Goal: Task Accomplishment & Management: Complete application form

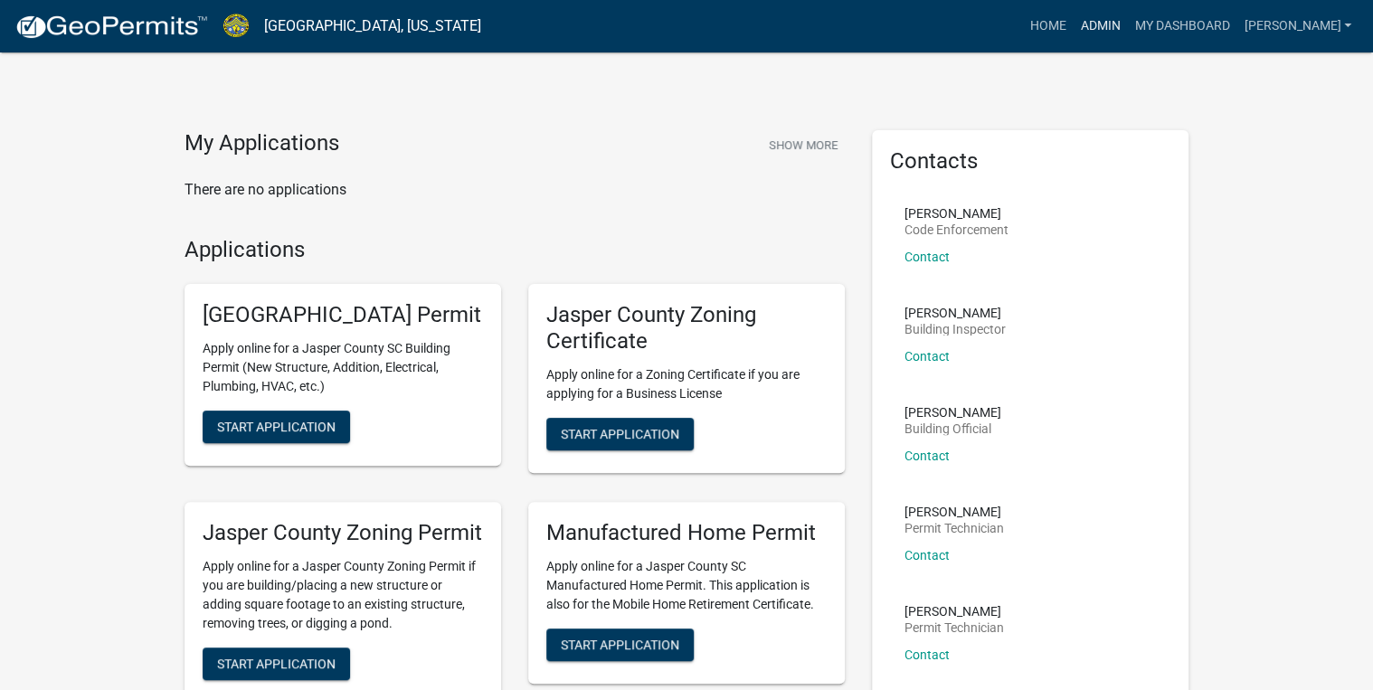
click at [1127, 32] on link "Admin" at bounding box center [1100, 26] width 54 height 34
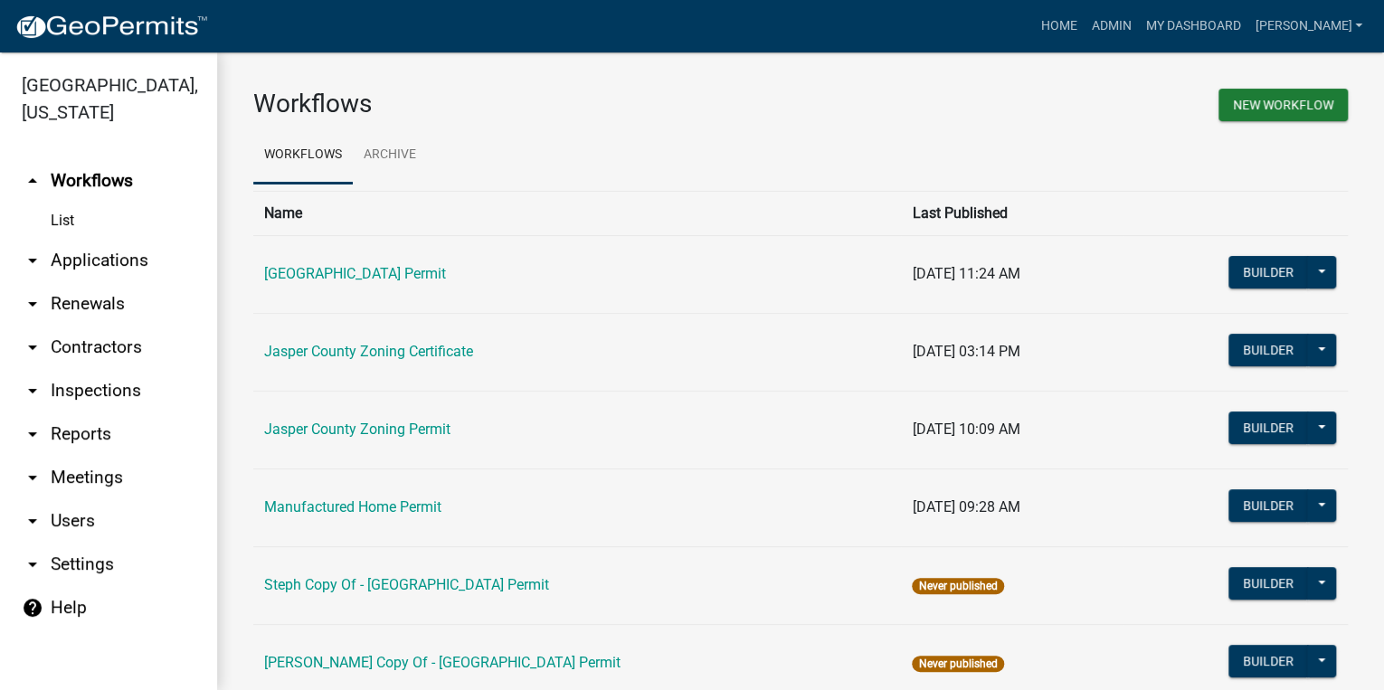
click at [82, 257] on link "arrow_drop_down Applications" at bounding box center [108, 260] width 217 height 43
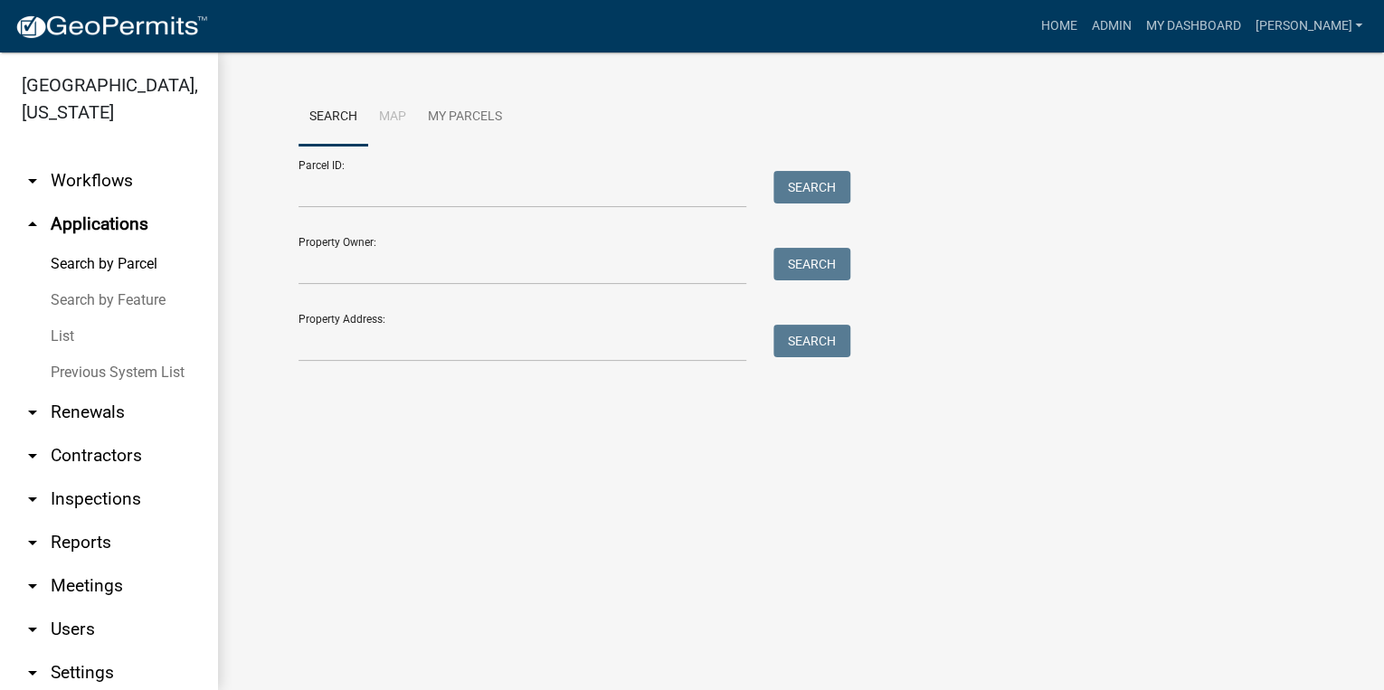
click at [66, 339] on link "List" at bounding box center [108, 336] width 217 height 36
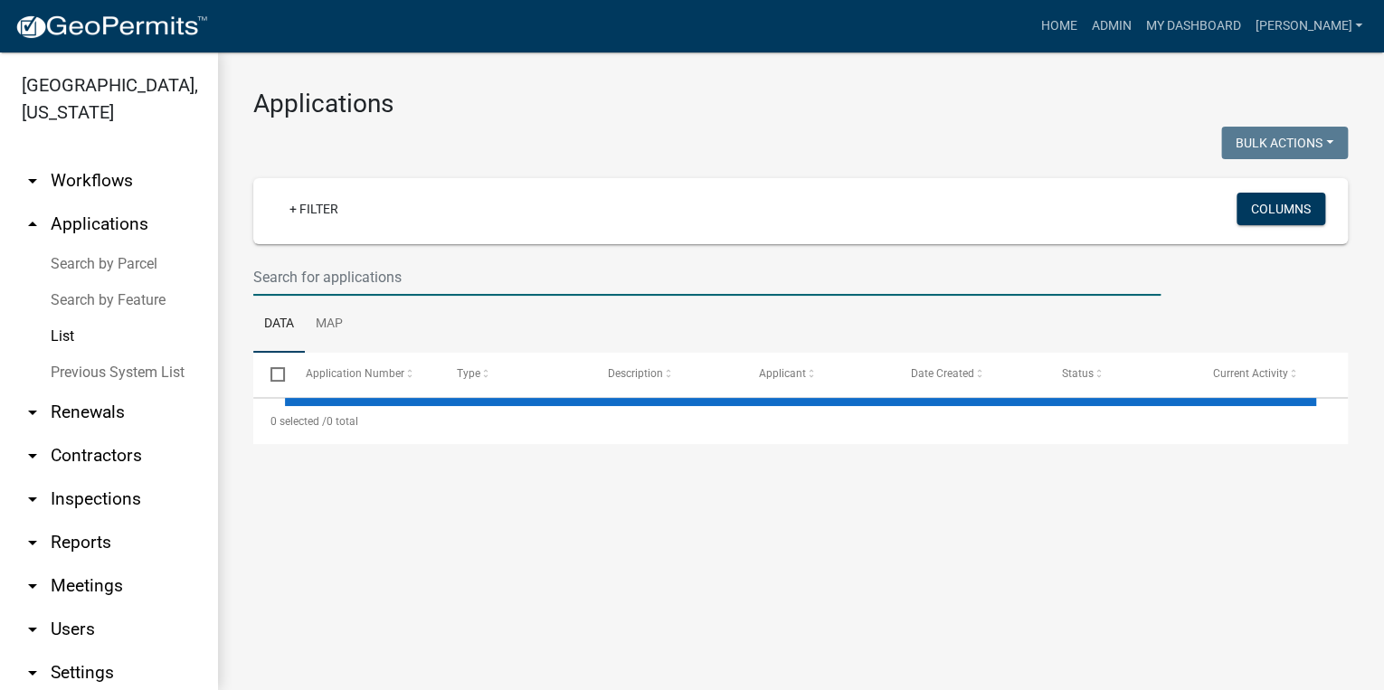
click at [307, 270] on input "text" at bounding box center [706, 277] width 907 height 37
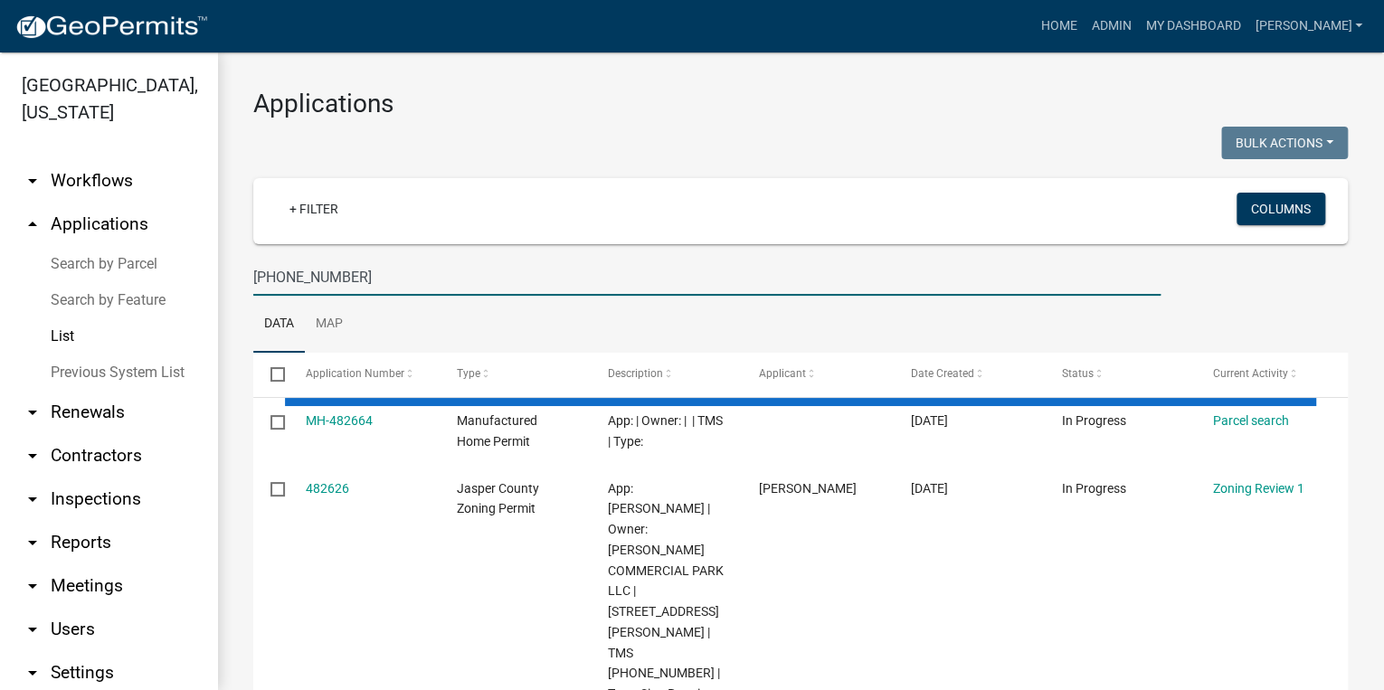
type input "085-01-00-002"
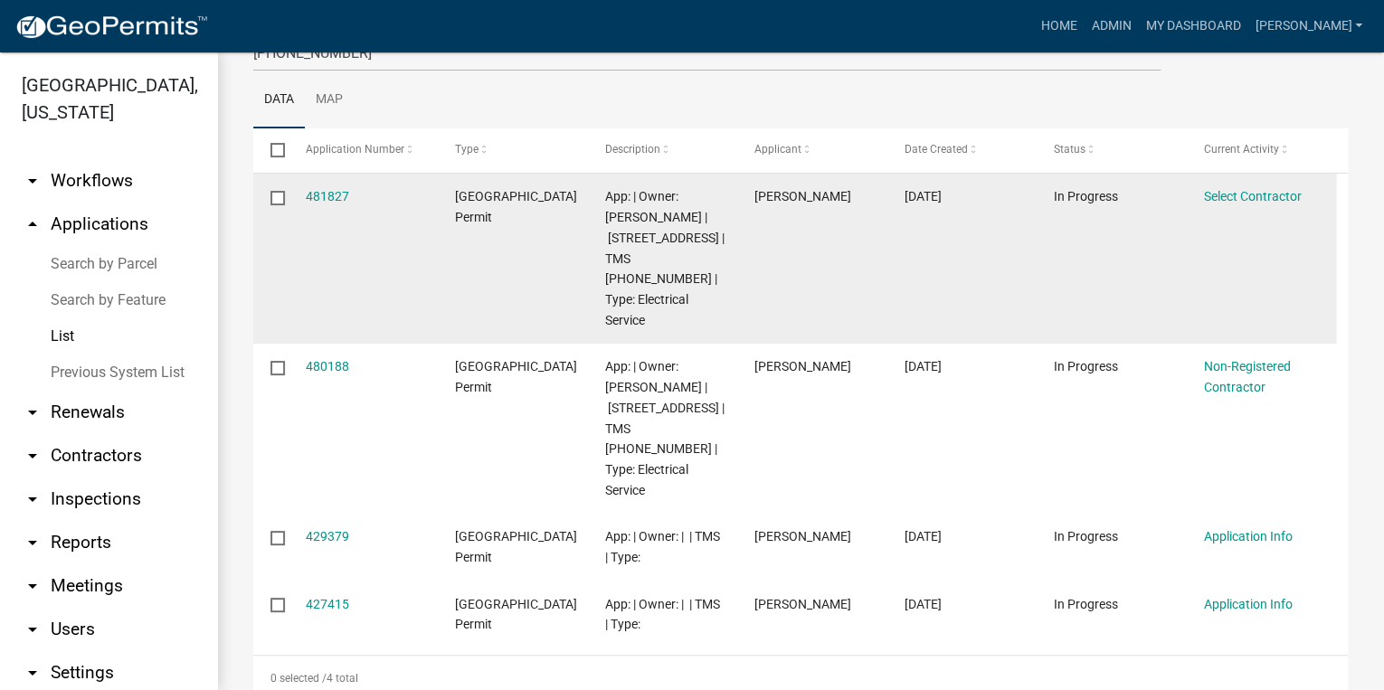
scroll to position [198, 0]
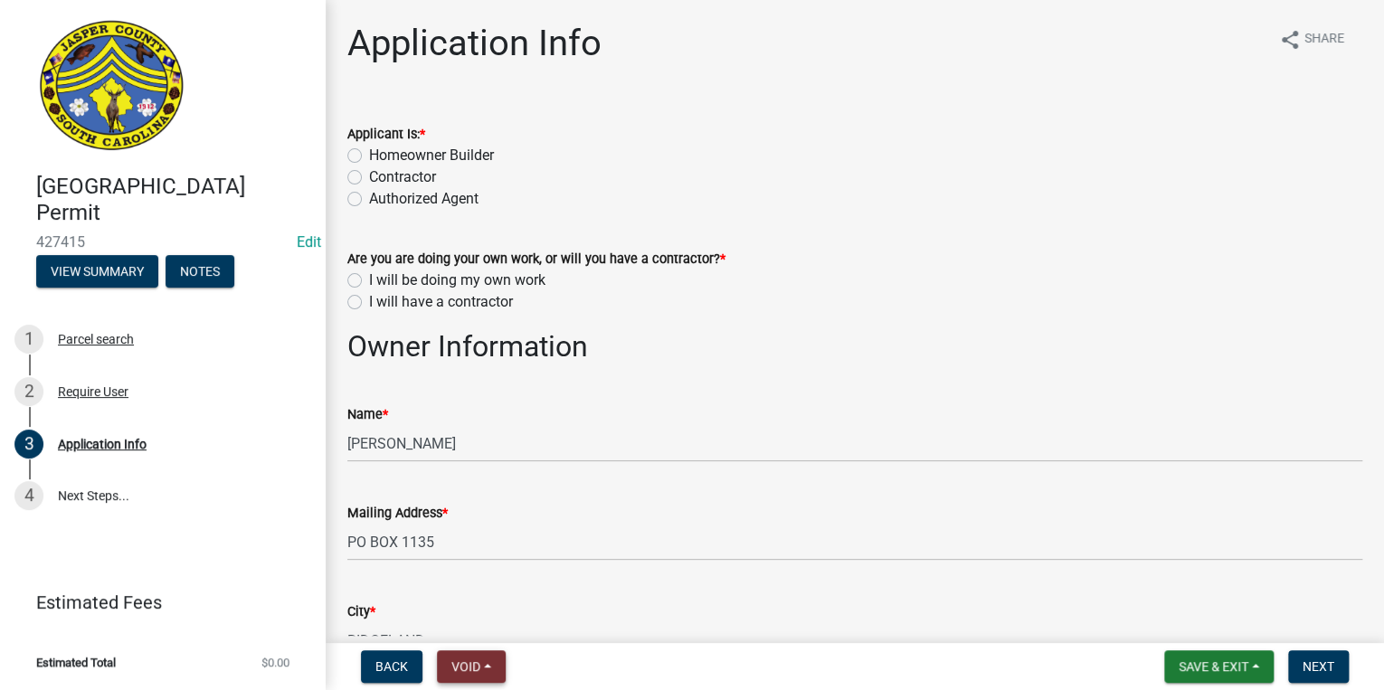
click at [462, 665] on span "Void" at bounding box center [465, 666] width 29 height 14
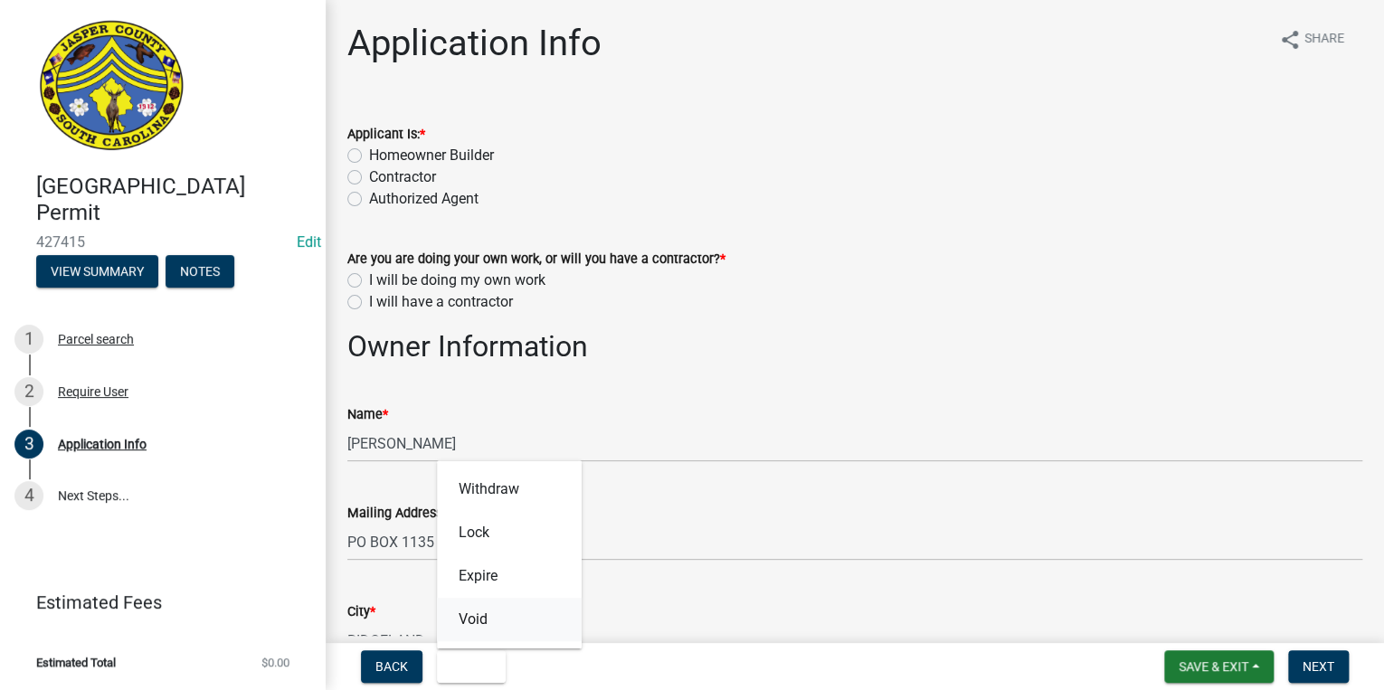
click at [498, 622] on button "Void" at bounding box center [509, 619] width 145 height 43
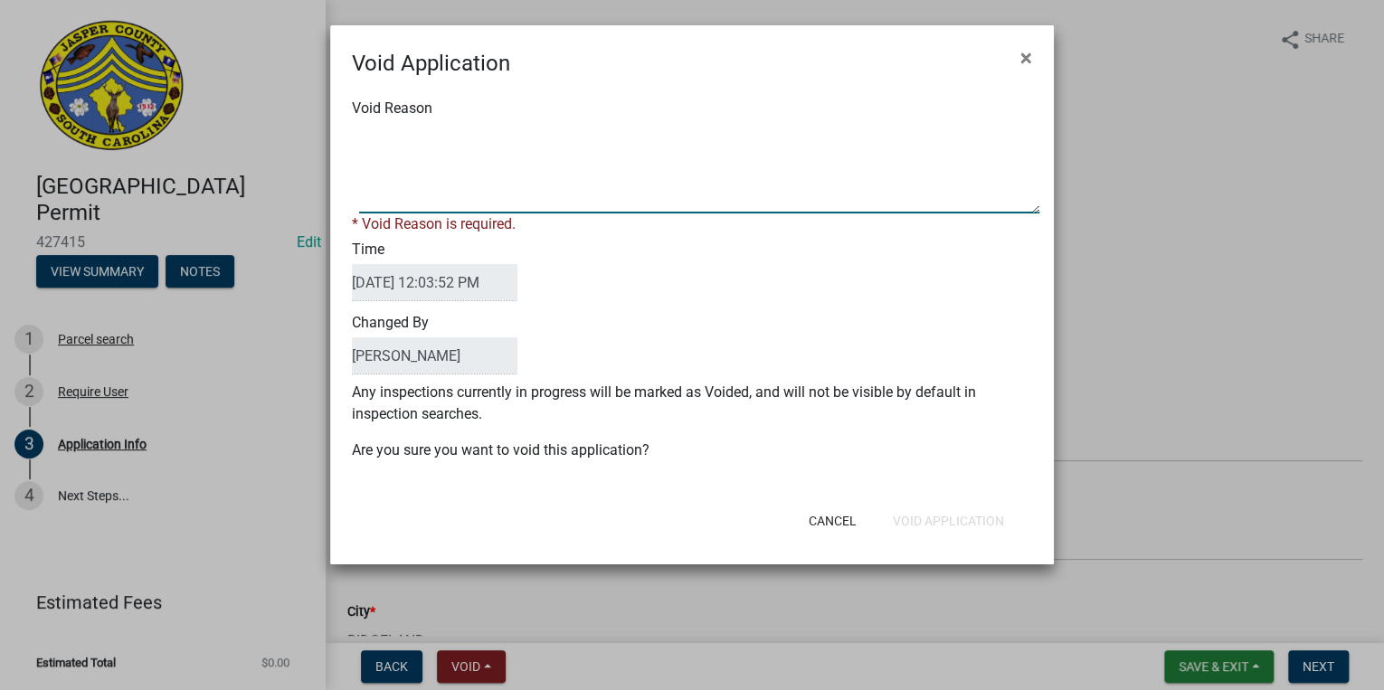
click at [561, 190] on textarea "Void Reason" at bounding box center [699, 168] width 680 height 90
type textarea "."
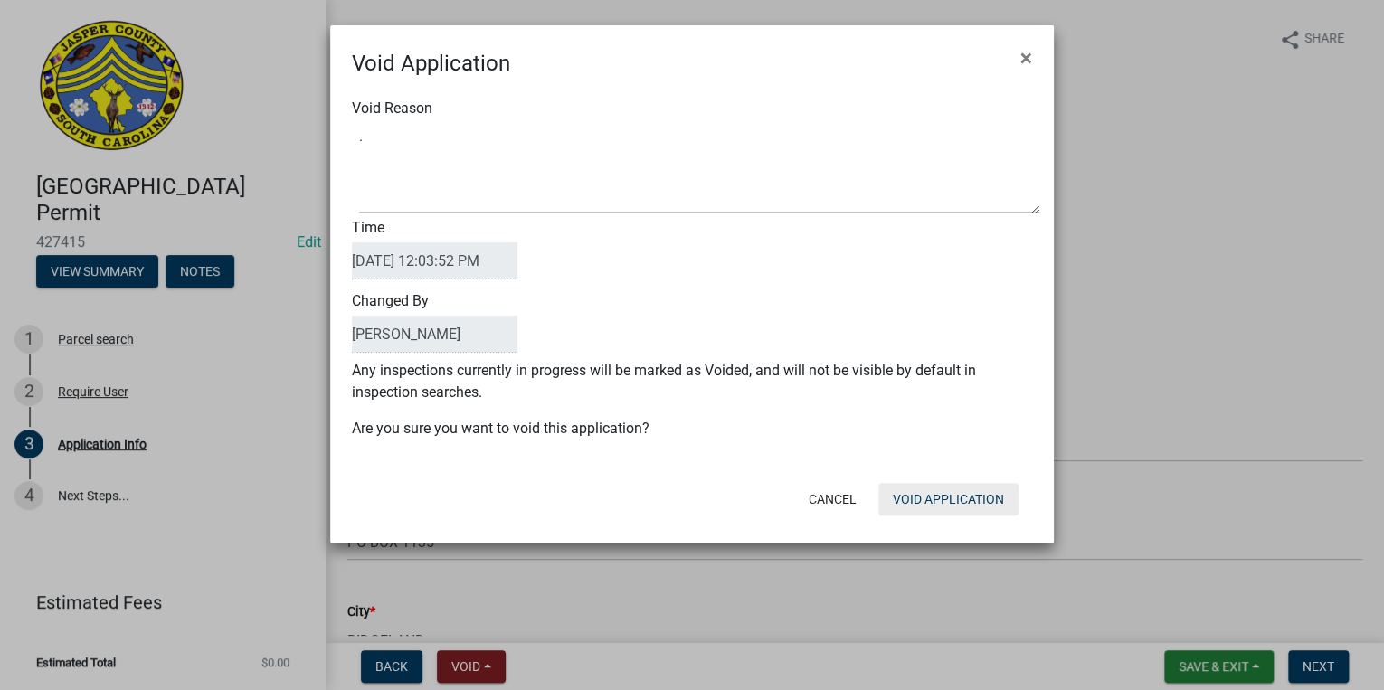
click at [943, 500] on div "Cancel Void Application" at bounding box center [810, 499] width 446 height 47
click at [943, 507] on button "Void Application" at bounding box center [948, 499] width 140 height 33
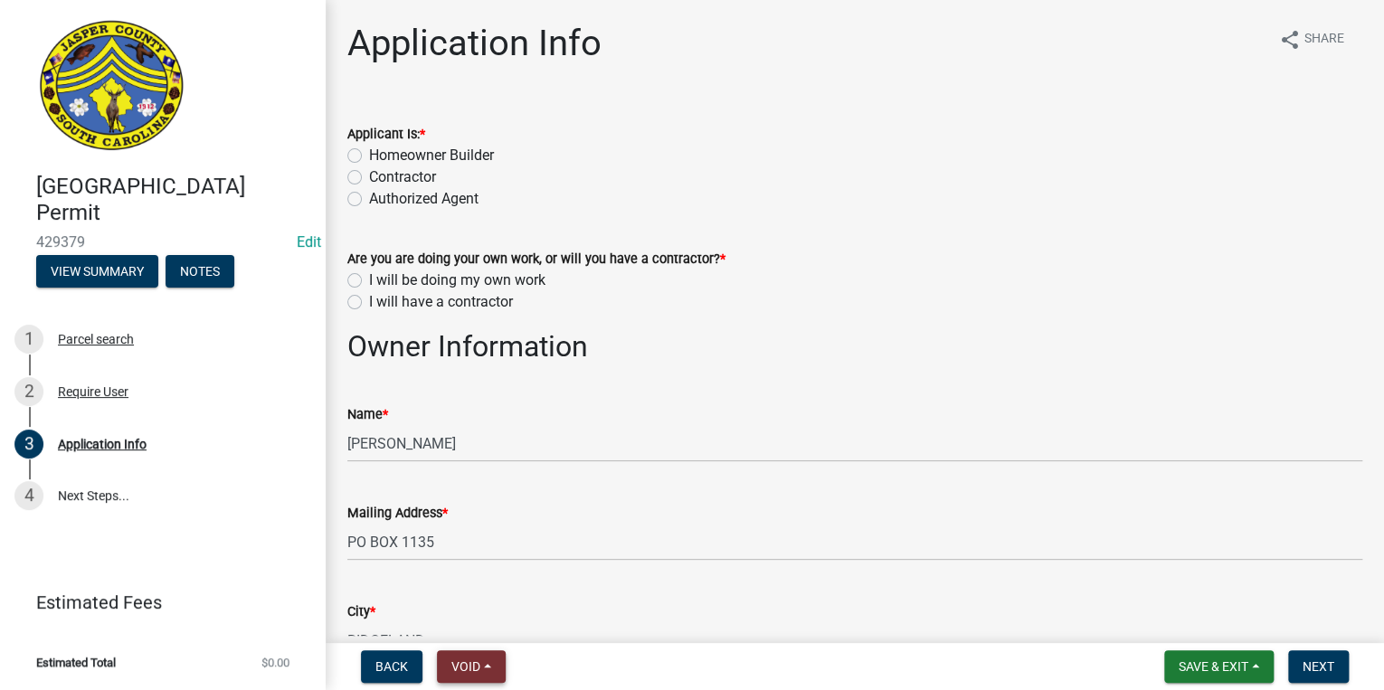
click at [479, 668] on span "Void" at bounding box center [465, 666] width 29 height 14
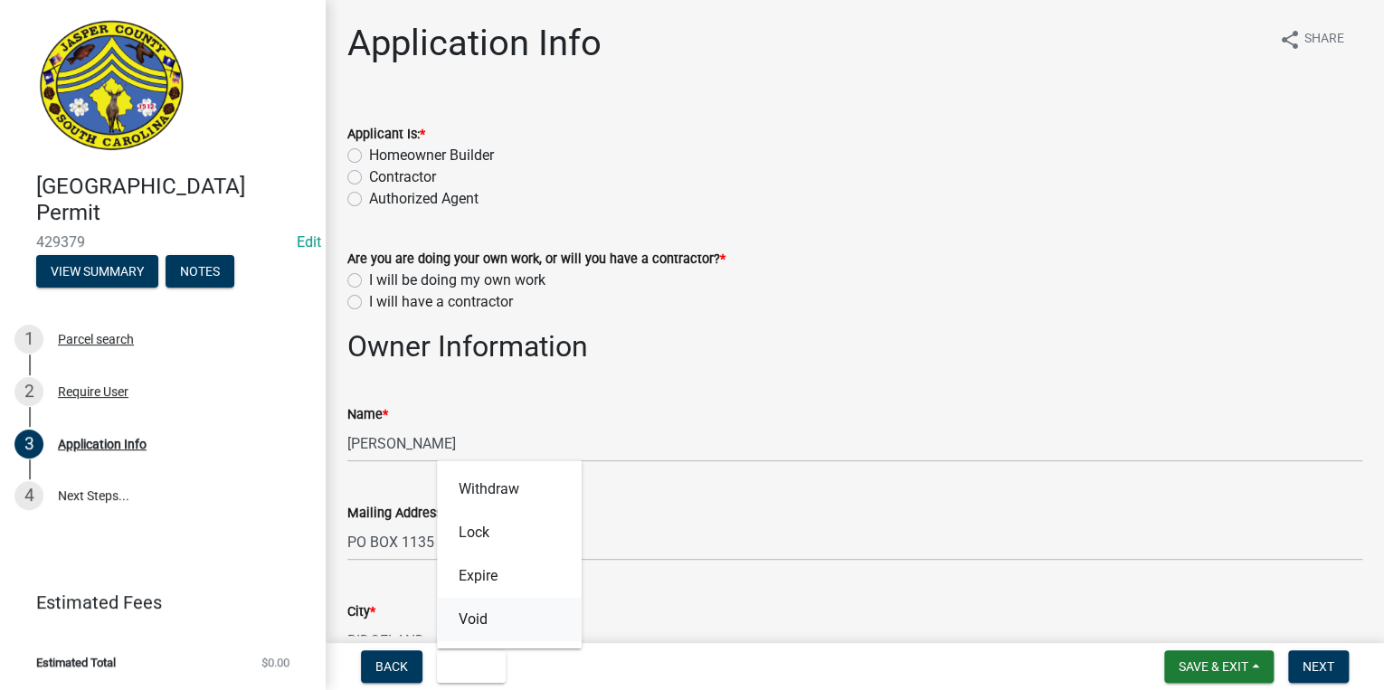
click at [476, 627] on button "Void" at bounding box center [509, 619] width 145 height 43
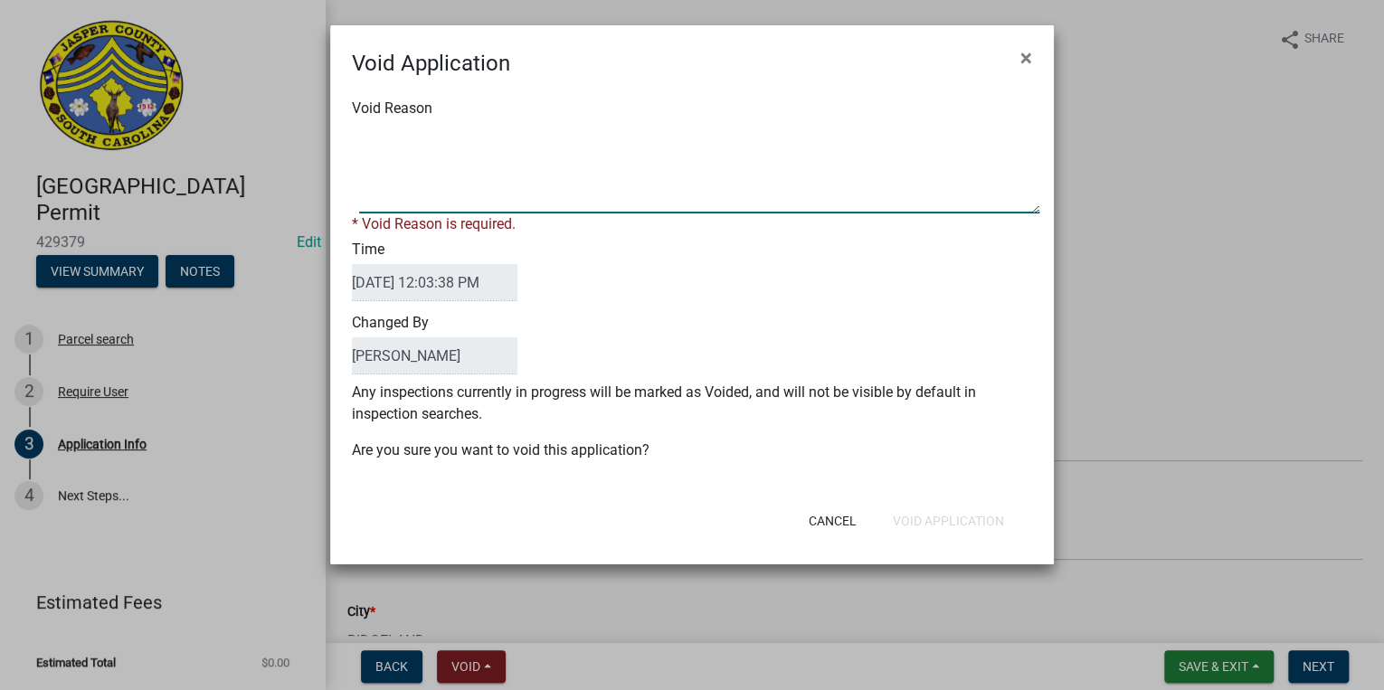
click at [519, 192] on textarea "Void Reason" at bounding box center [699, 168] width 680 height 90
type textarea "."
click at [916, 524] on form "Void Application × Void Reason * Void Reason is required. Time 09/23/2025 12:03…" at bounding box center [691, 286] width 723 height 523
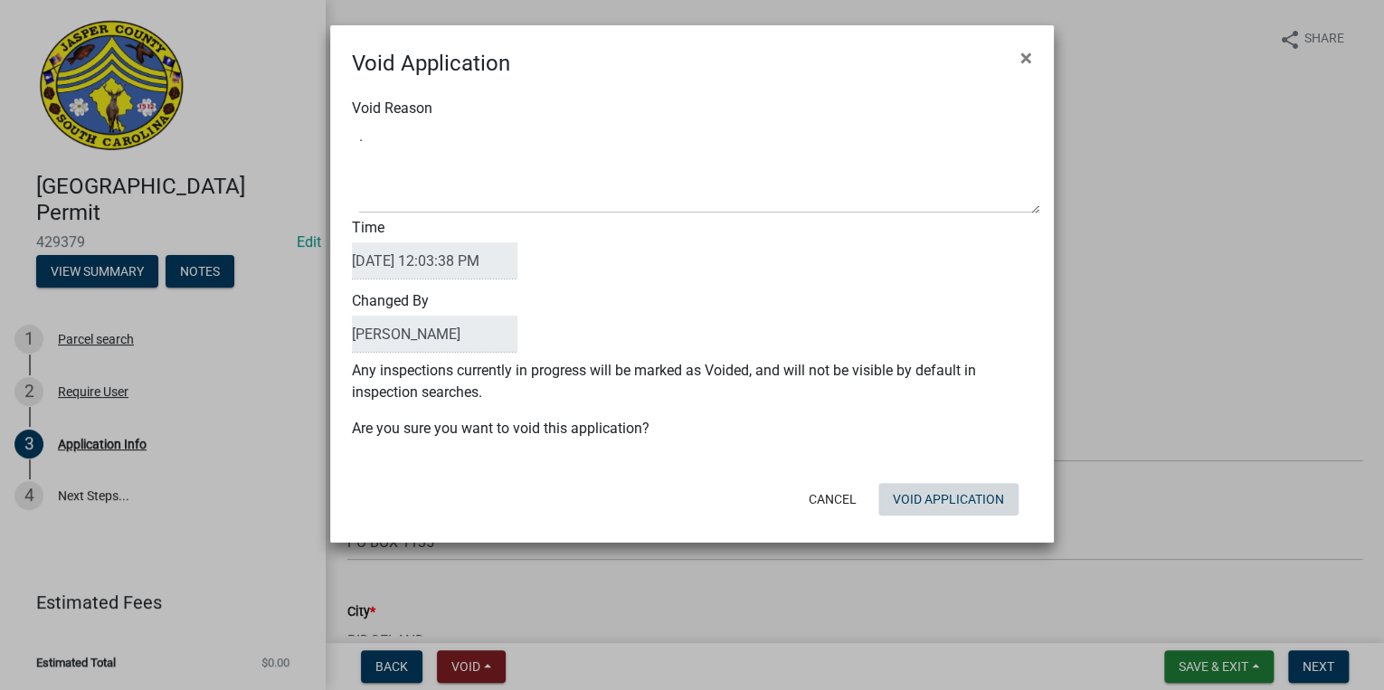
click at [934, 506] on button "Void Application" at bounding box center [948, 499] width 140 height 33
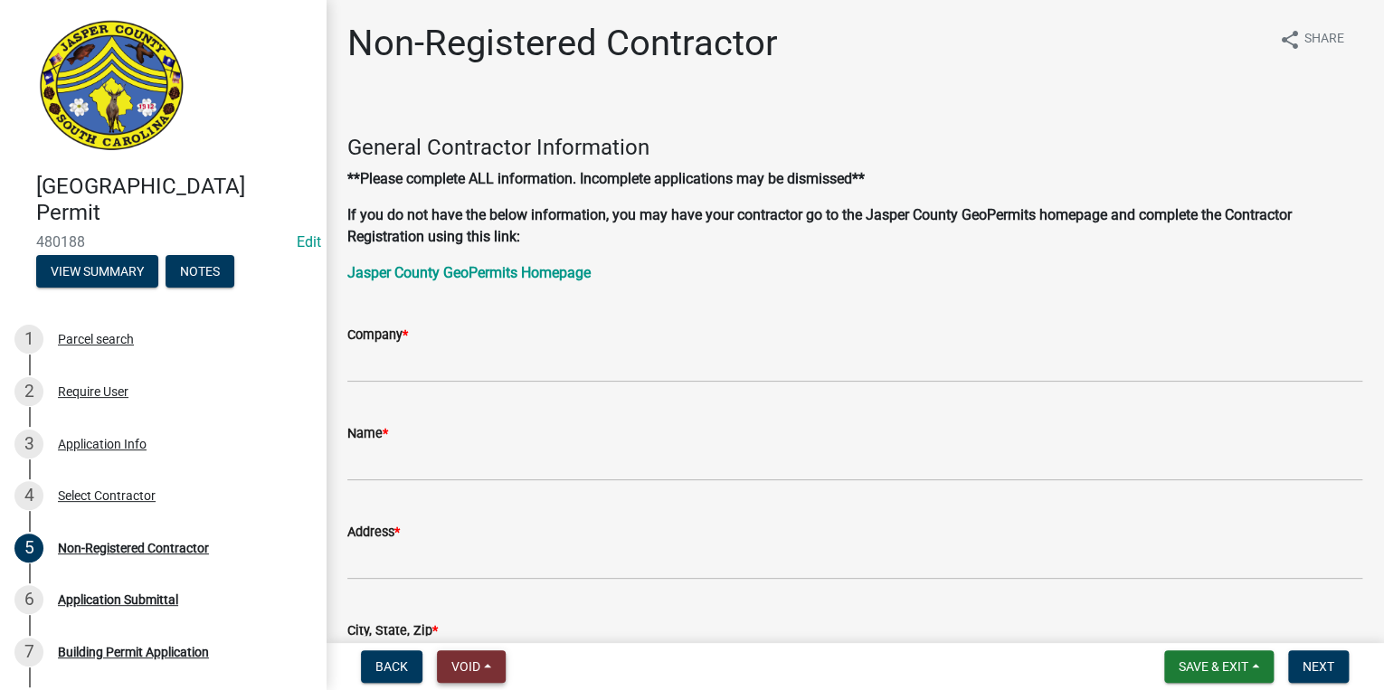
click at [470, 662] on span "Void" at bounding box center [465, 666] width 29 height 14
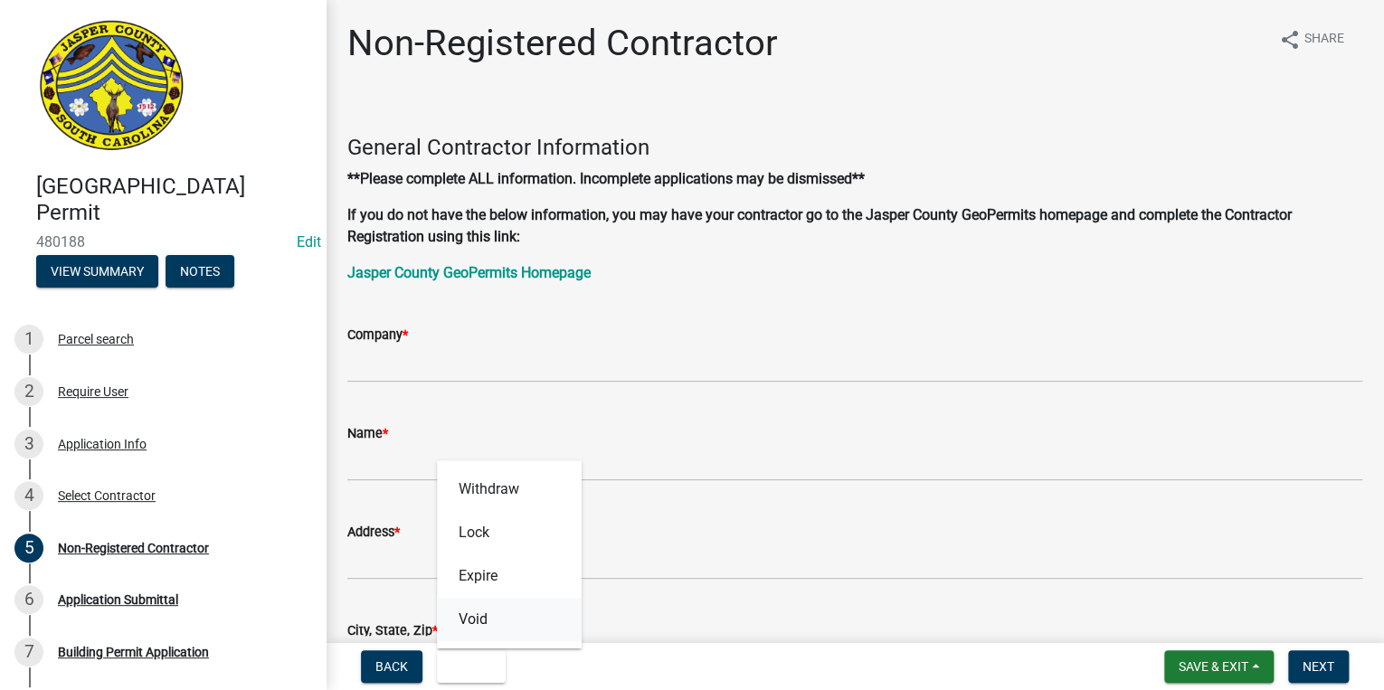
click at [482, 630] on button "Void" at bounding box center [509, 619] width 145 height 43
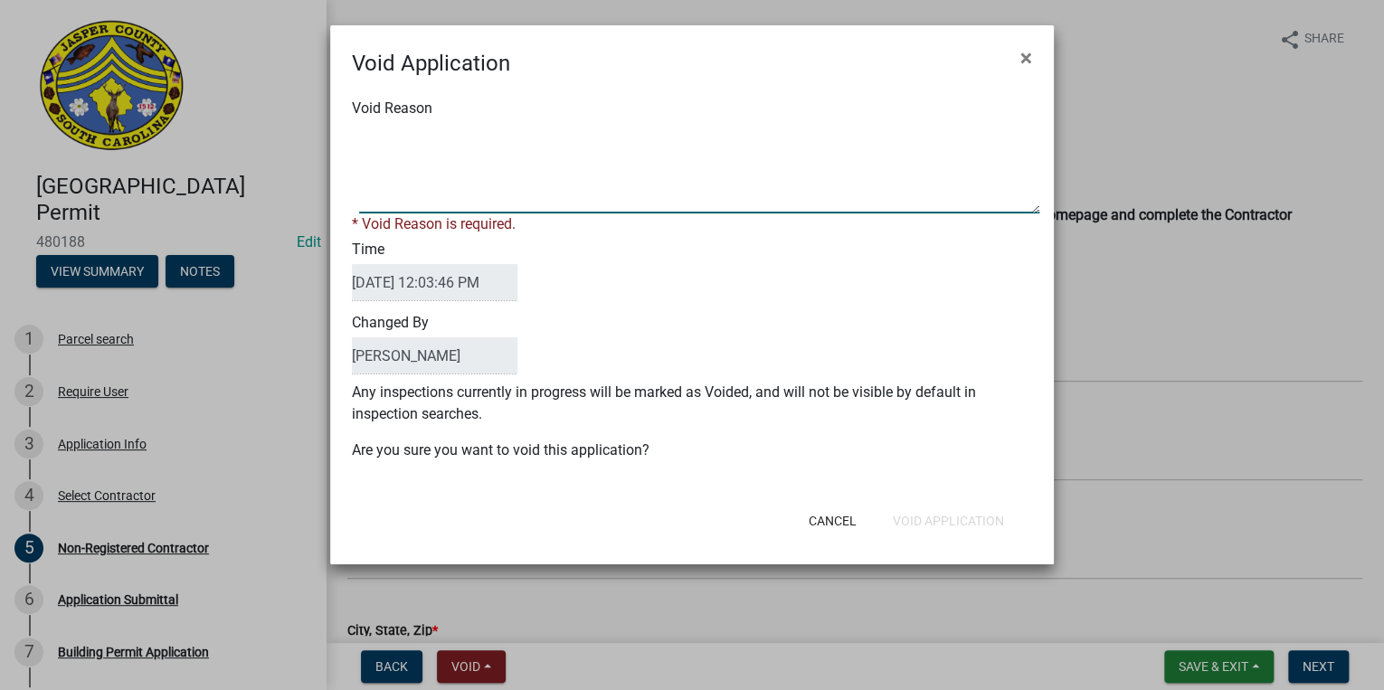
click at [764, 180] on textarea "Void Reason" at bounding box center [699, 168] width 680 height 90
type textarea "."
click at [896, 511] on button "Void Application" at bounding box center [948, 521] width 140 height 33
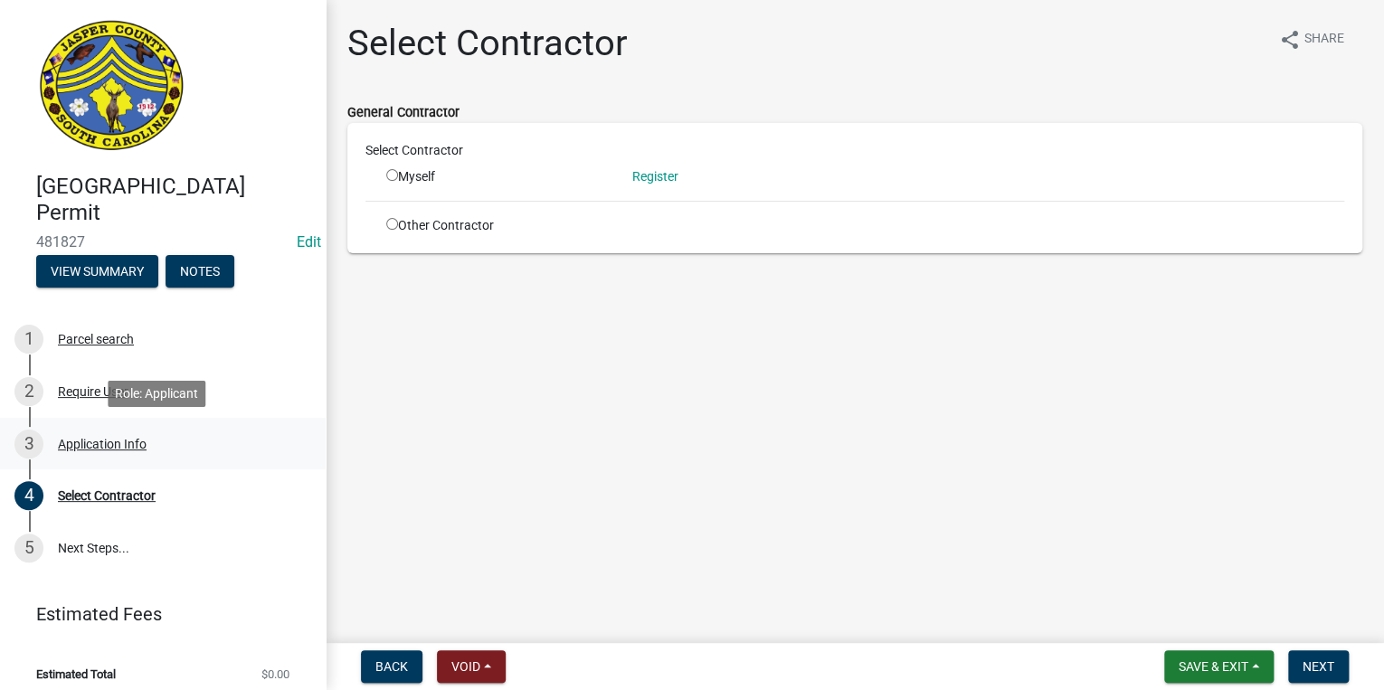
click at [105, 448] on div "Application Info" at bounding box center [102, 444] width 89 height 13
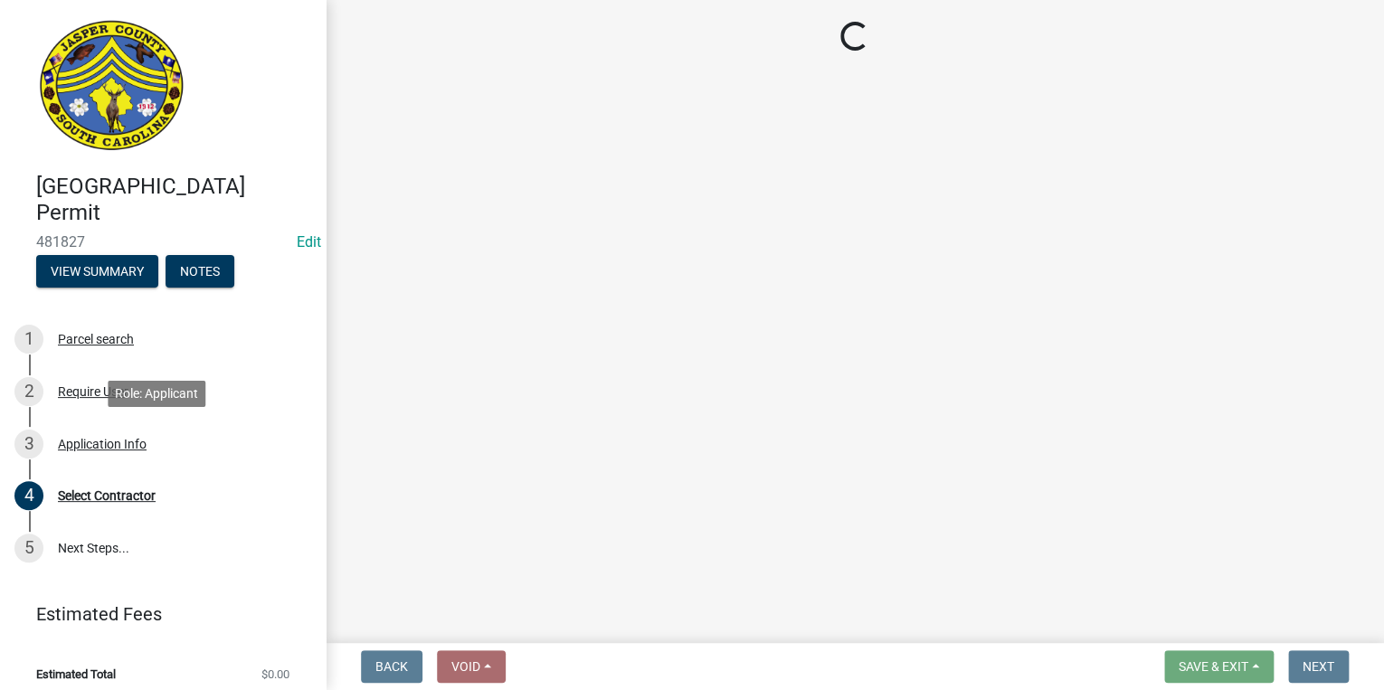
select select "83a29df9-b3ca-487b-b3ec-56d88b03b1fe"
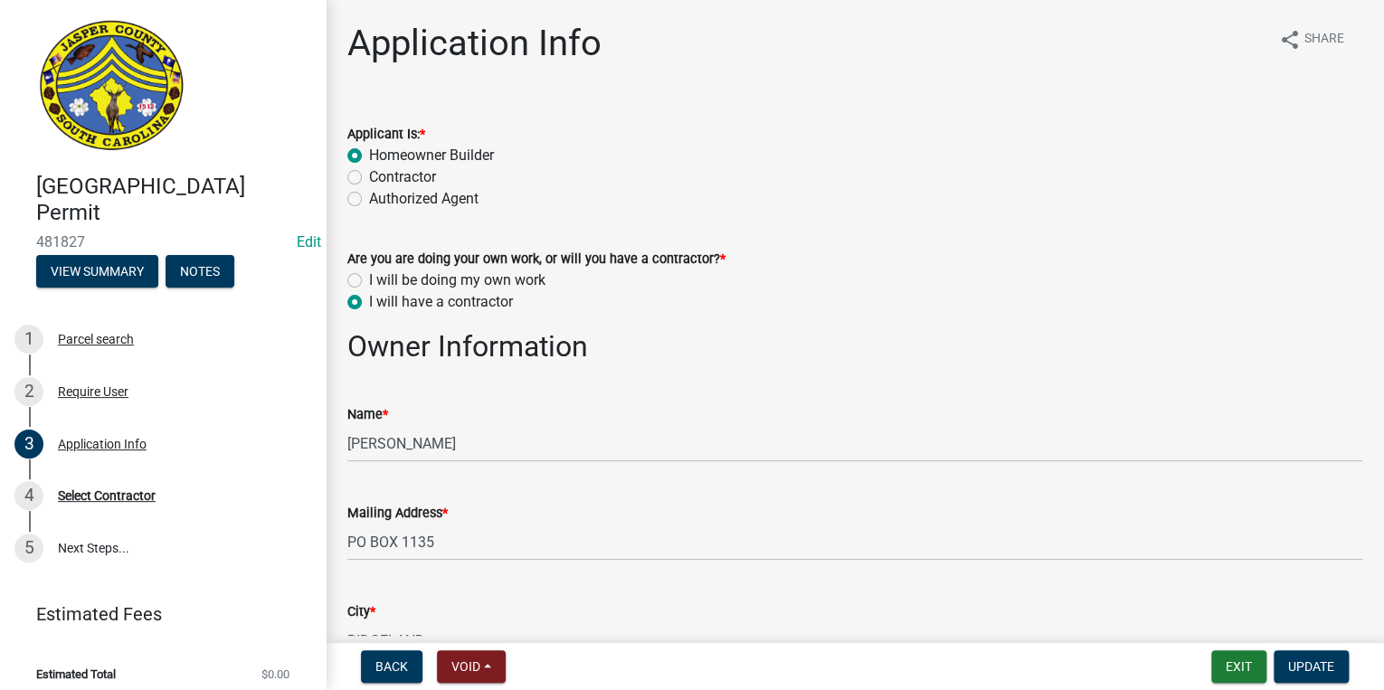
click at [369, 279] on label "I will be doing my own work" at bounding box center [457, 280] width 176 height 22
click at [369, 279] on input "I will be doing my own work" at bounding box center [375, 275] width 12 height 12
radio input "true"
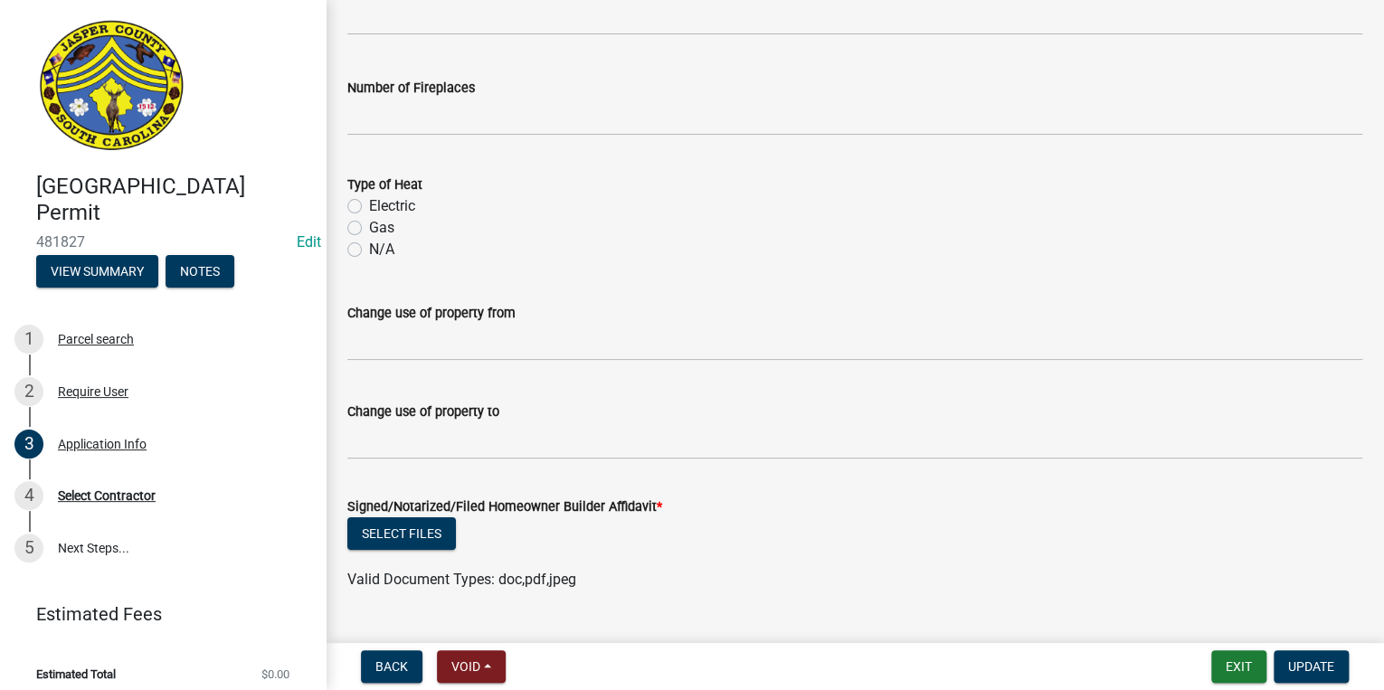
scroll to position [3267, 0]
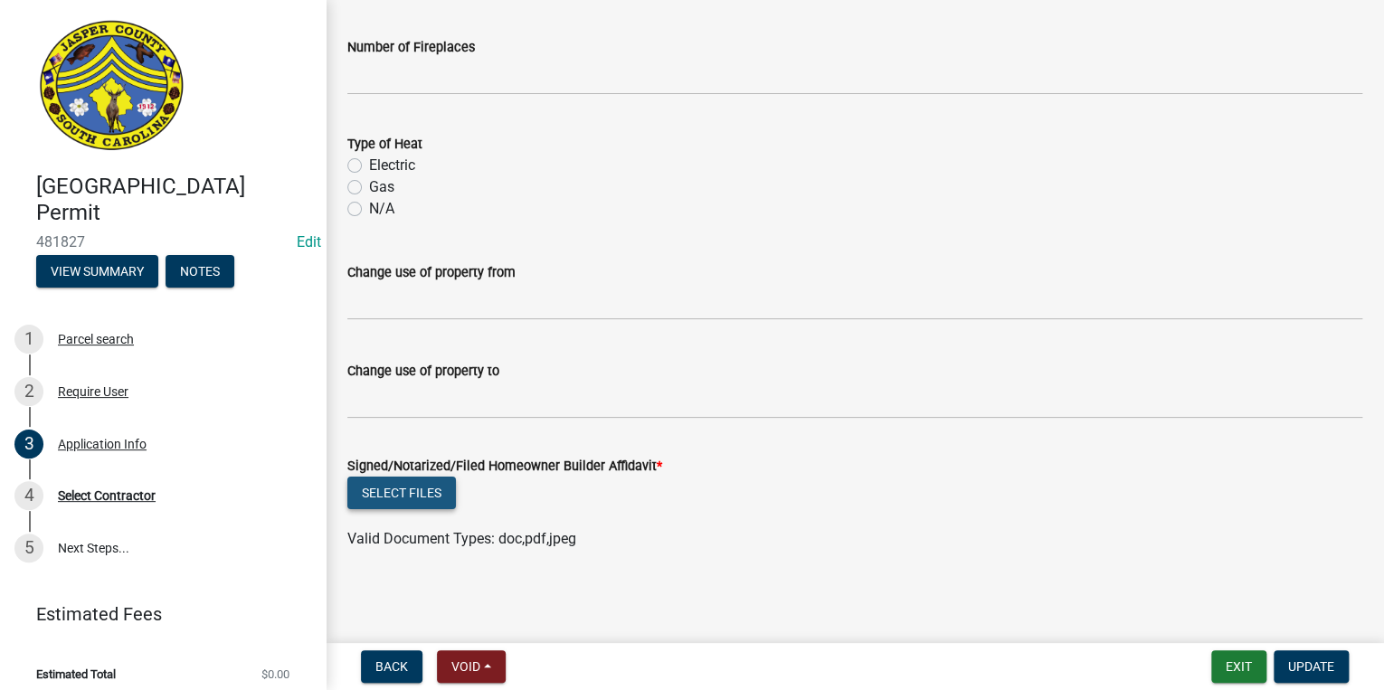
click at [427, 496] on button "Select files" at bounding box center [401, 493] width 109 height 33
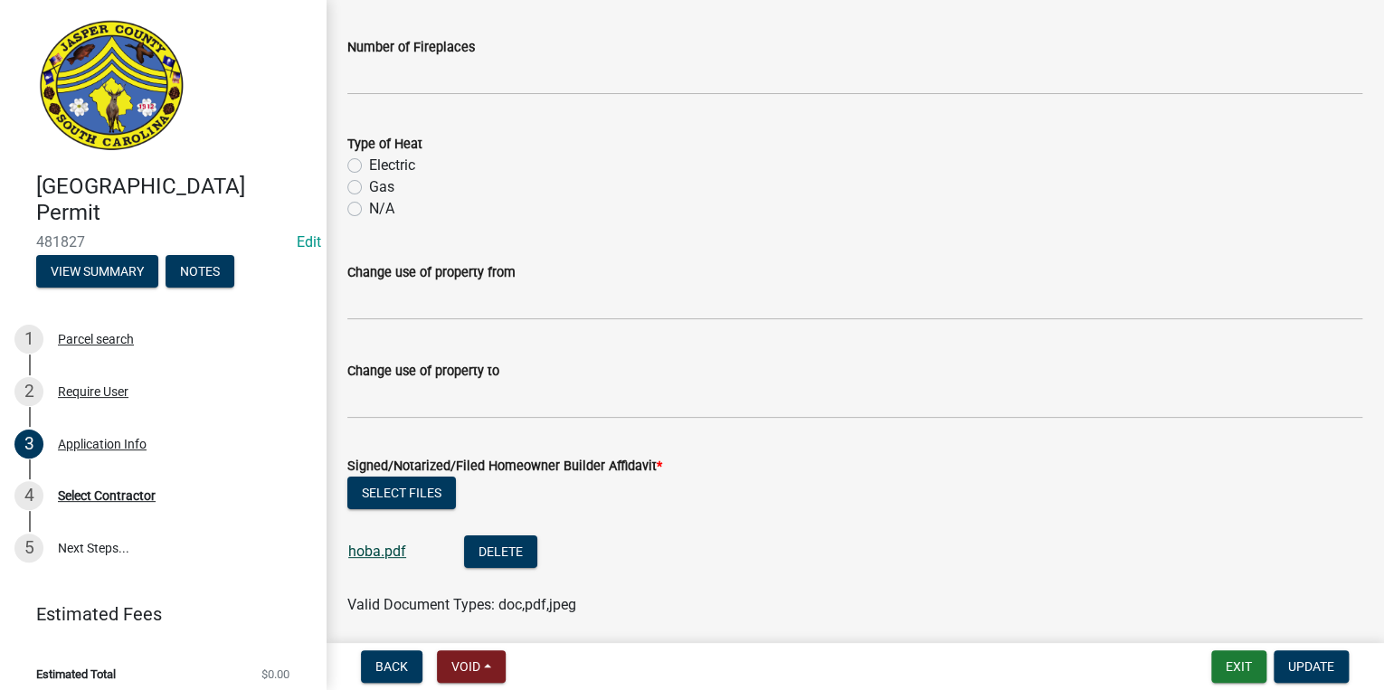
click at [373, 543] on link "hoba.pdf" at bounding box center [377, 551] width 58 height 17
click at [1294, 659] on span "Update" at bounding box center [1311, 666] width 46 height 14
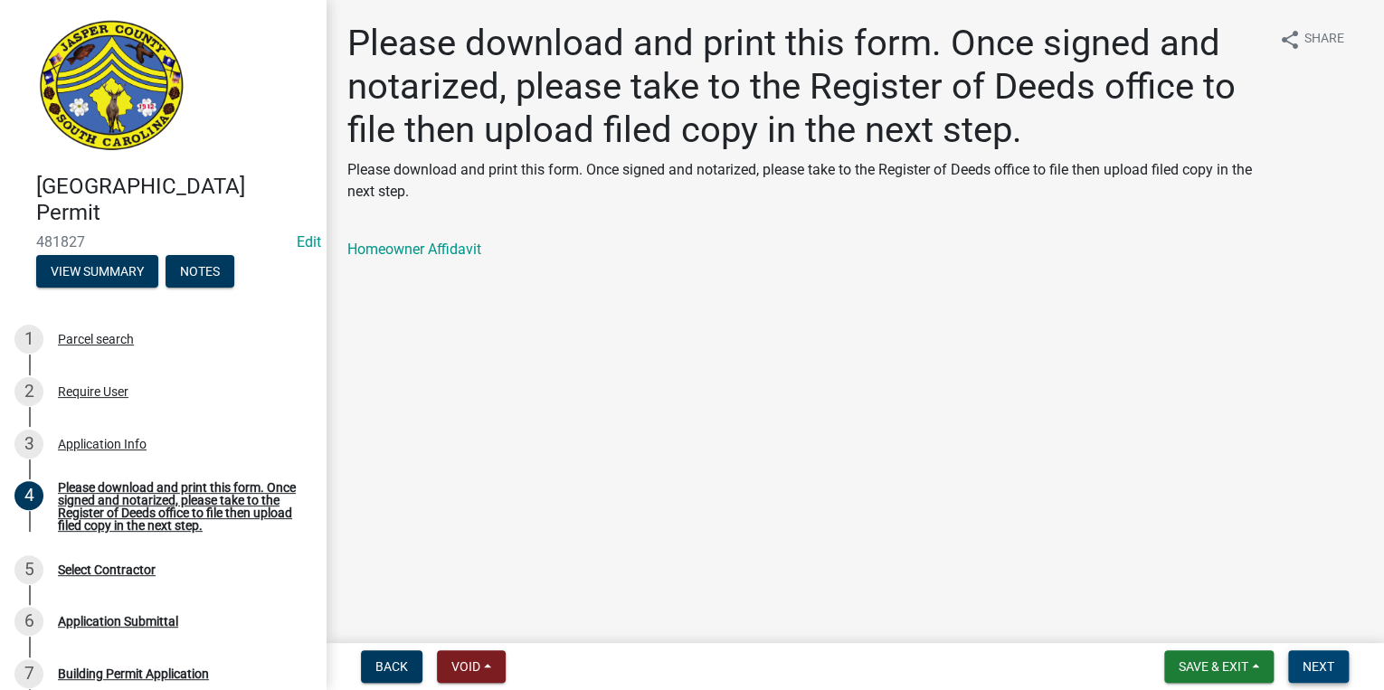
click at [1315, 653] on button "Next" at bounding box center [1318, 666] width 61 height 33
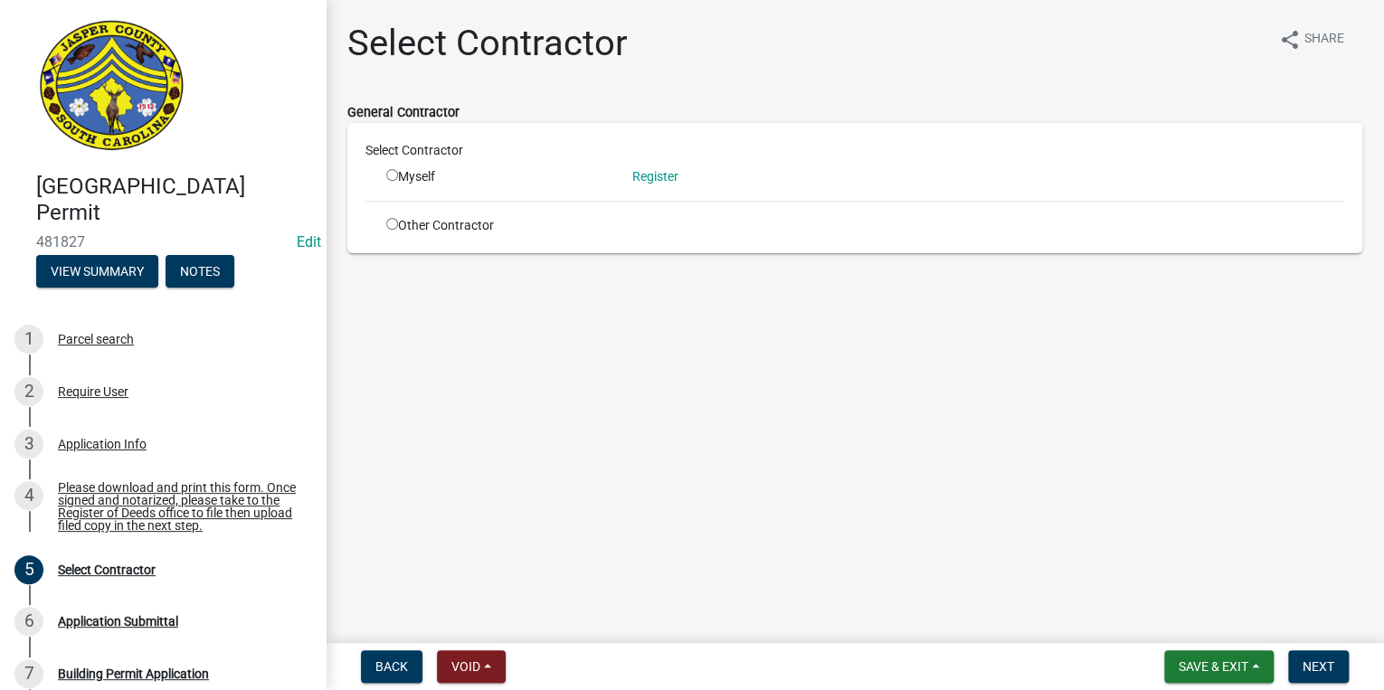
click at [388, 174] on input "radio" at bounding box center [392, 175] width 12 height 12
radio input "true"
click at [1317, 657] on button "Next" at bounding box center [1318, 666] width 61 height 33
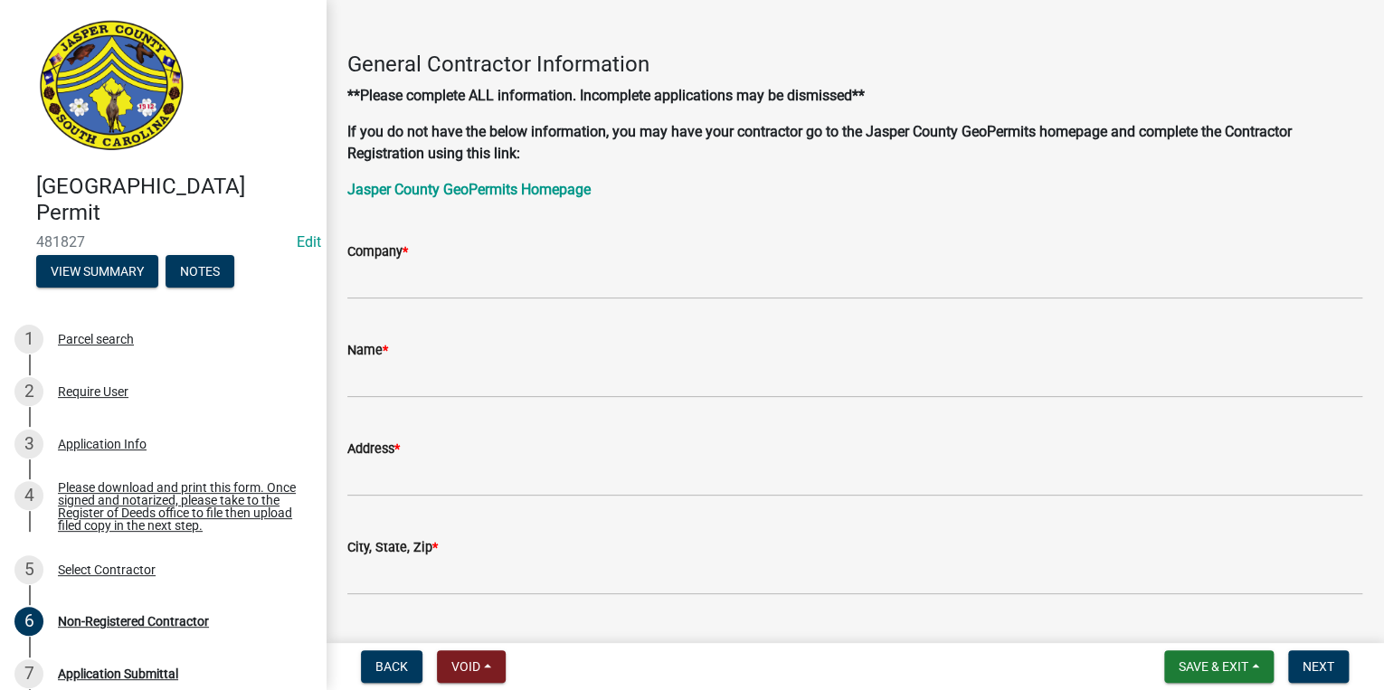
scroll to position [217, 0]
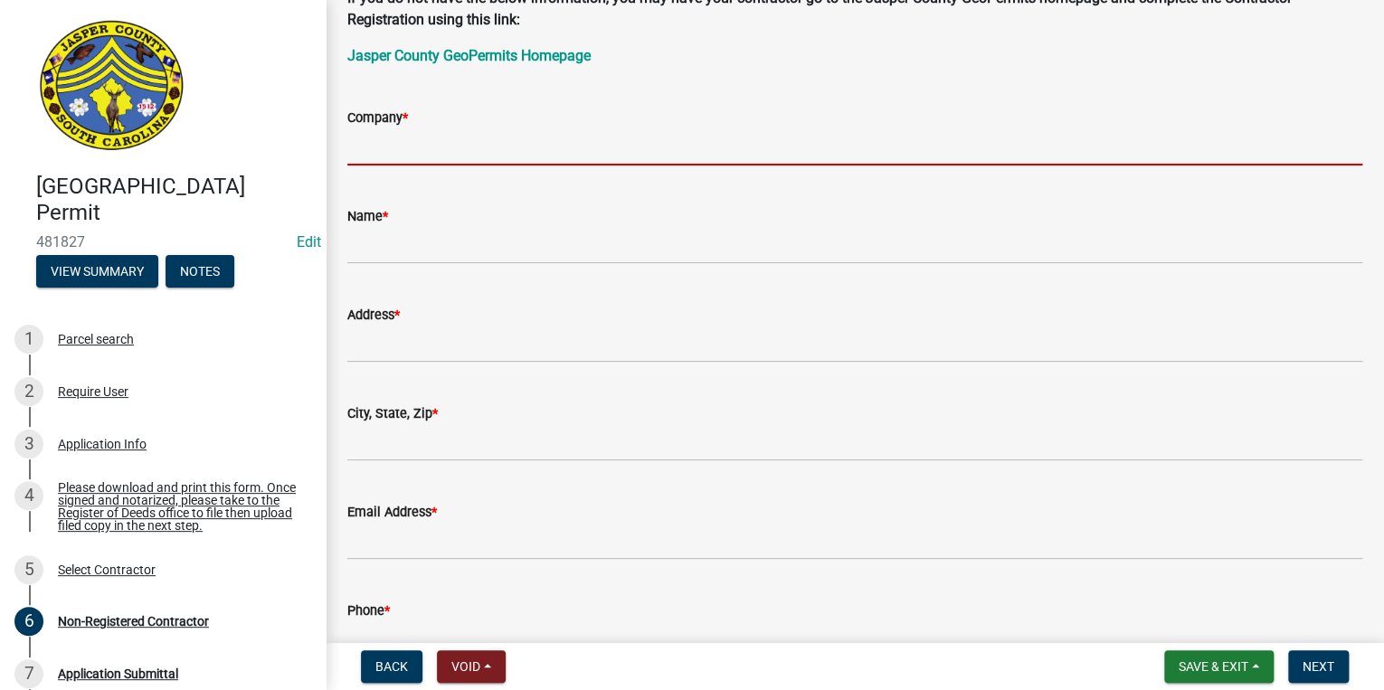
click at [434, 137] on input "Company *" at bounding box center [854, 146] width 1015 height 37
click at [115, 441] on div "Application Info" at bounding box center [102, 444] width 89 height 13
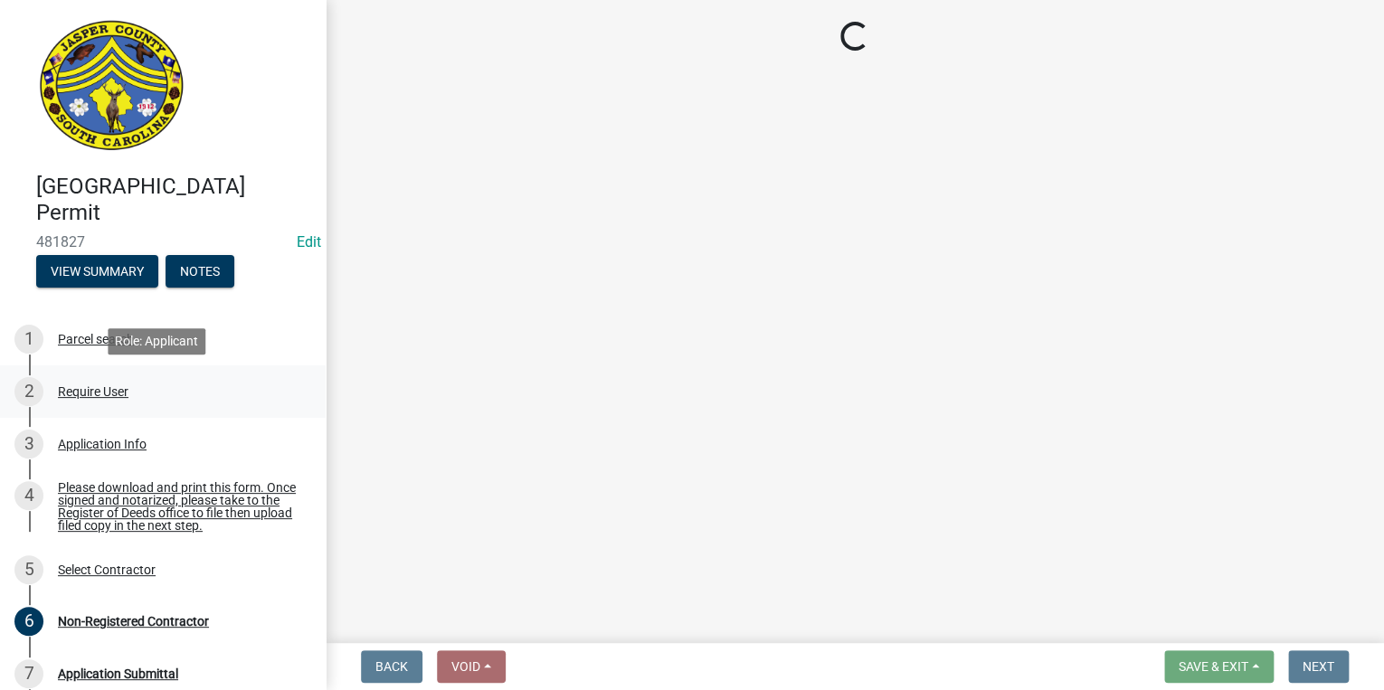
select select "83a29df9-b3ca-487b-b3ec-56d88b03b1fe"
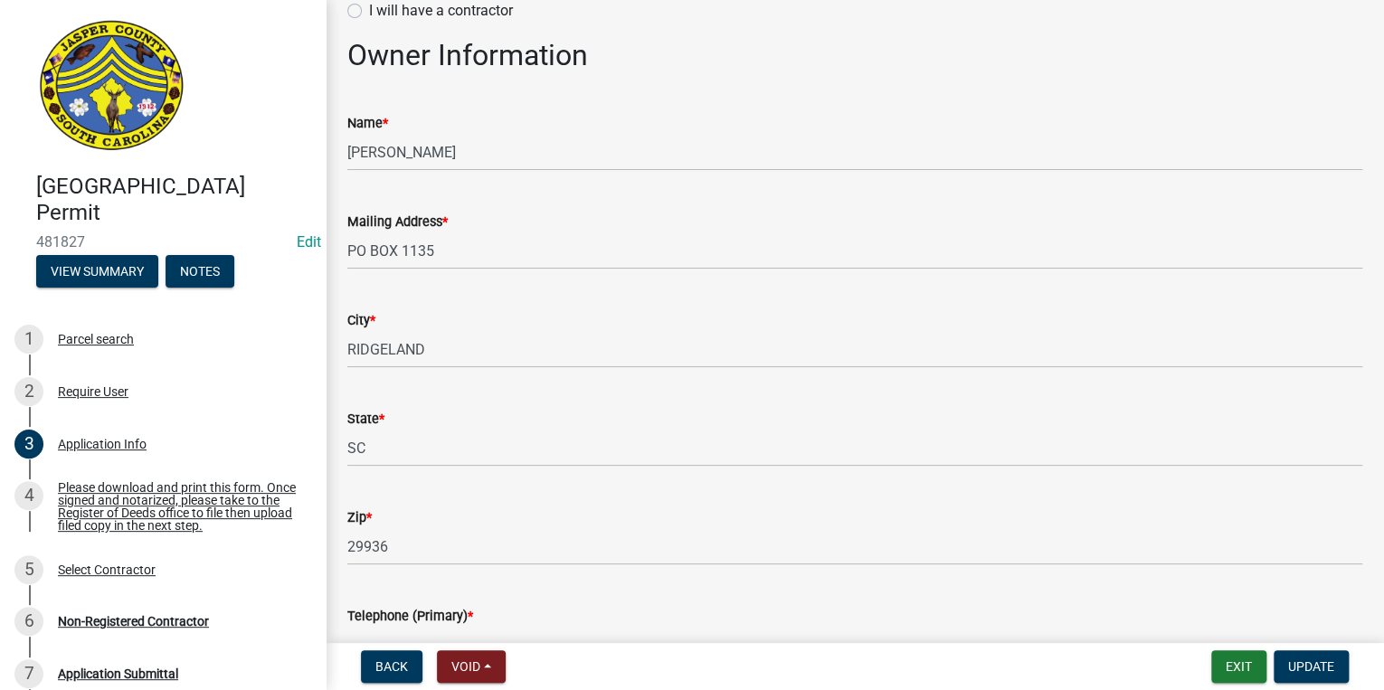
scroll to position [362, 0]
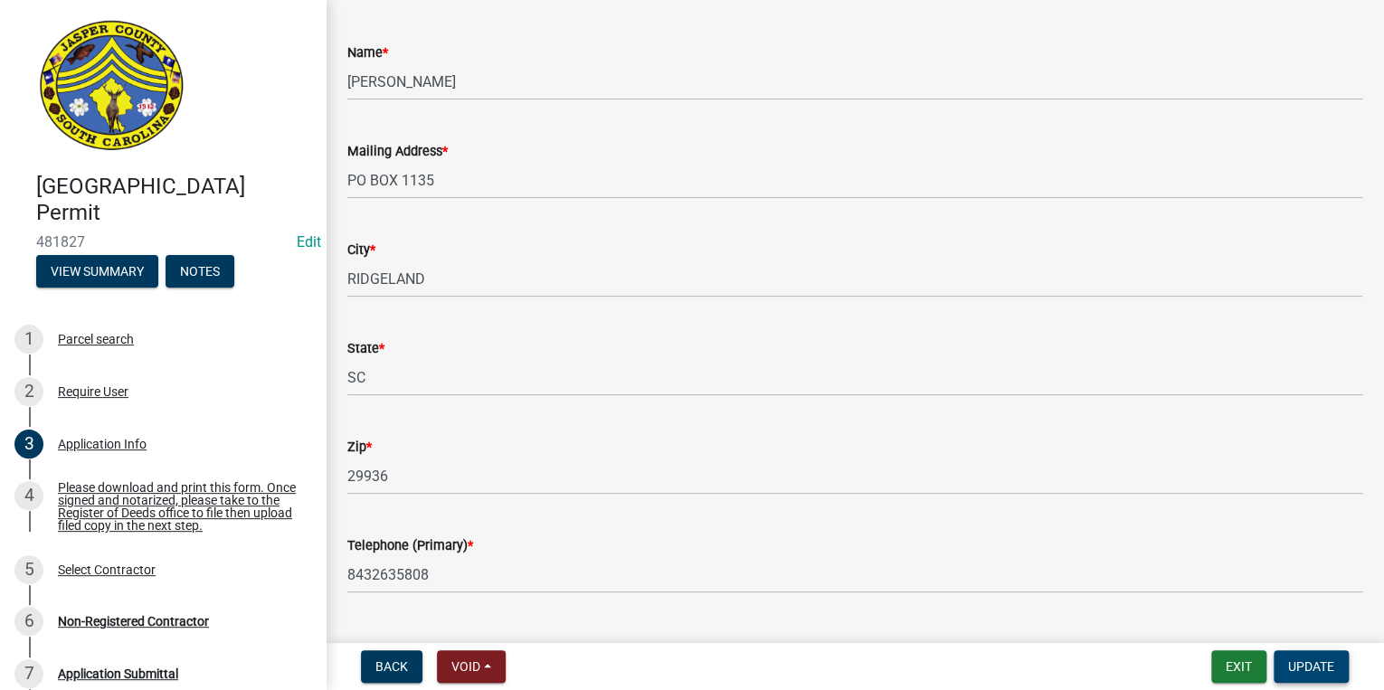
click at [1301, 662] on span "Update" at bounding box center [1311, 666] width 46 height 14
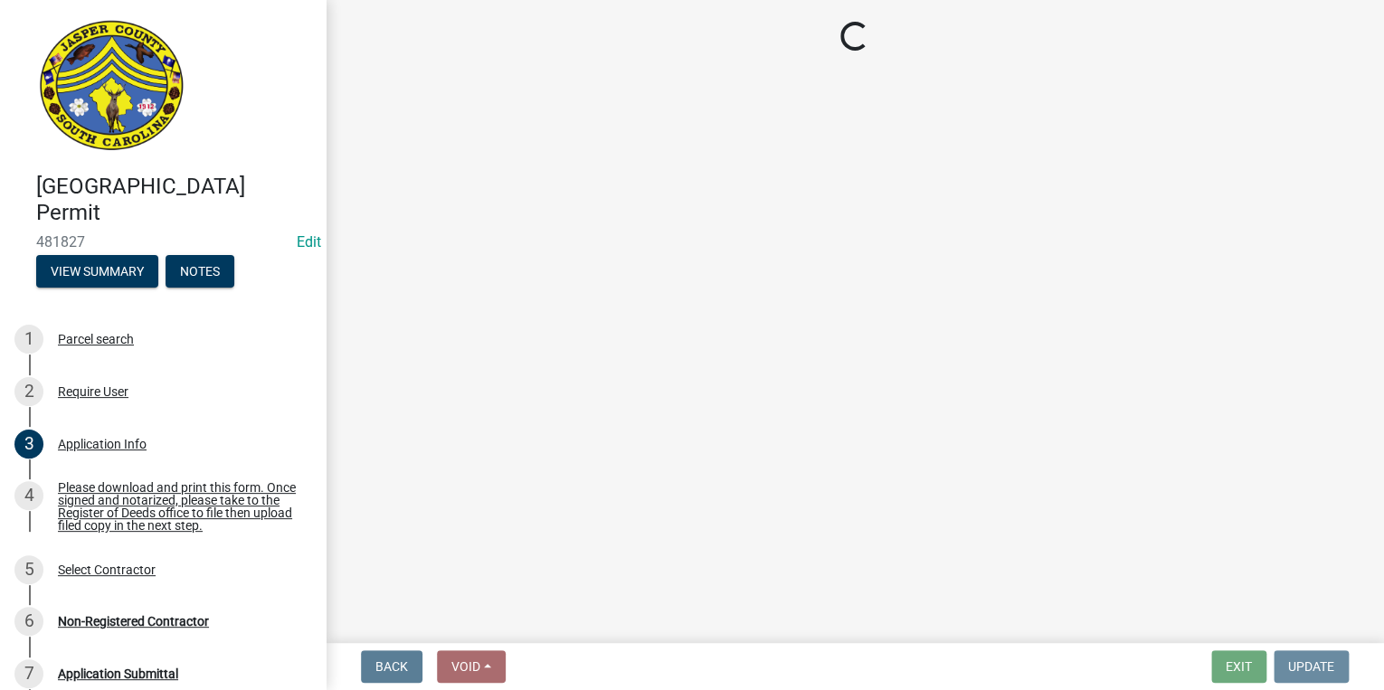
scroll to position [0, 0]
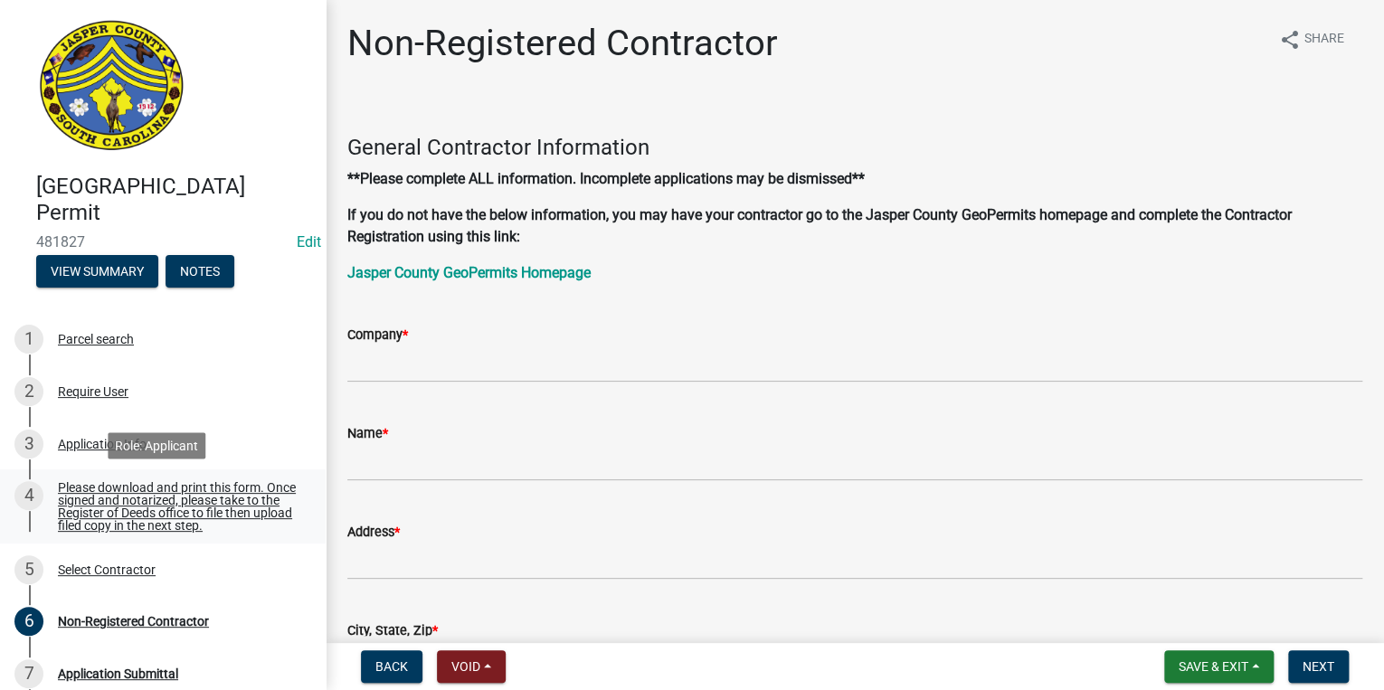
click at [200, 515] on div "Please download and print this form. Once signed and notarized, please take to …" at bounding box center [177, 506] width 239 height 51
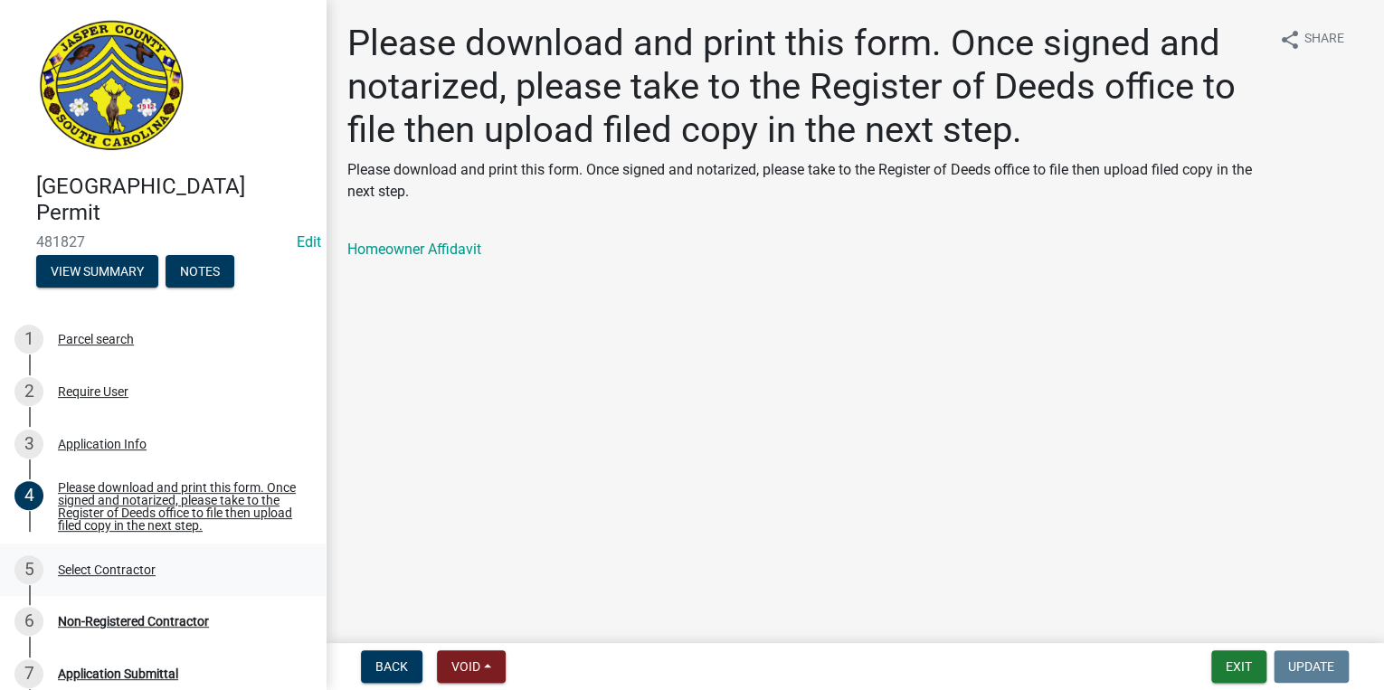
click at [123, 565] on div "Select Contractor" at bounding box center [107, 569] width 98 height 13
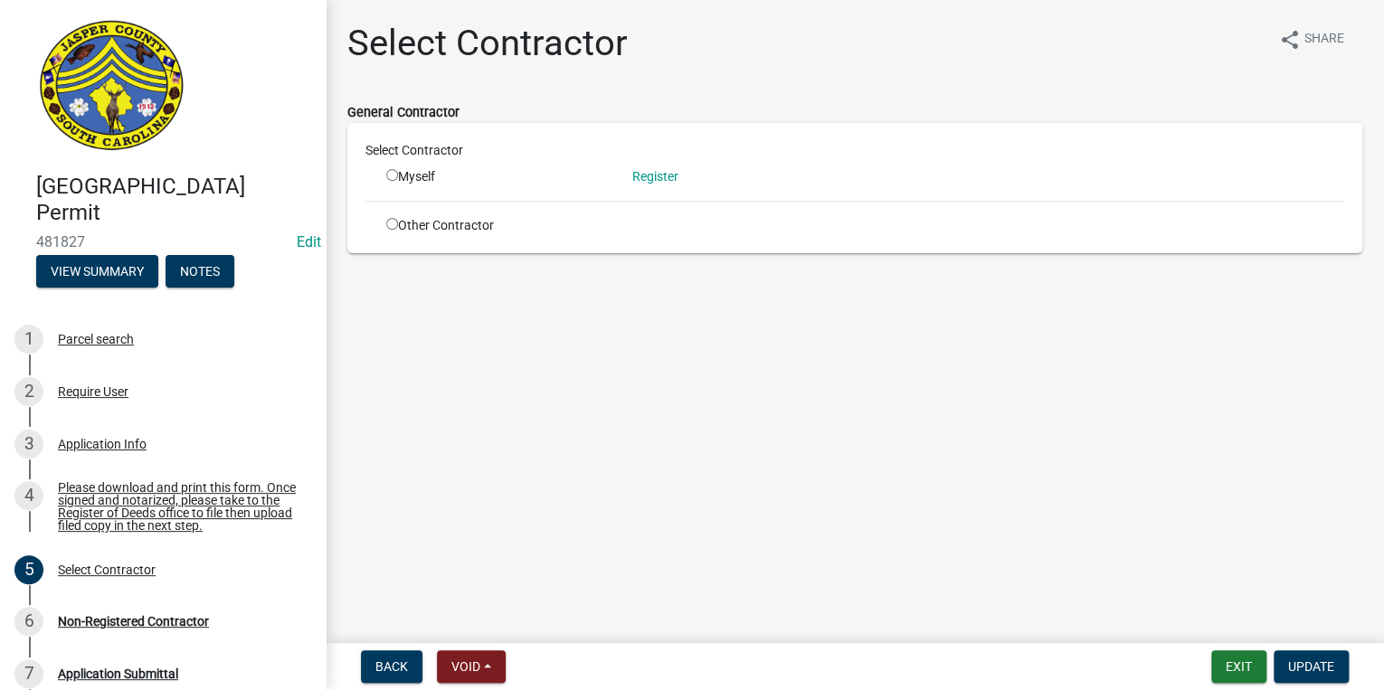
click at [386, 228] on input "radio" at bounding box center [392, 224] width 12 height 12
radio input "true"
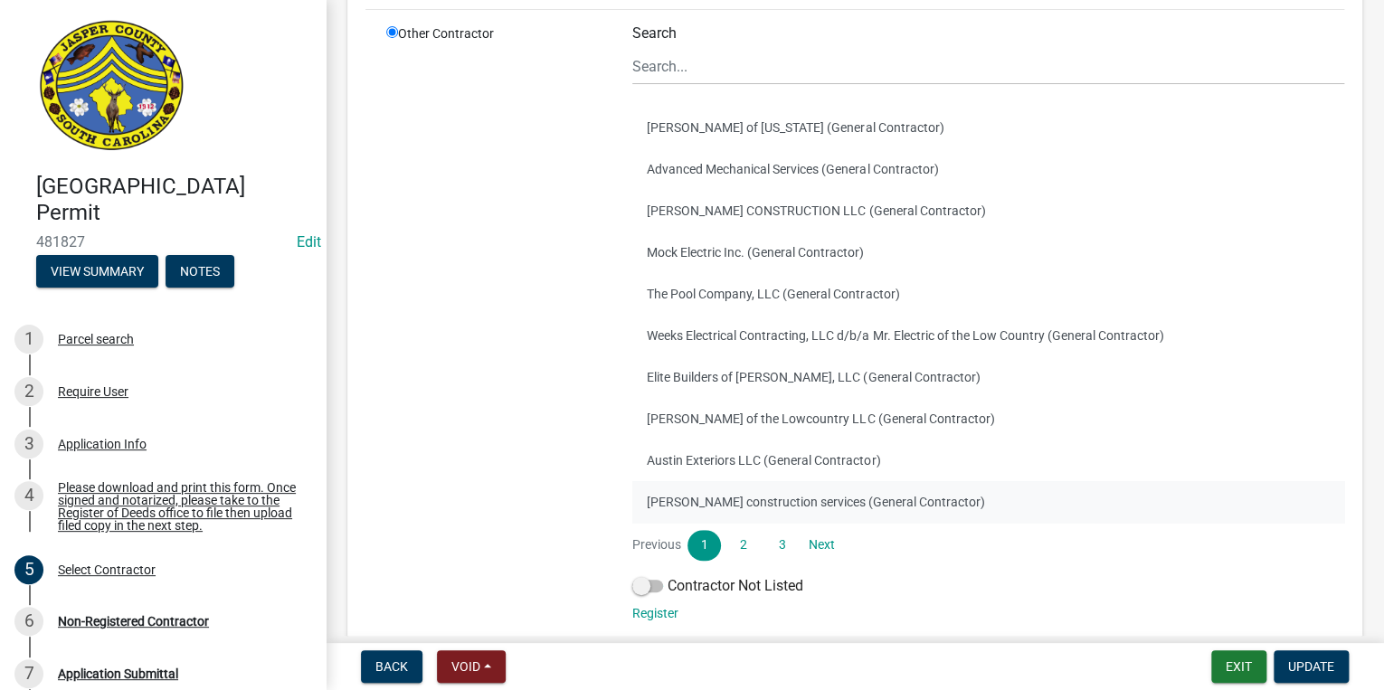
scroll to position [306, 0]
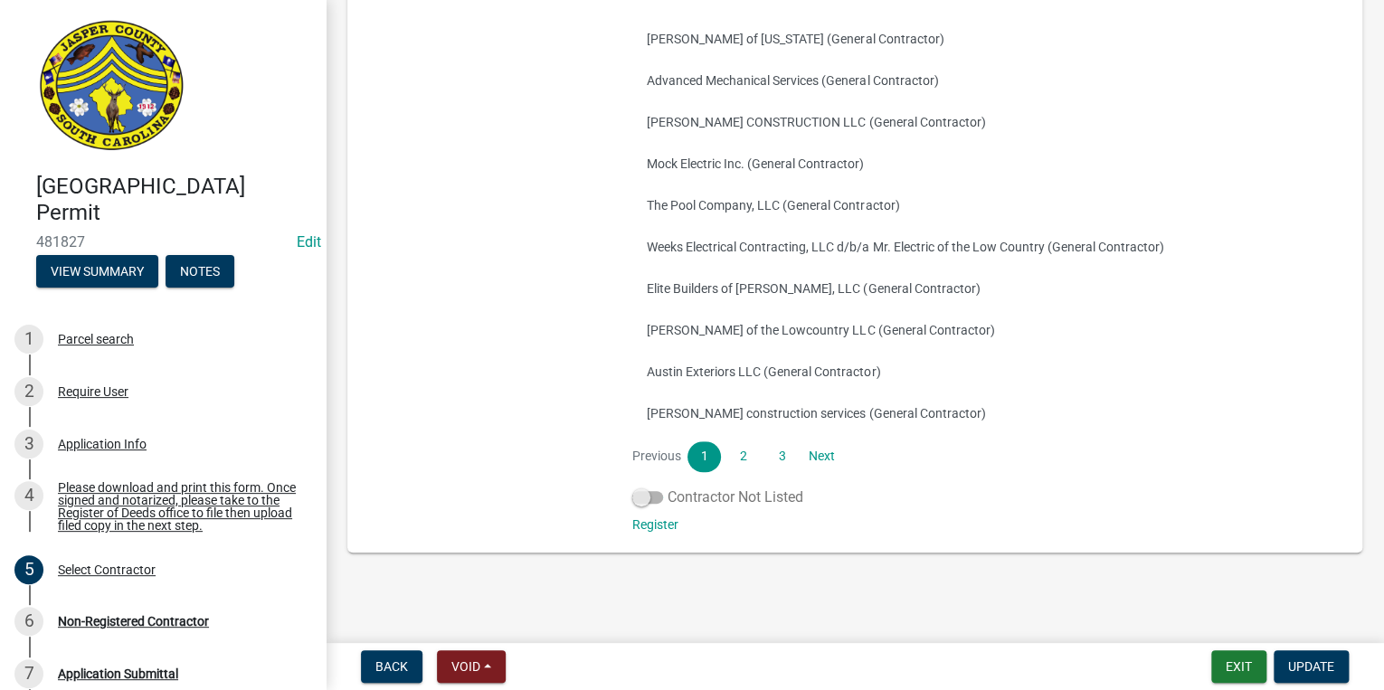
click at [651, 498] on span at bounding box center [647, 497] width 31 height 13
click at [667, 487] on input "Contractor Not Listed" at bounding box center [667, 487] width 0 height 0
click at [1335, 666] on button "Update" at bounding box center [1310, 666] width 75 height 33
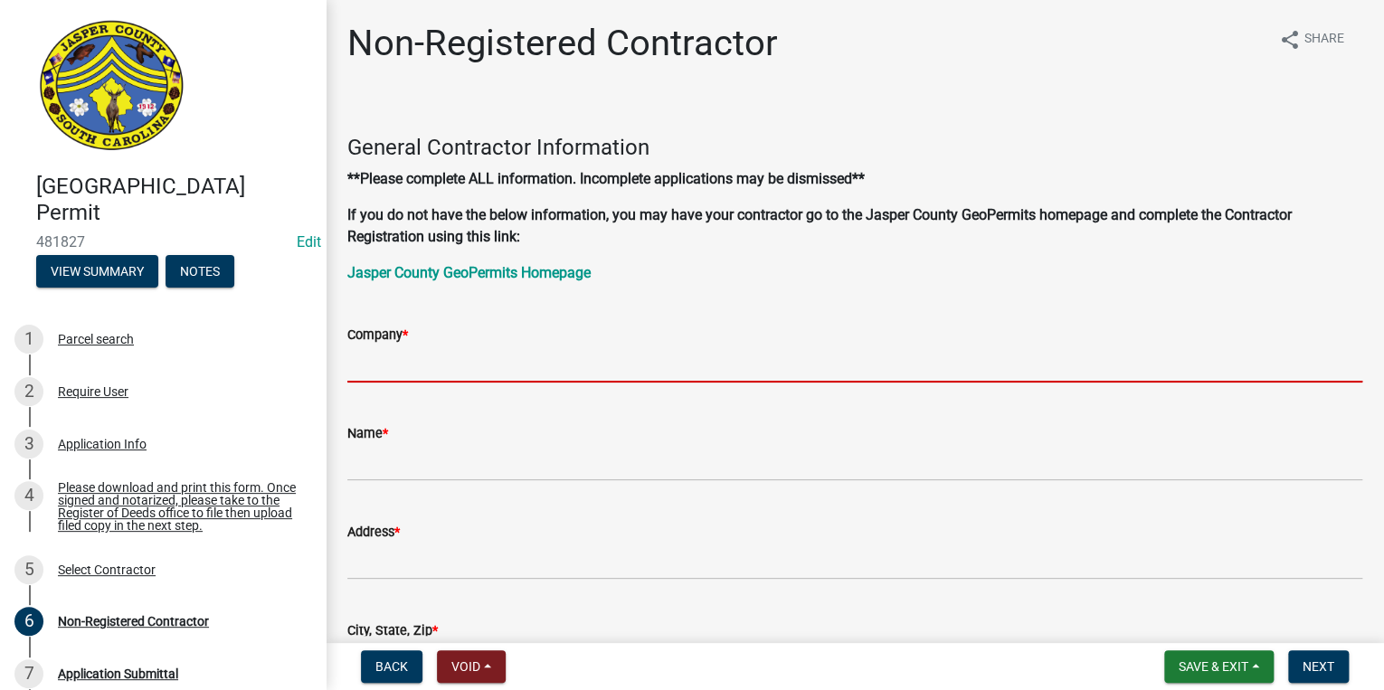
click at [491, 364] on input "Company *" at bounding box center [854, 363] width 1015 height 37
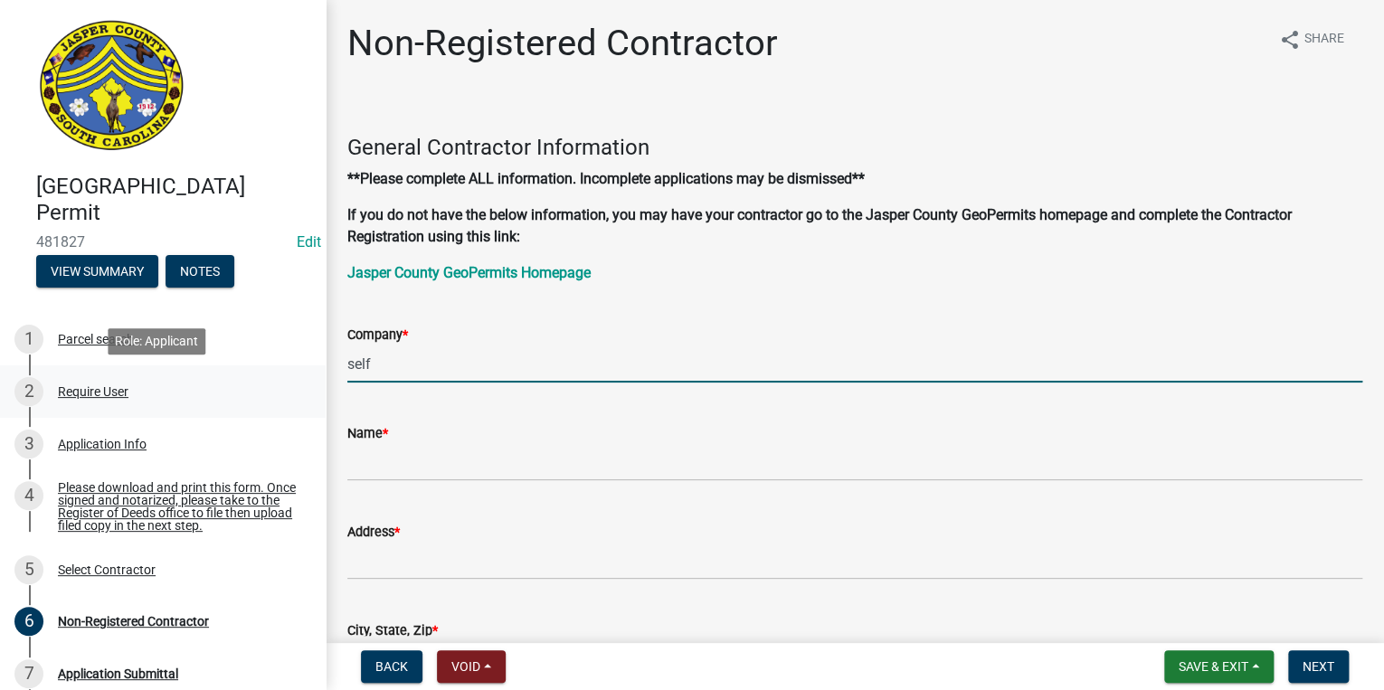
drag, startPoint x: 460, startPoint y: 373, endPoint x: 268, endPoint y: 383, distance: 192.8
click at [268, 383] on div "Jasper County Building Permit 481827 Edit View Summary Notes 1 Parcel search 2 …" at bounding box center [692, 345] width 1384 height 690
type input "self"
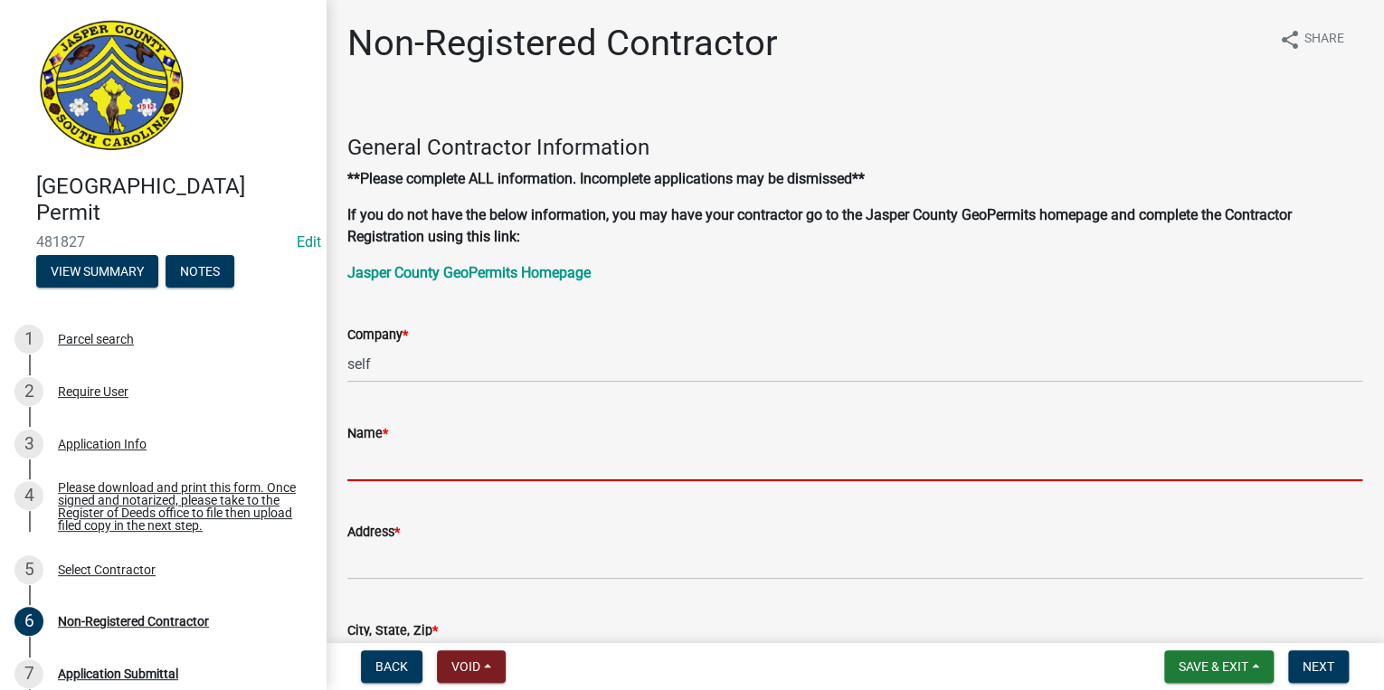
click at [373, 455] on input "Name *" at bounding box center [854, 462] width 1015 height 37
paste input "self"
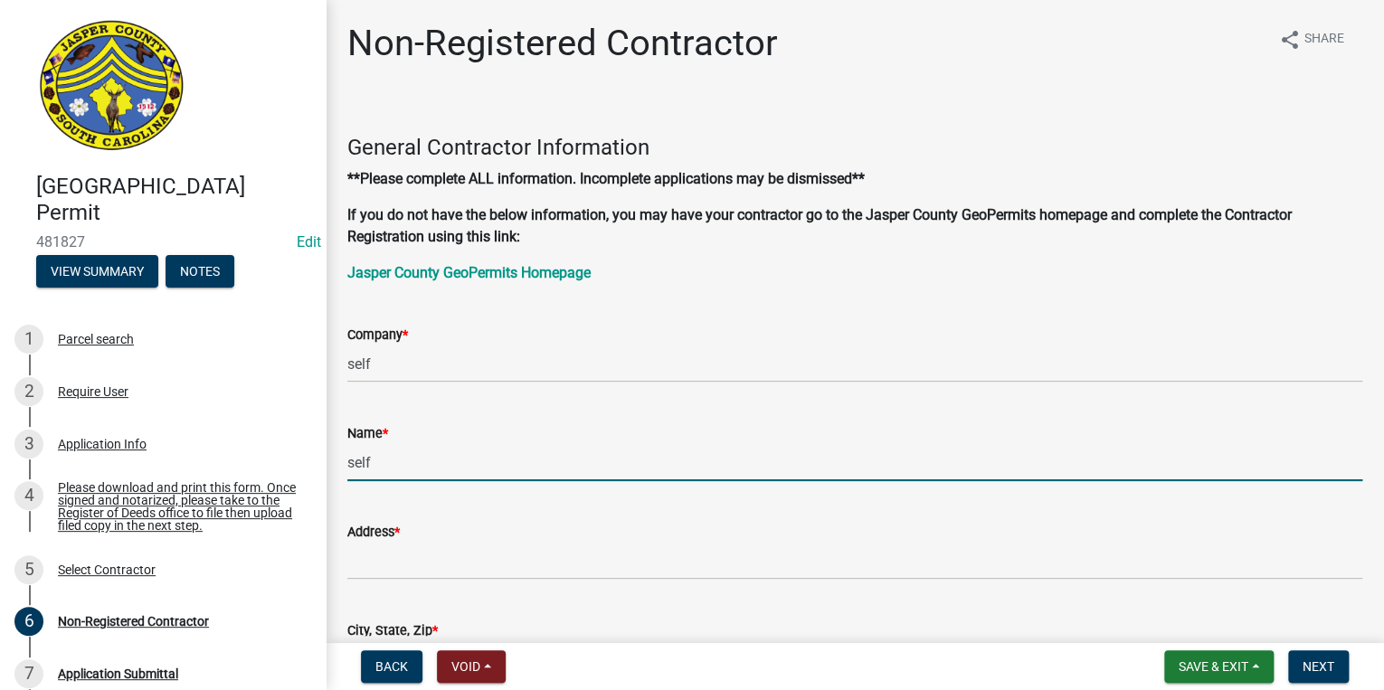
type input "self"
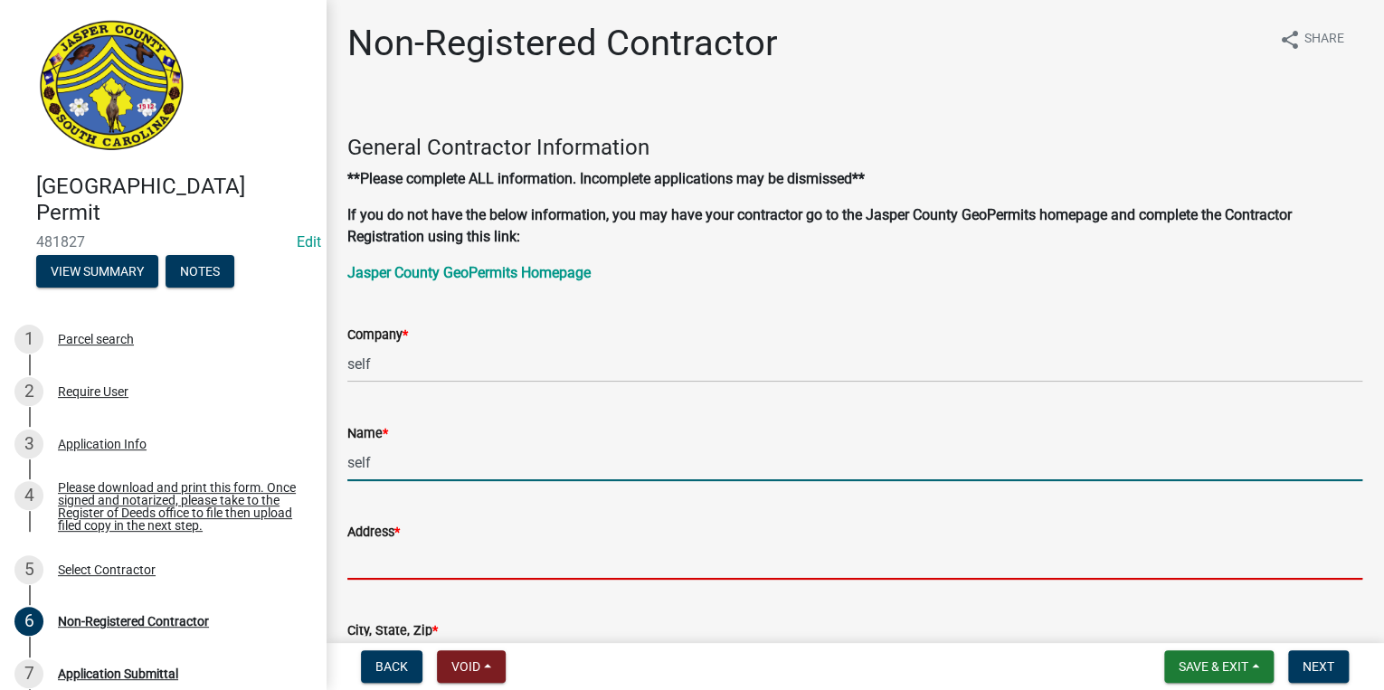
click at [369, 552] on input "Address *" at bounding box center [854, 561] width 1015 height 37
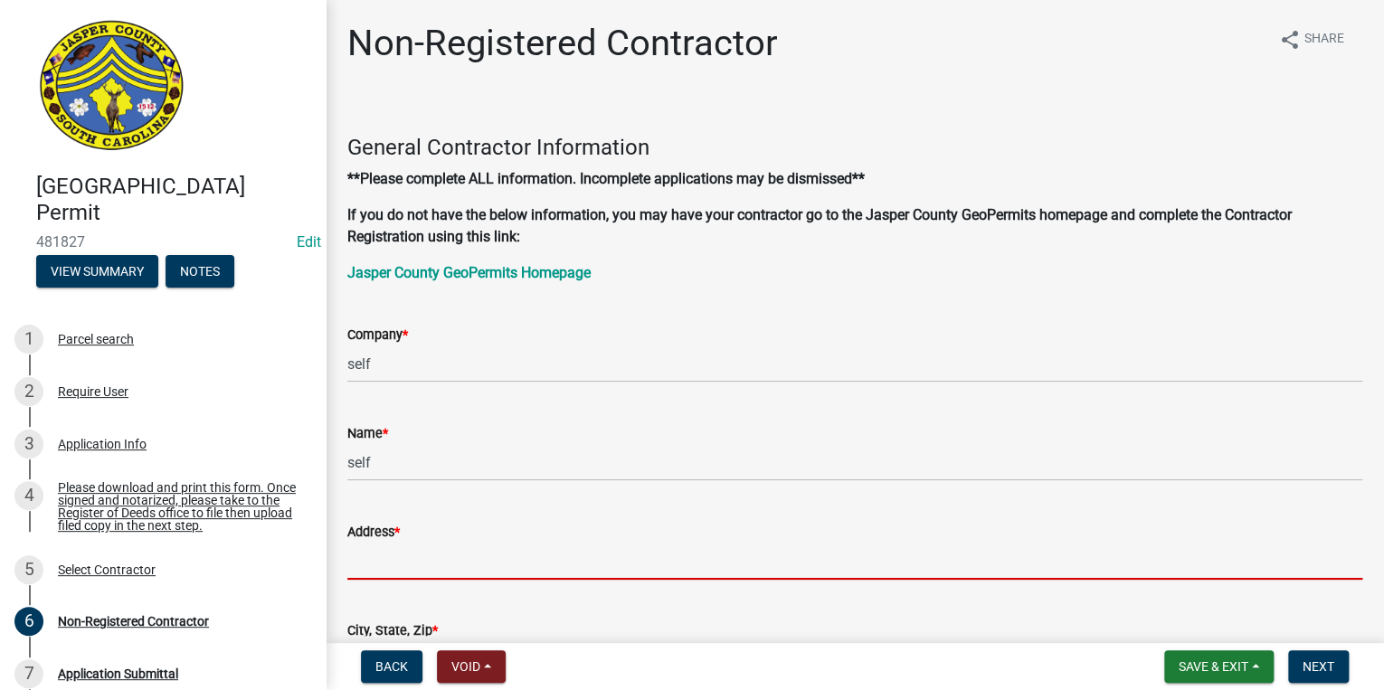
paste input "self"
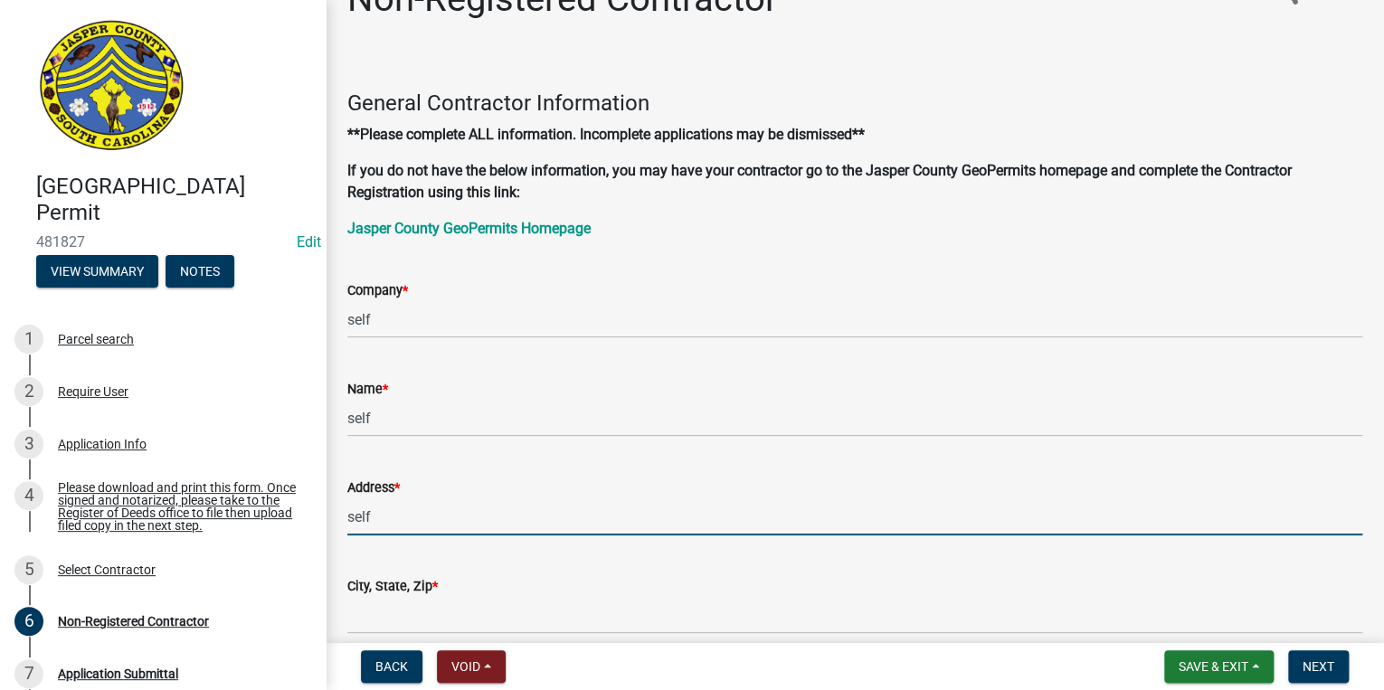
scroll to position [217, 0]
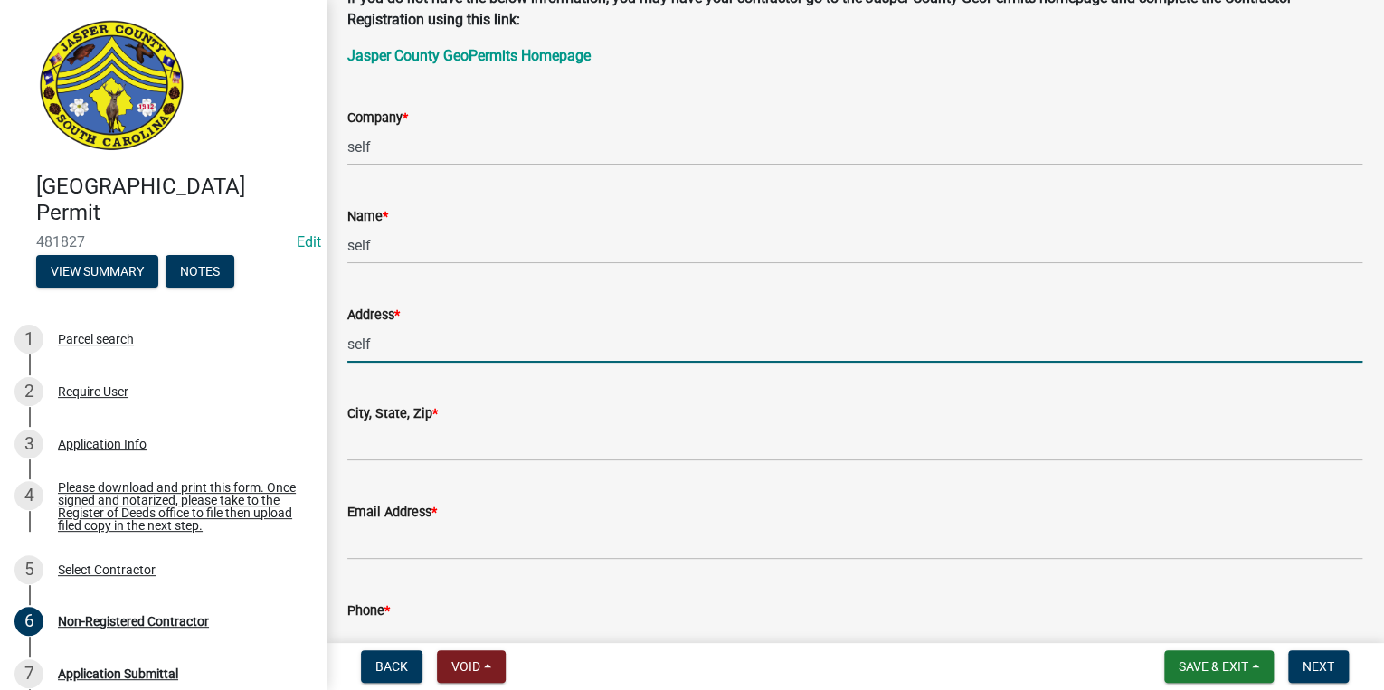
type input "self"
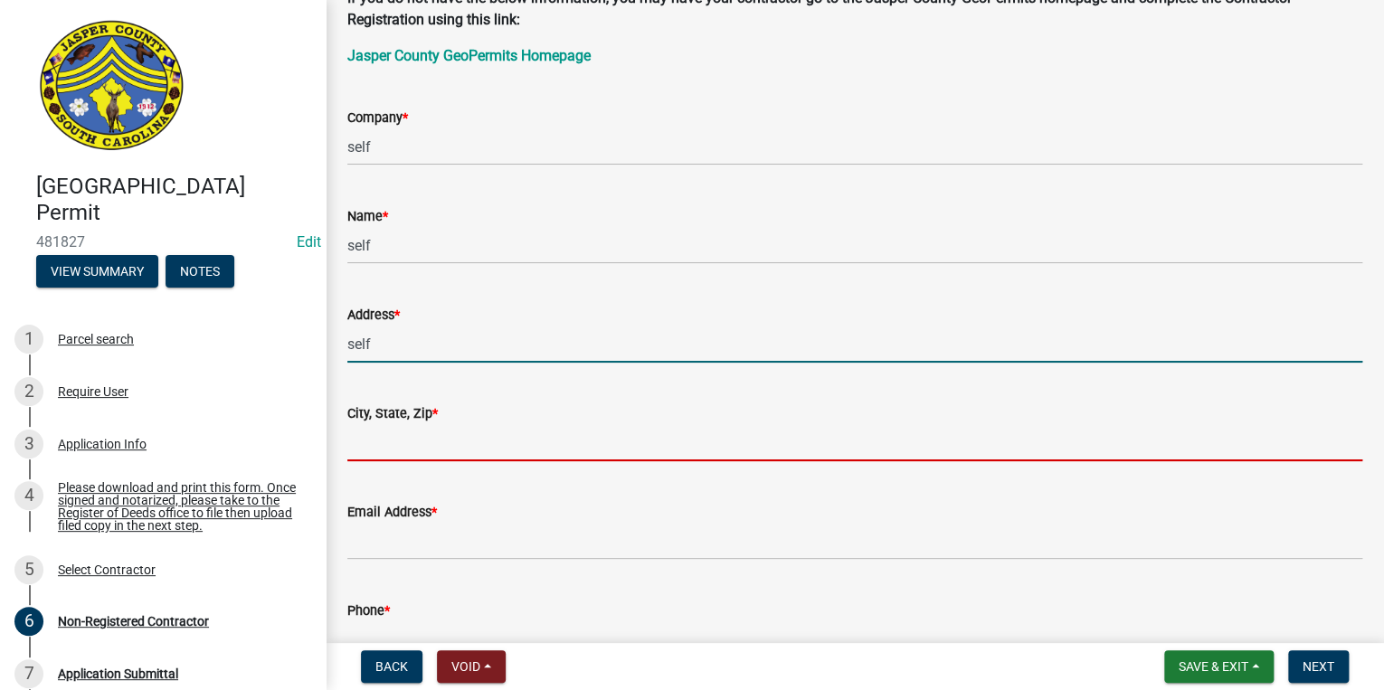
click at [402, 437] on input "City, State, Zip *" at bounding box center [854, 442] width 1015 height 37
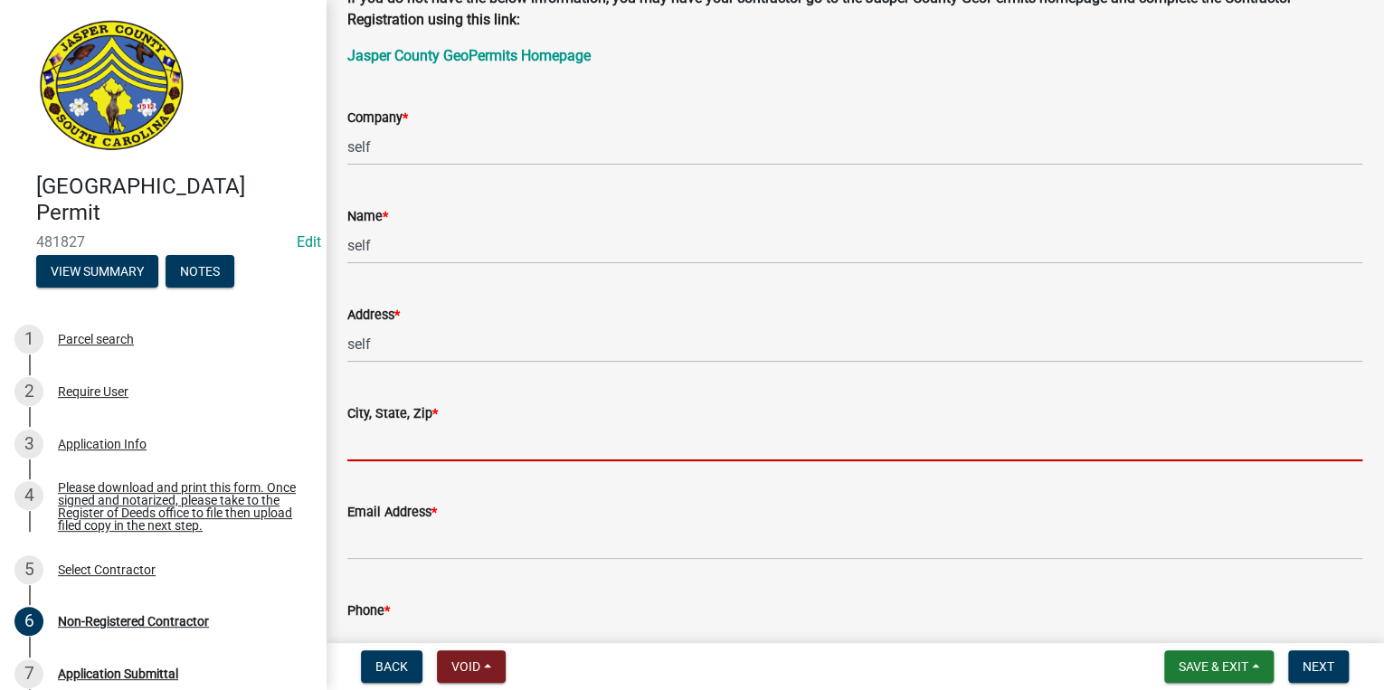
paste input "self"
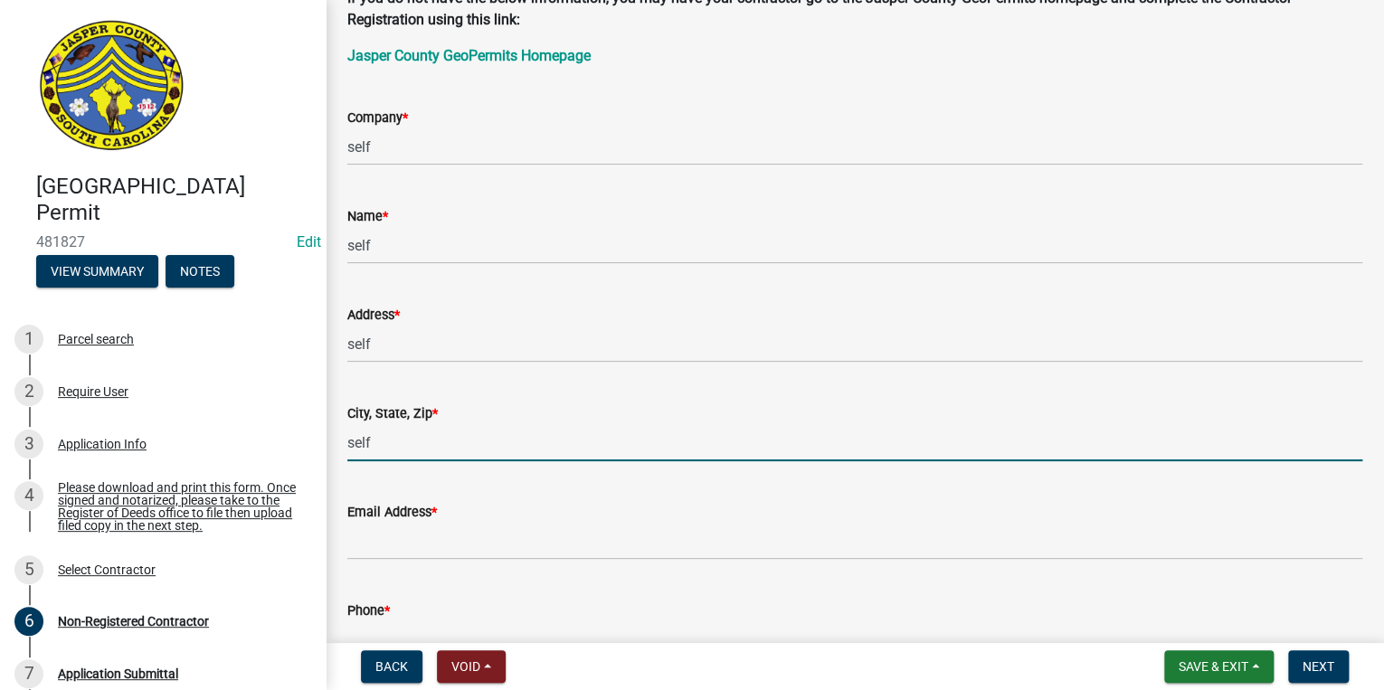
type input "self"
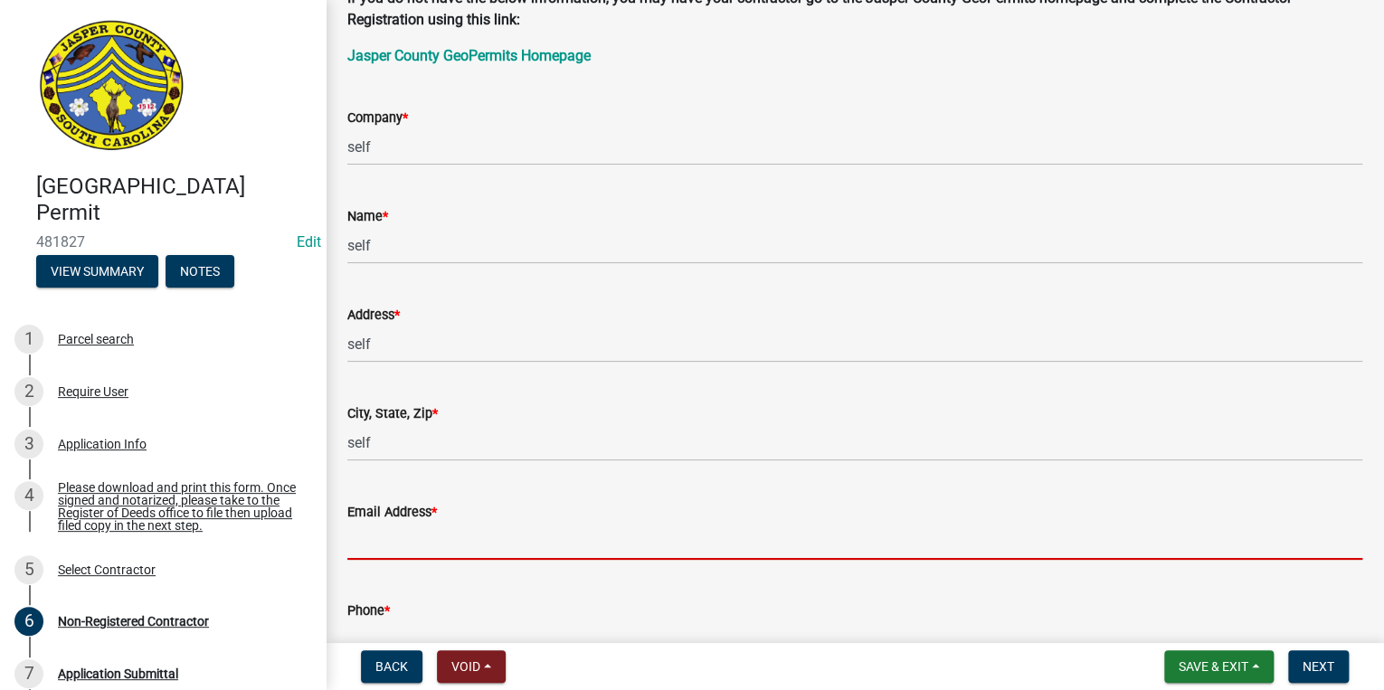
click at [359, 541] on input "Email Address *" at bounding box center [854, 541] width 1015 height 37
paste input "self"
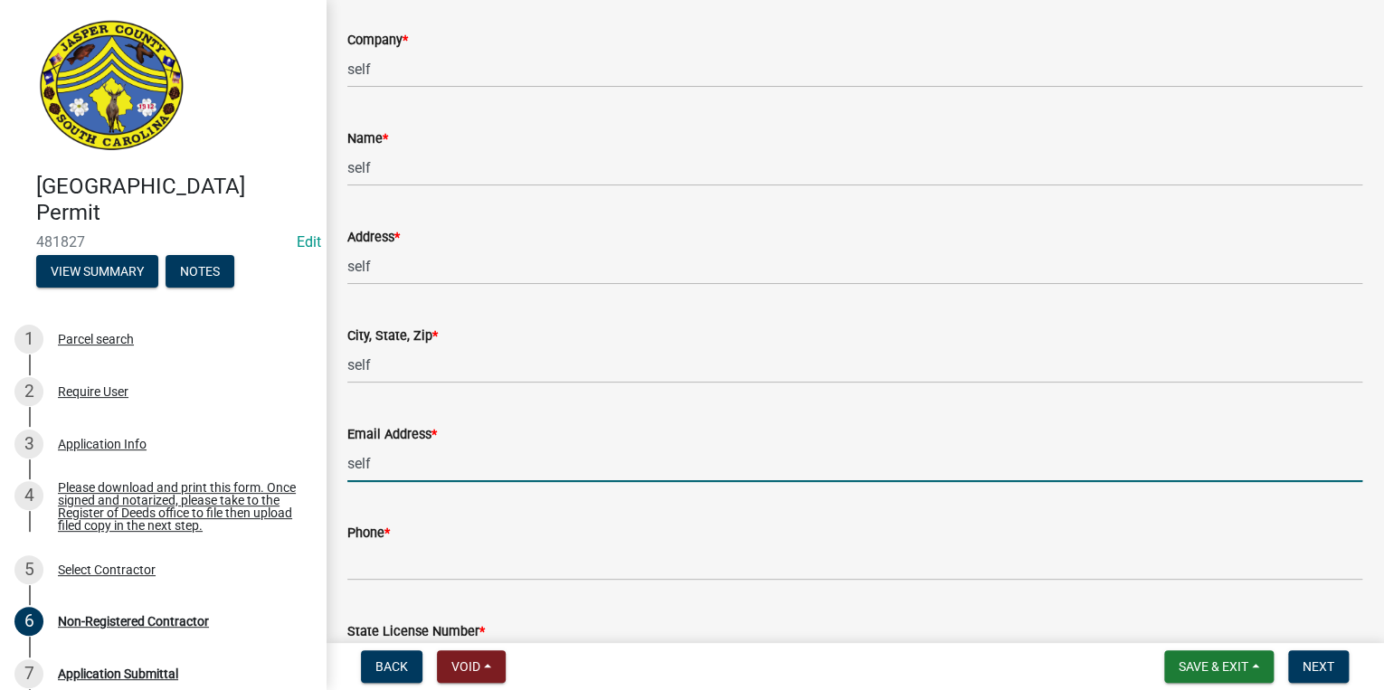
scroll to position [434, 0]
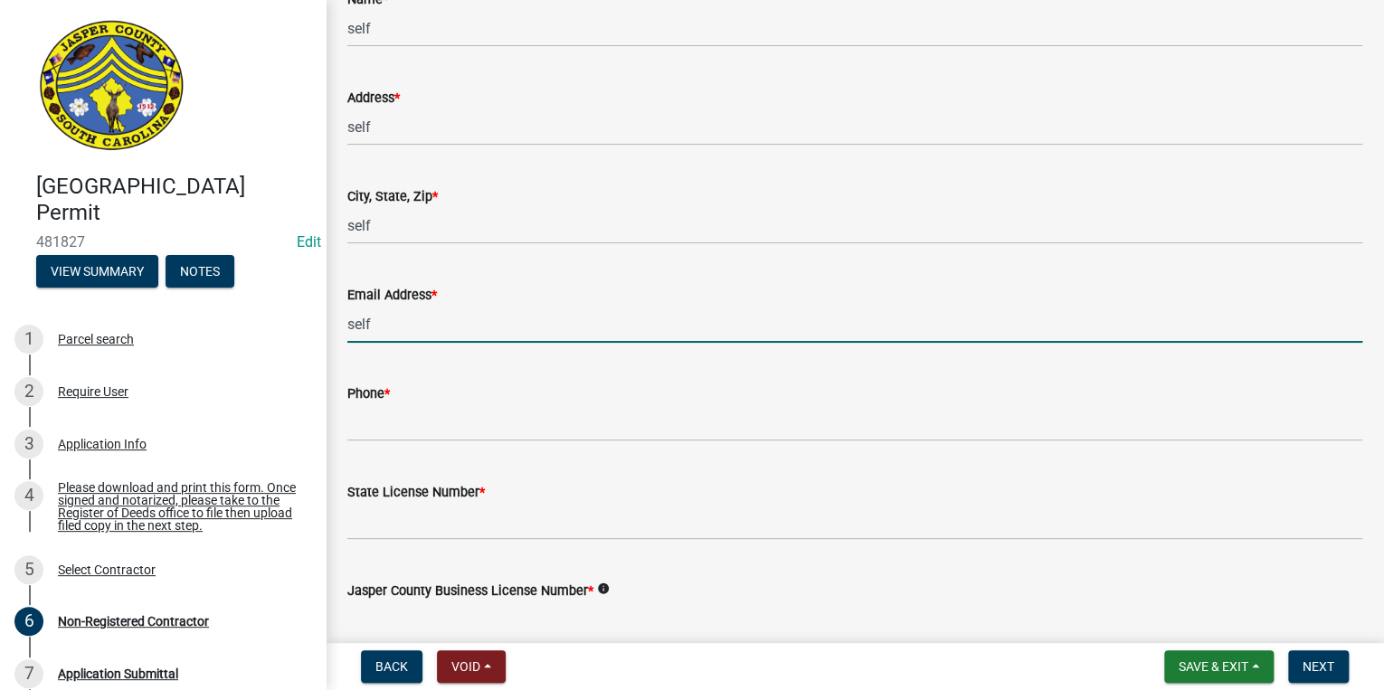
type input "self"
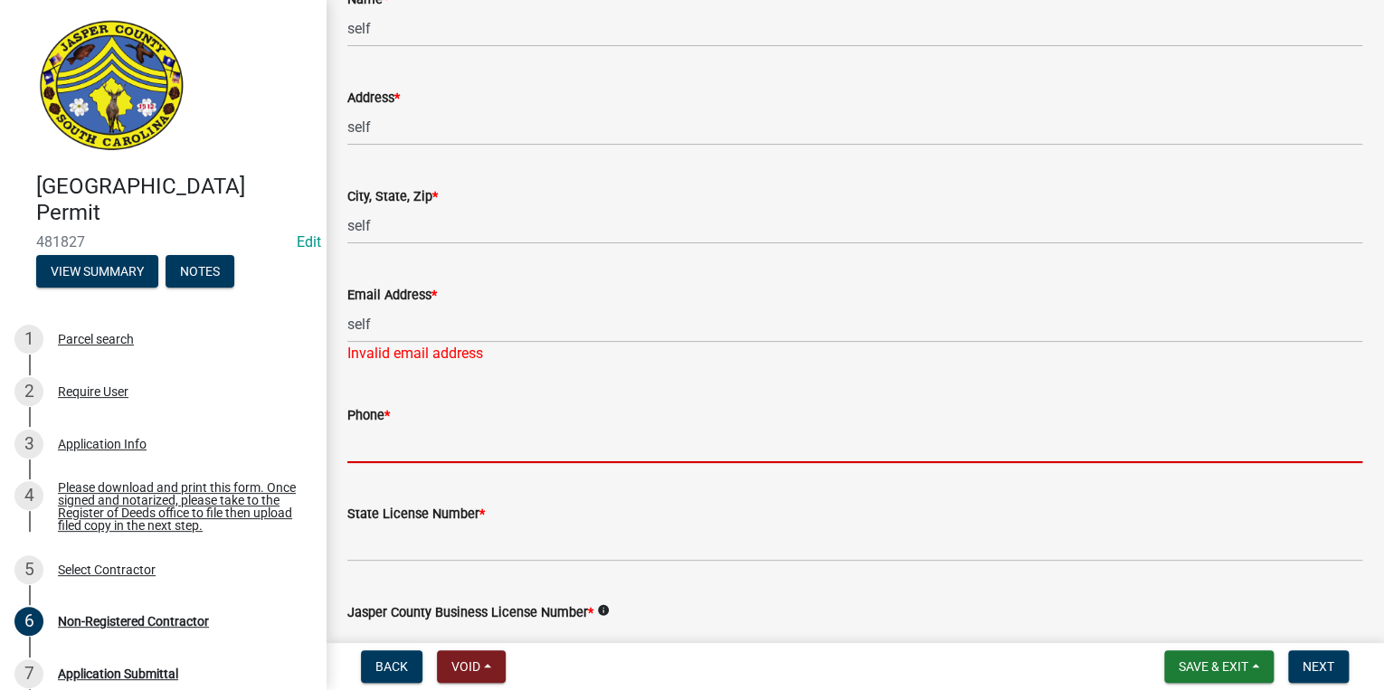
click at [380, 427] on input "Phone *" at bounding box center [854, 444] width 1015 height 37
paste input "self"
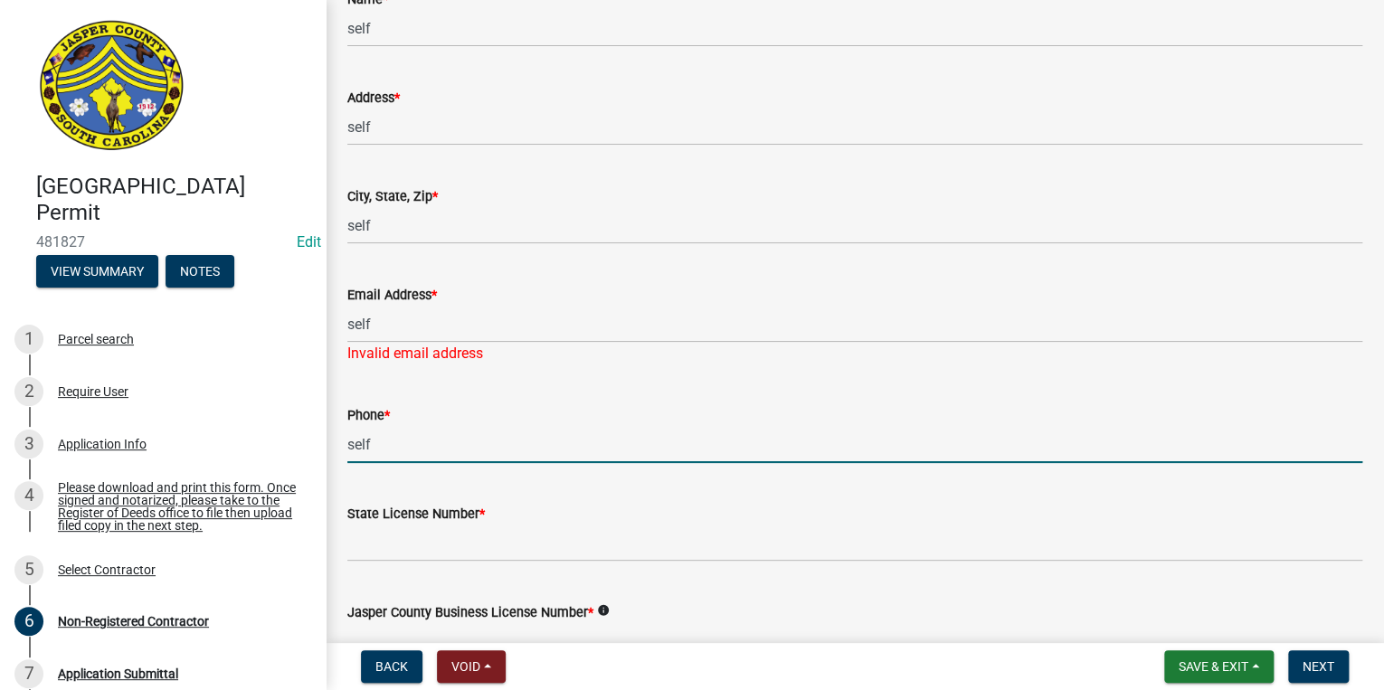
scroll to position [506, 0]
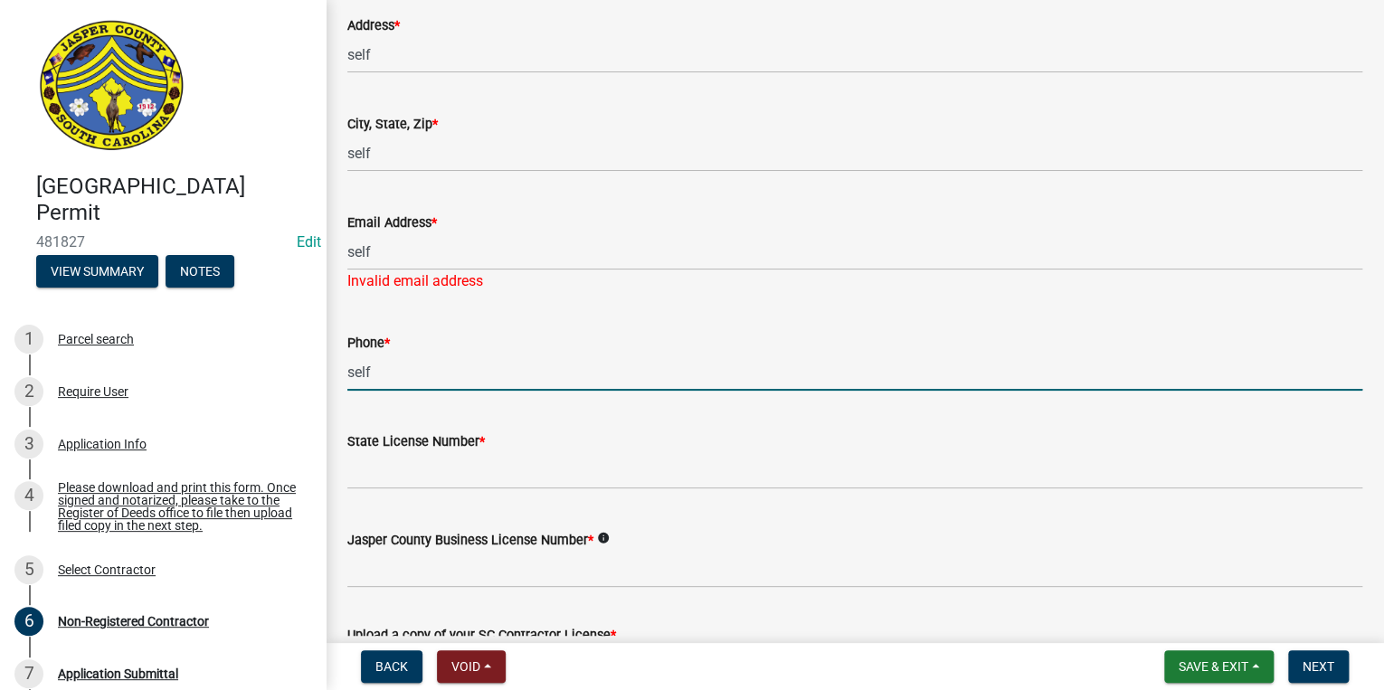
type input "self"
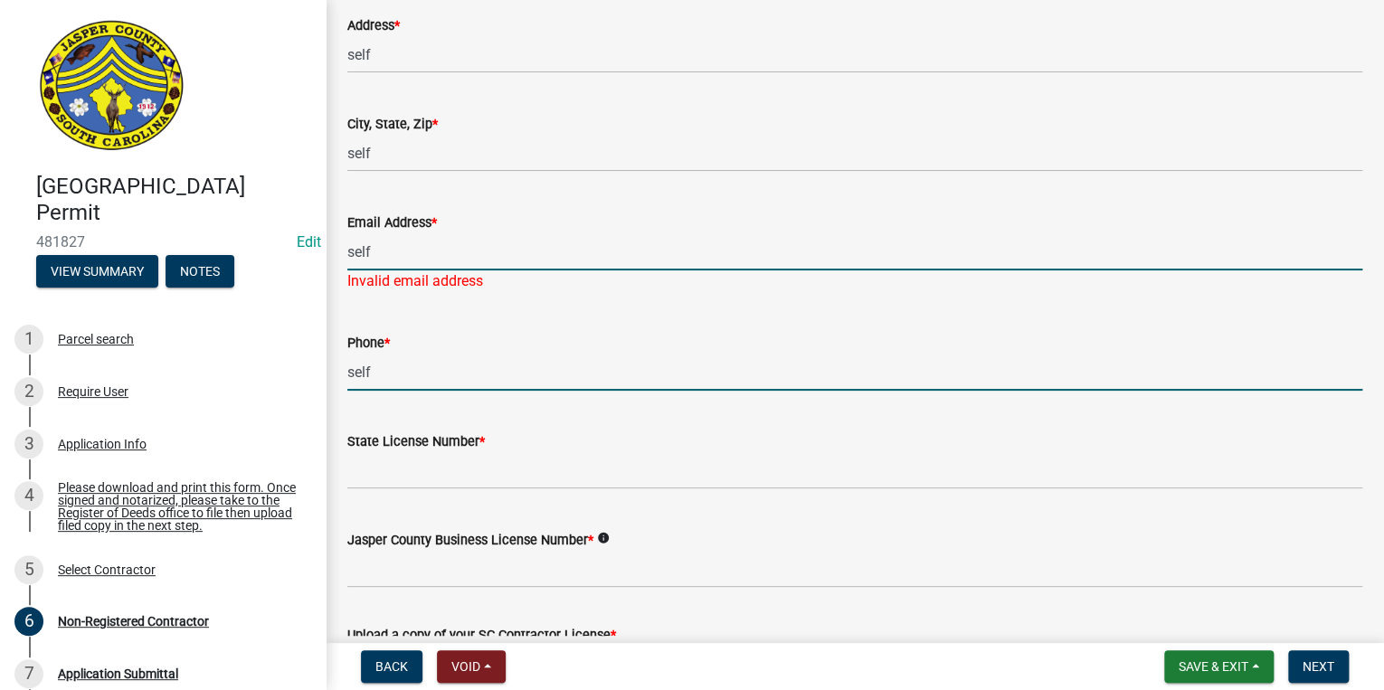
click at [402, 261] on input "self" at bounding box center [854, 251] width 1015 height 37
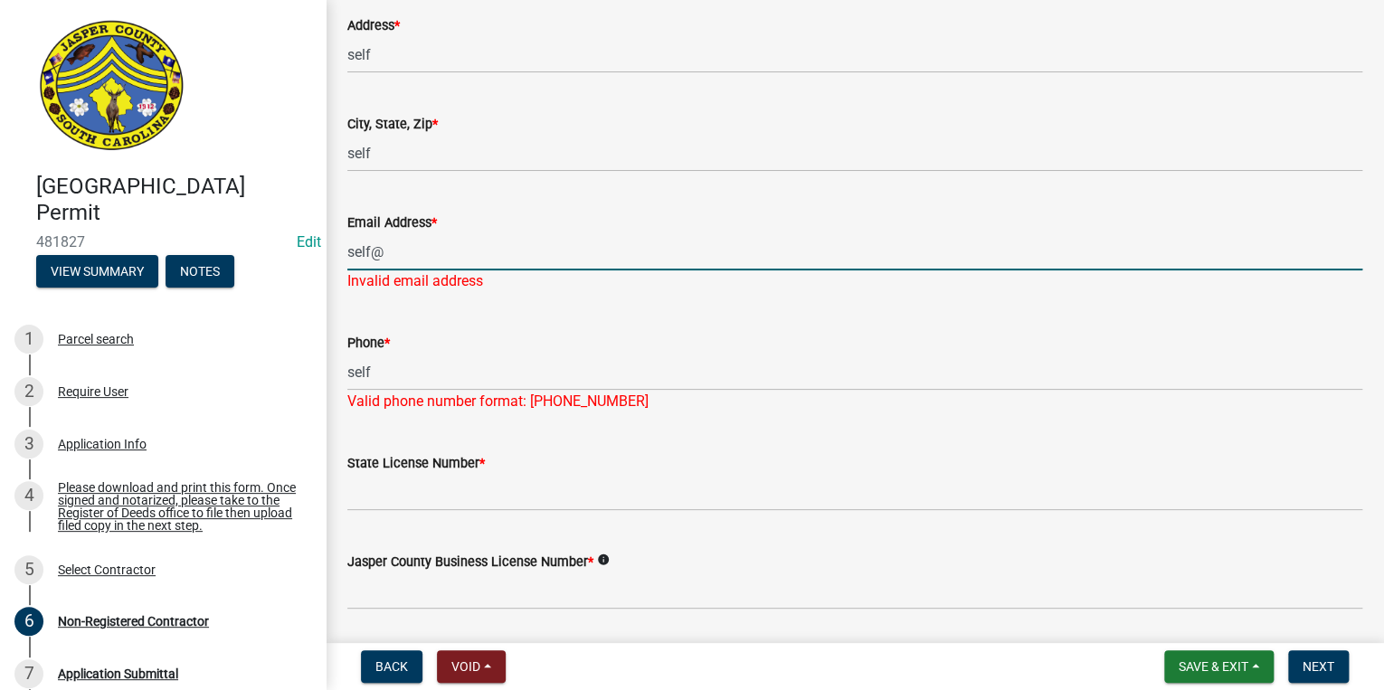
paste input "self"
type input "self@self.com"
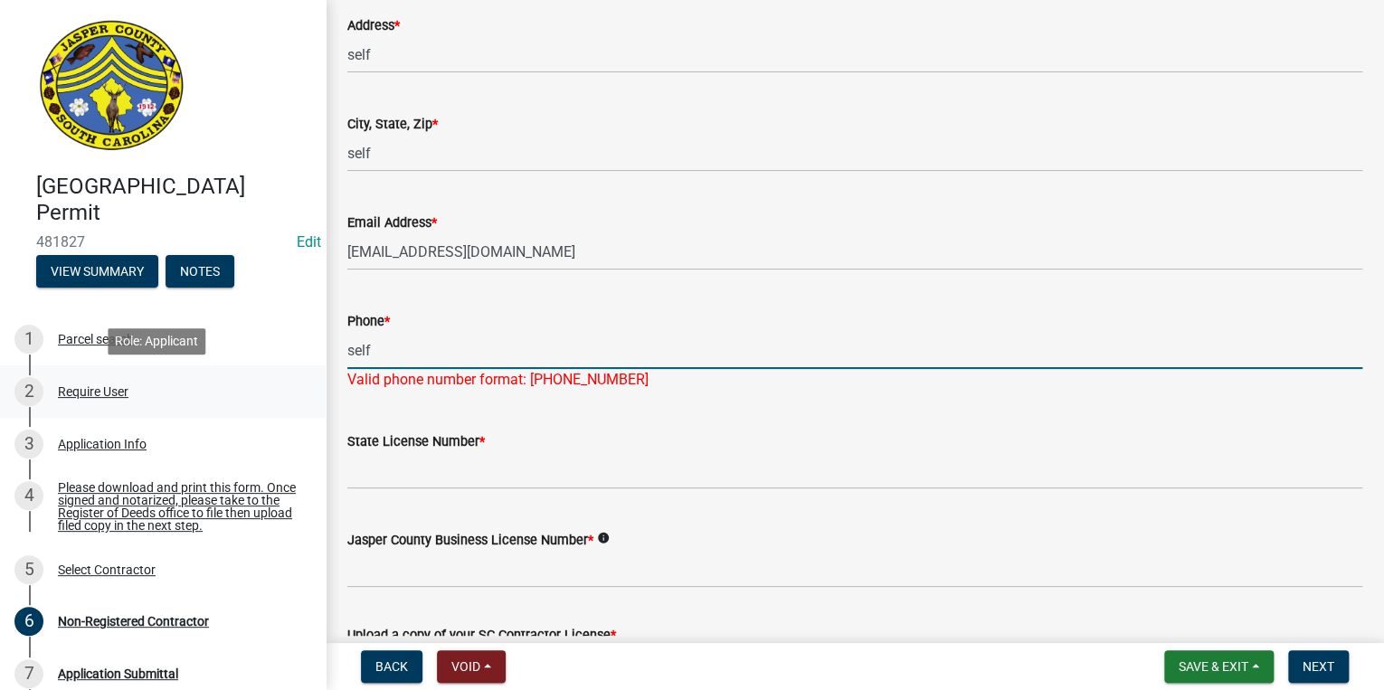
drag, startPoint x: 414, startPoint y: 377, endPoint x: 298, endPoint y: 383, distance: 116.8
click at [298, 383] on div "Jasper County Building Permit 481827 Edit View Summary Notes 1 Parcel search 2 …" at bounding box center [692, 345] width 1384 height 690
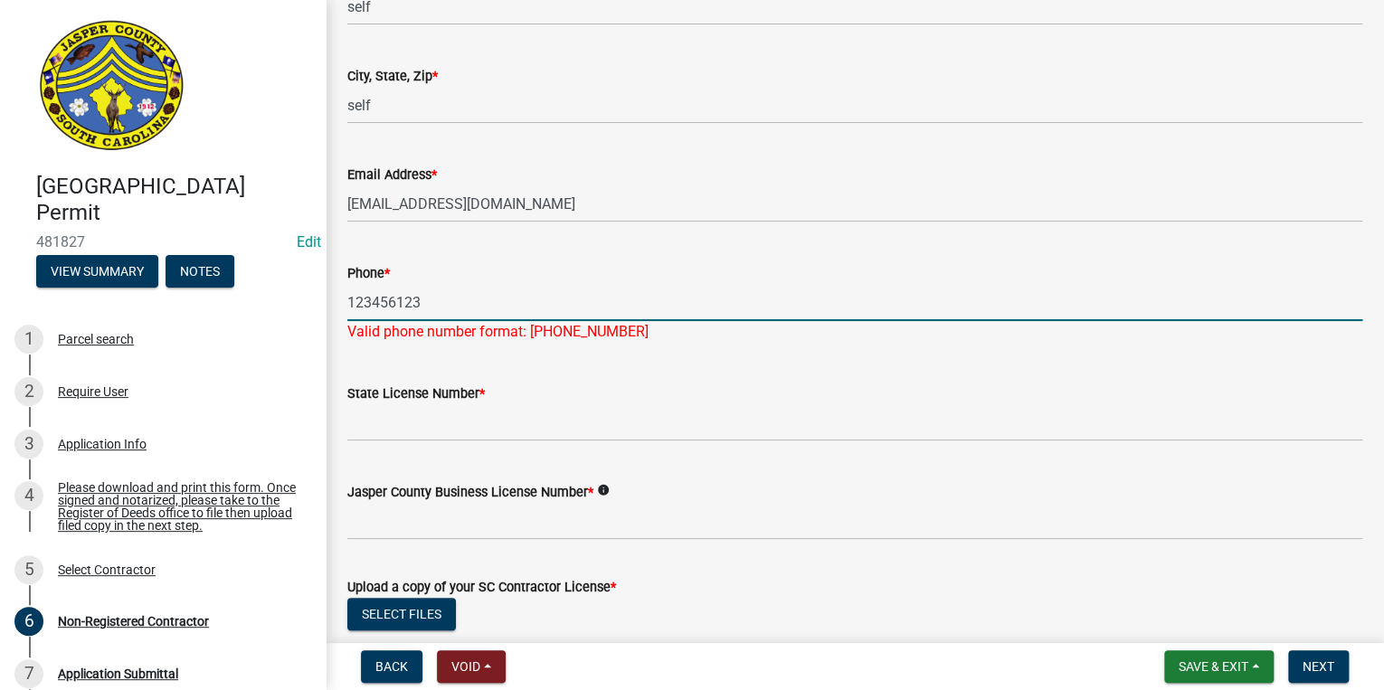
scroll to position [651, 0]
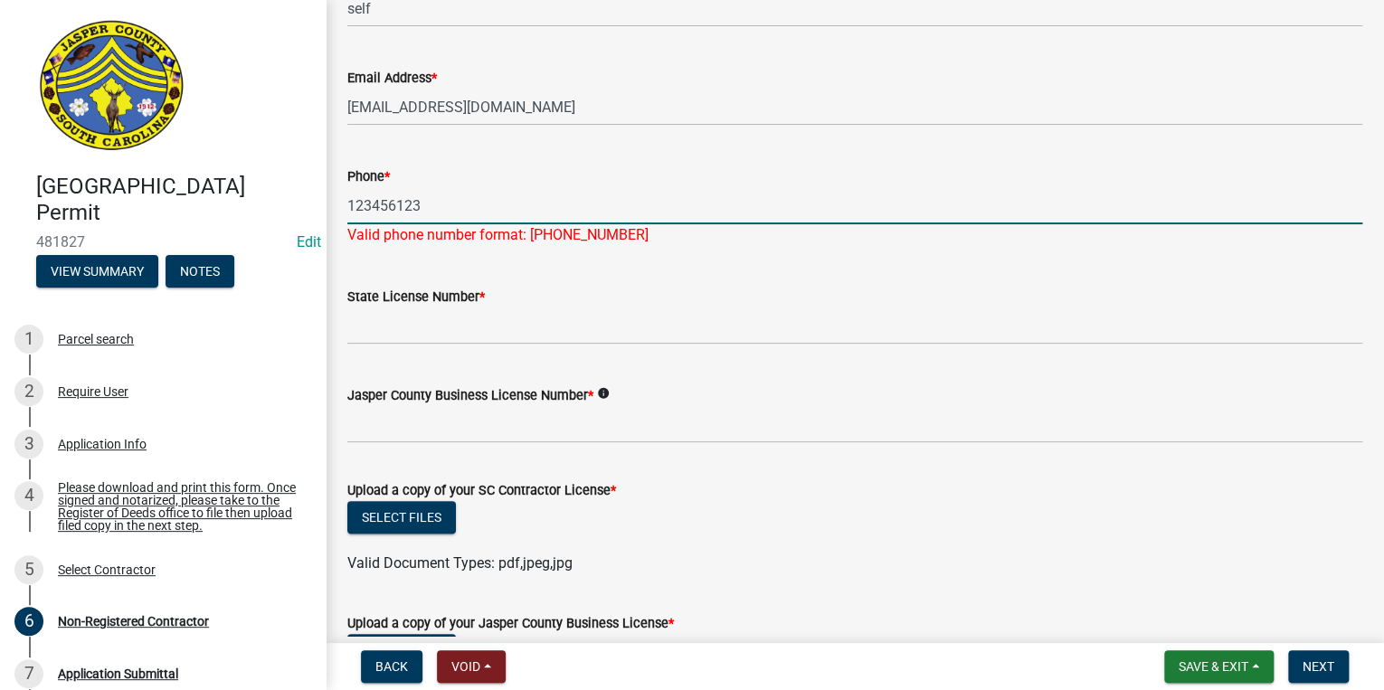
type input "123456123"
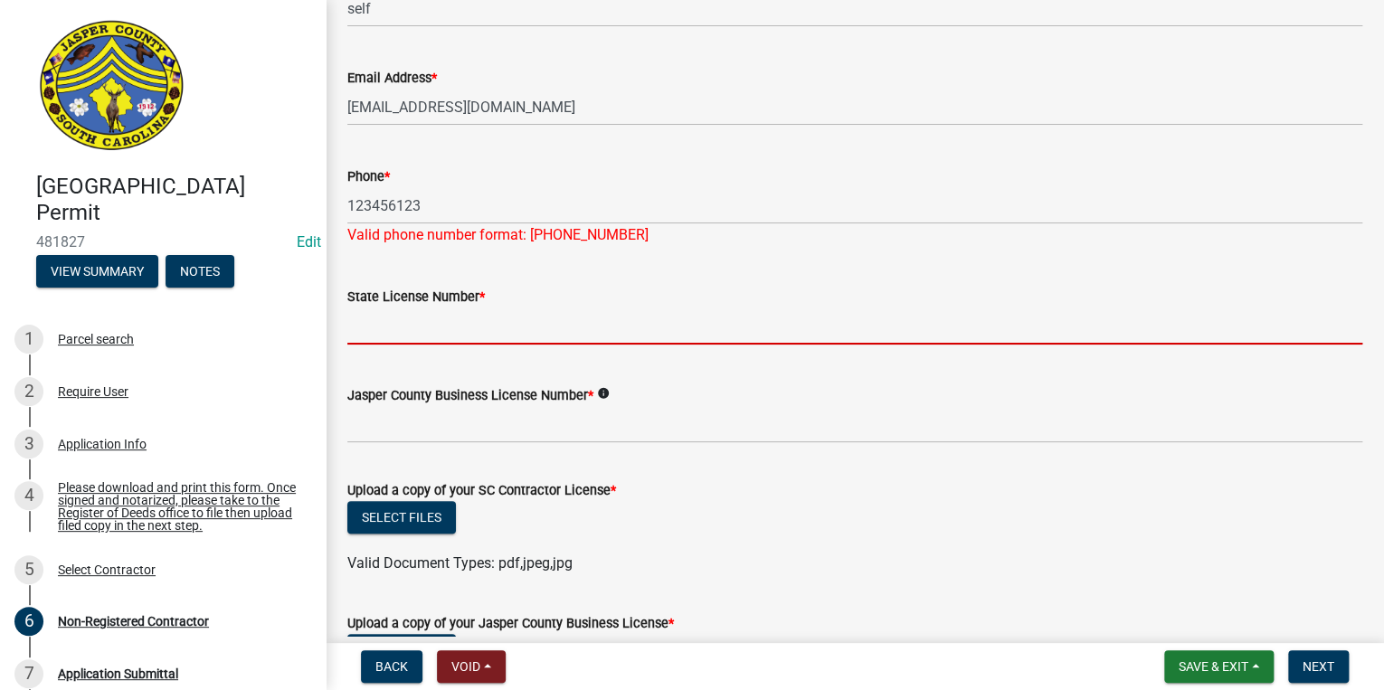
click at [378, 326] on input "State License Number *" at bounding box center [854, 325] width 1015 height 37
paste input "self"
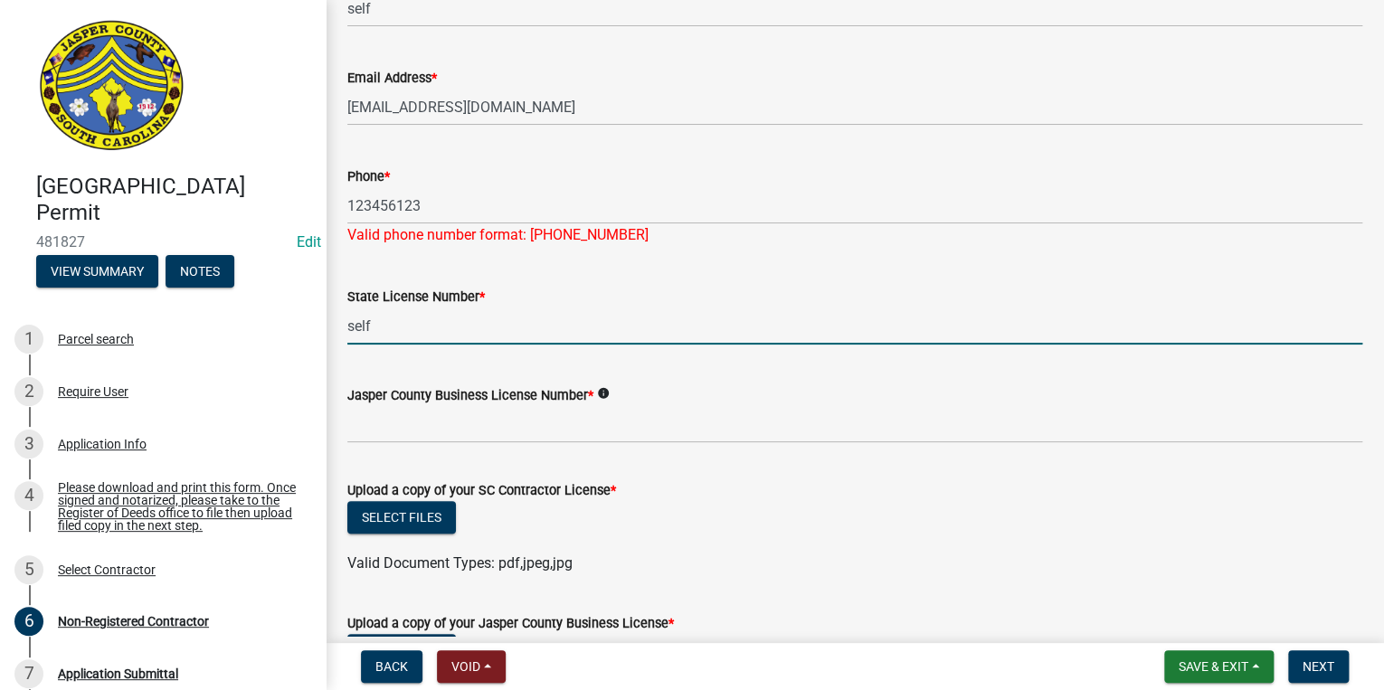
type input "self"
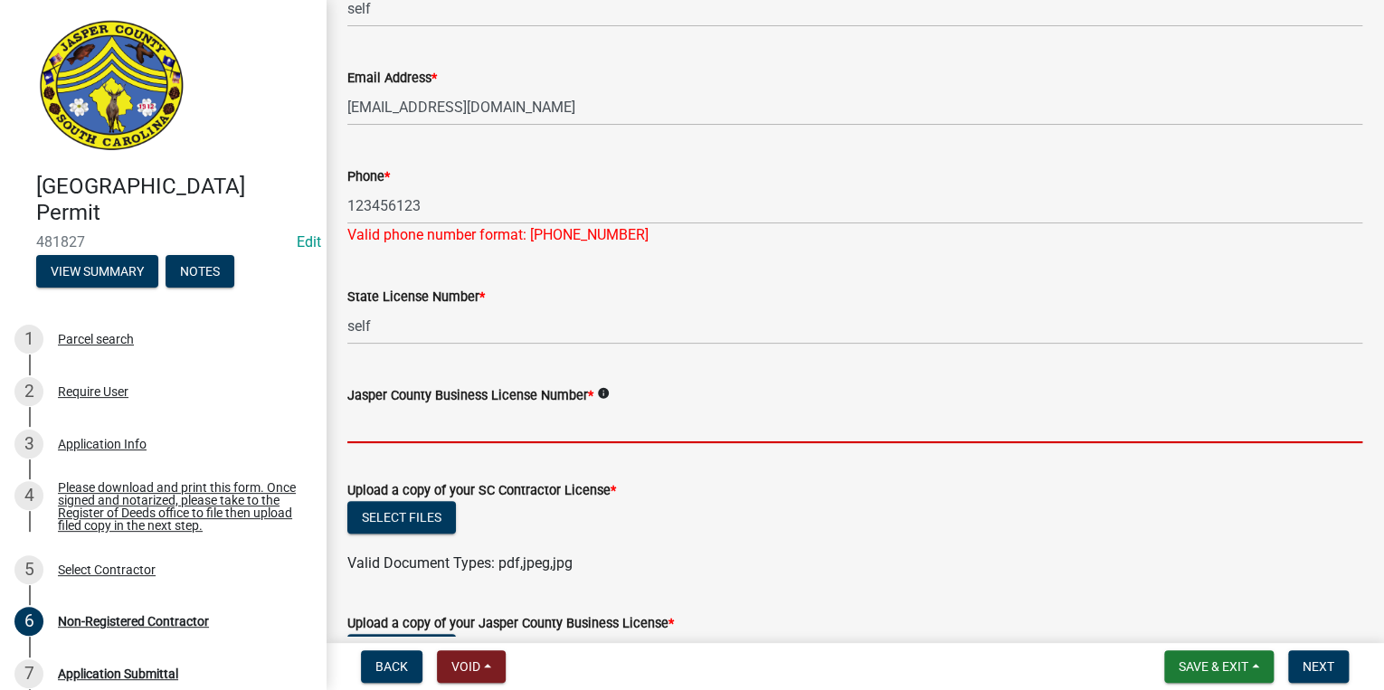
click at [392, 411] on input "Jasper County Business License Number *" at bounding box center [854, 424] width 1015 height 37
paste input "self"
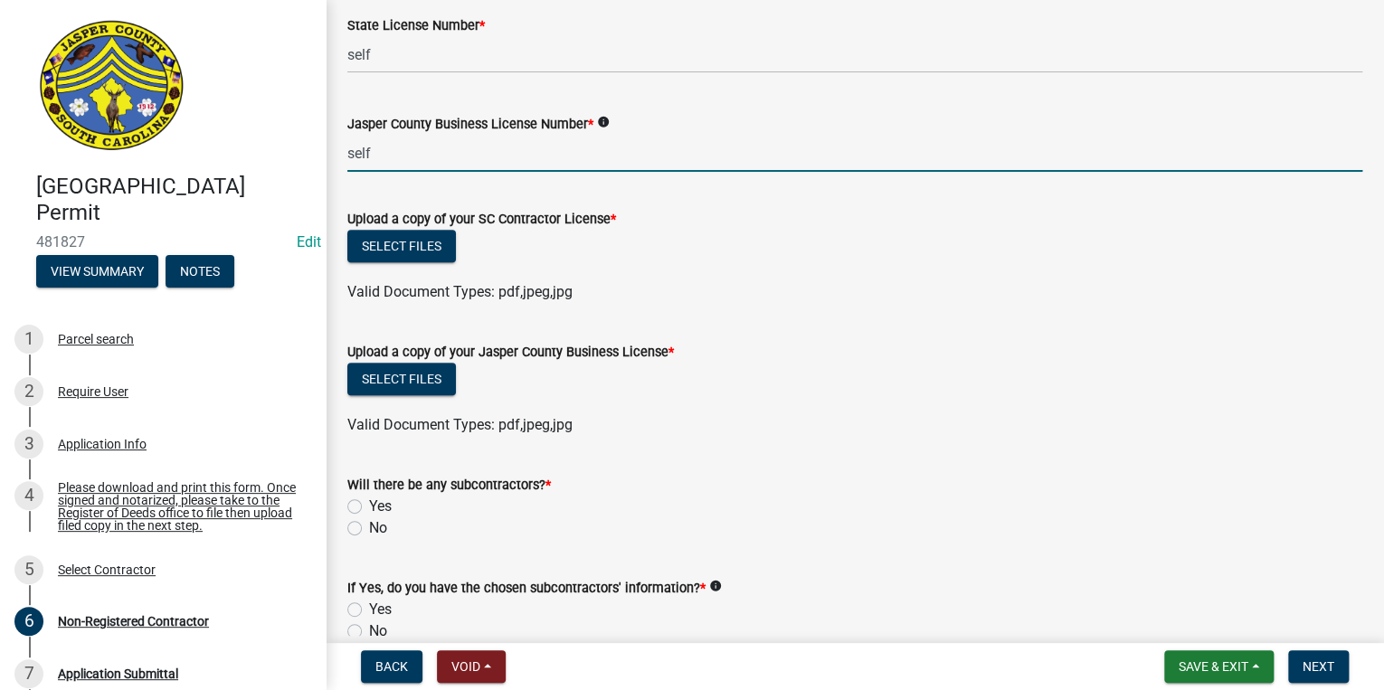
scroll to position [1013, 0]
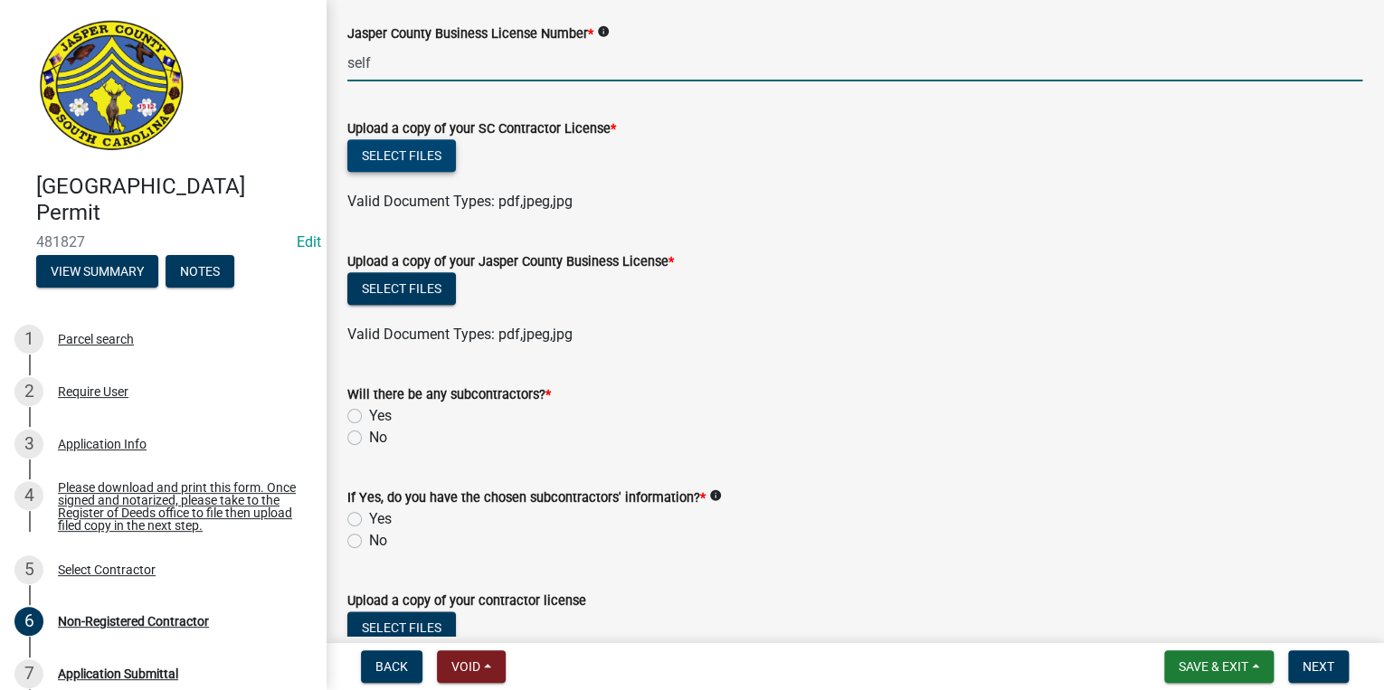
type input "self"
click at [407, 156] on button "Select files" at bounding box center [401, 155] width 109 height 33
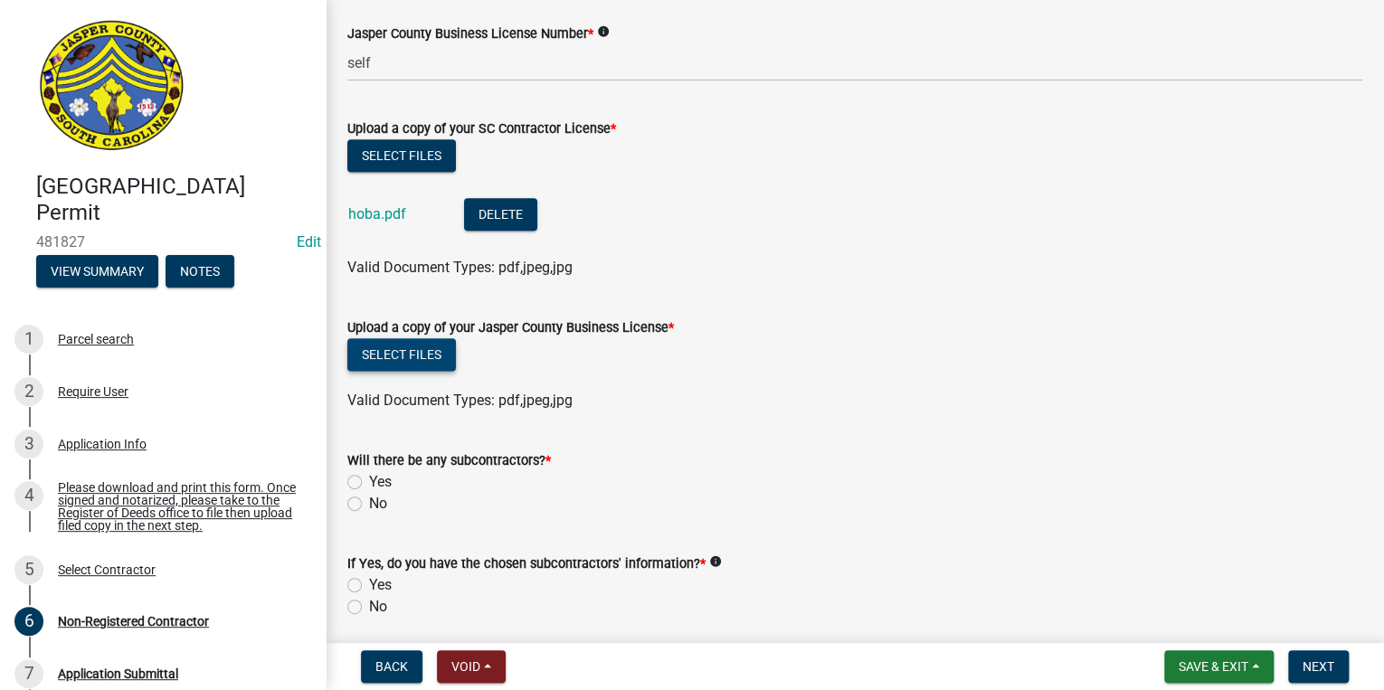
click at [427, 355] on button "Select files" at bounding box center [401, 354] width 109 height 33
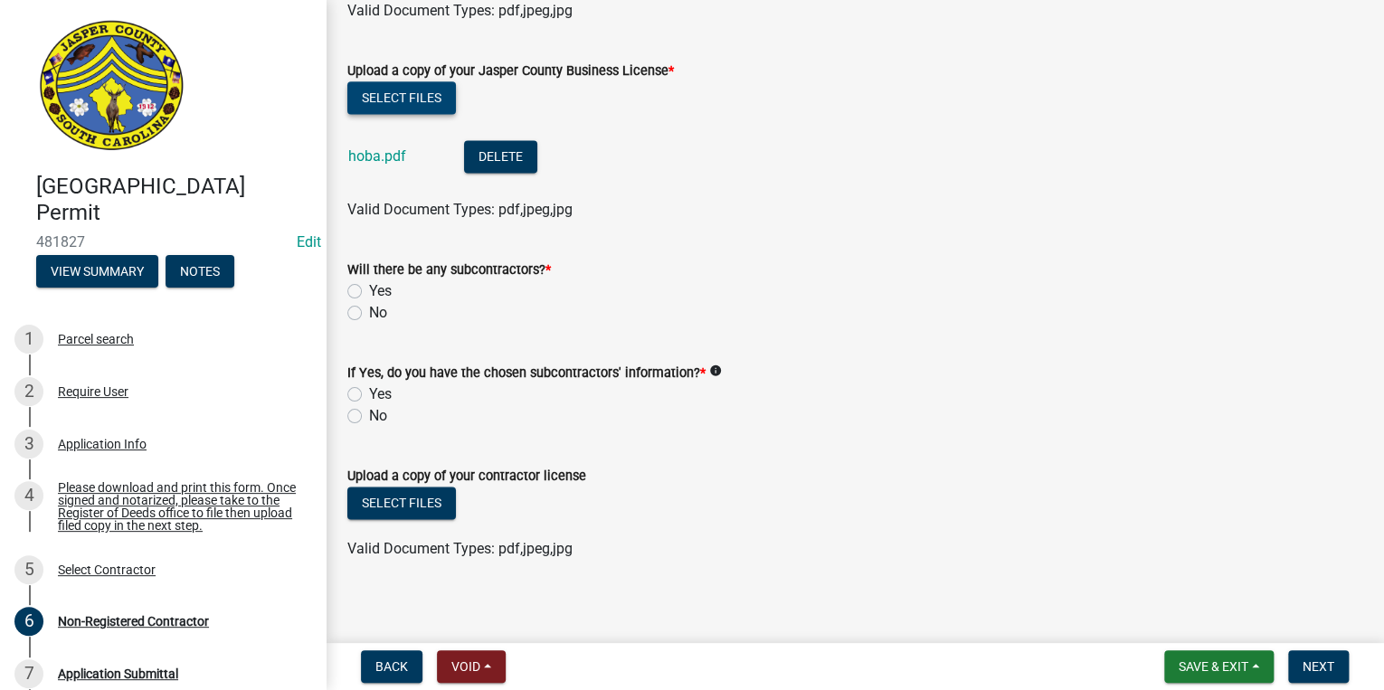
scroll to position [1280, 0]
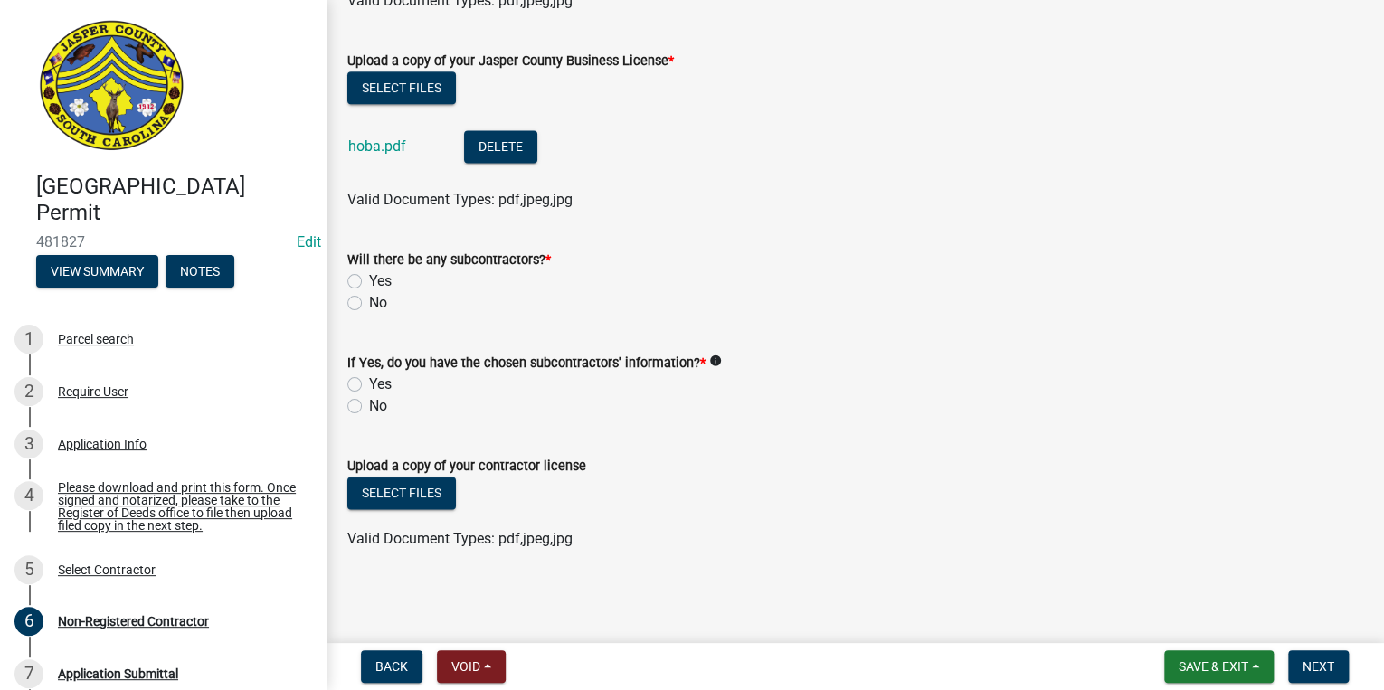
click at [369, 303] on label "No" at bounding box center [378, 303] width 18 height 22
click at [369, 303] on input "No" at bounding box center [375, 298] width 12 height 12
radio input "true"
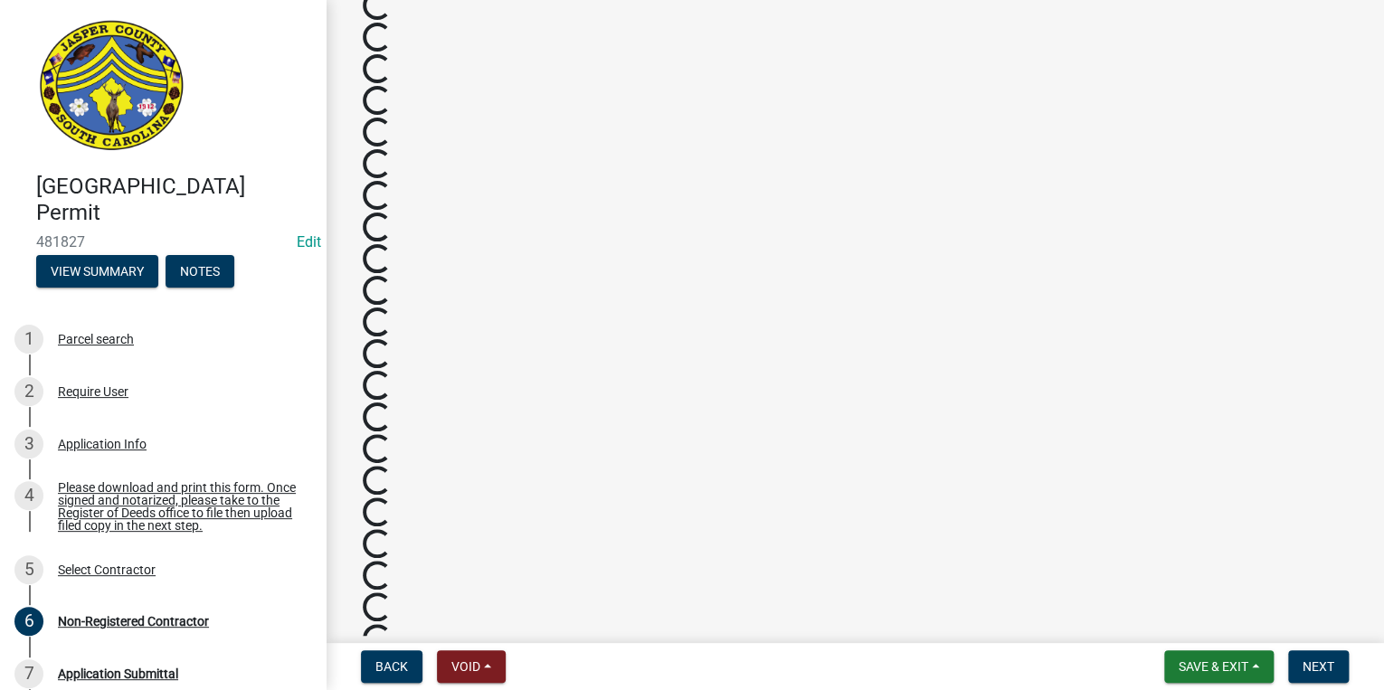
scroll to position [1177, 0]
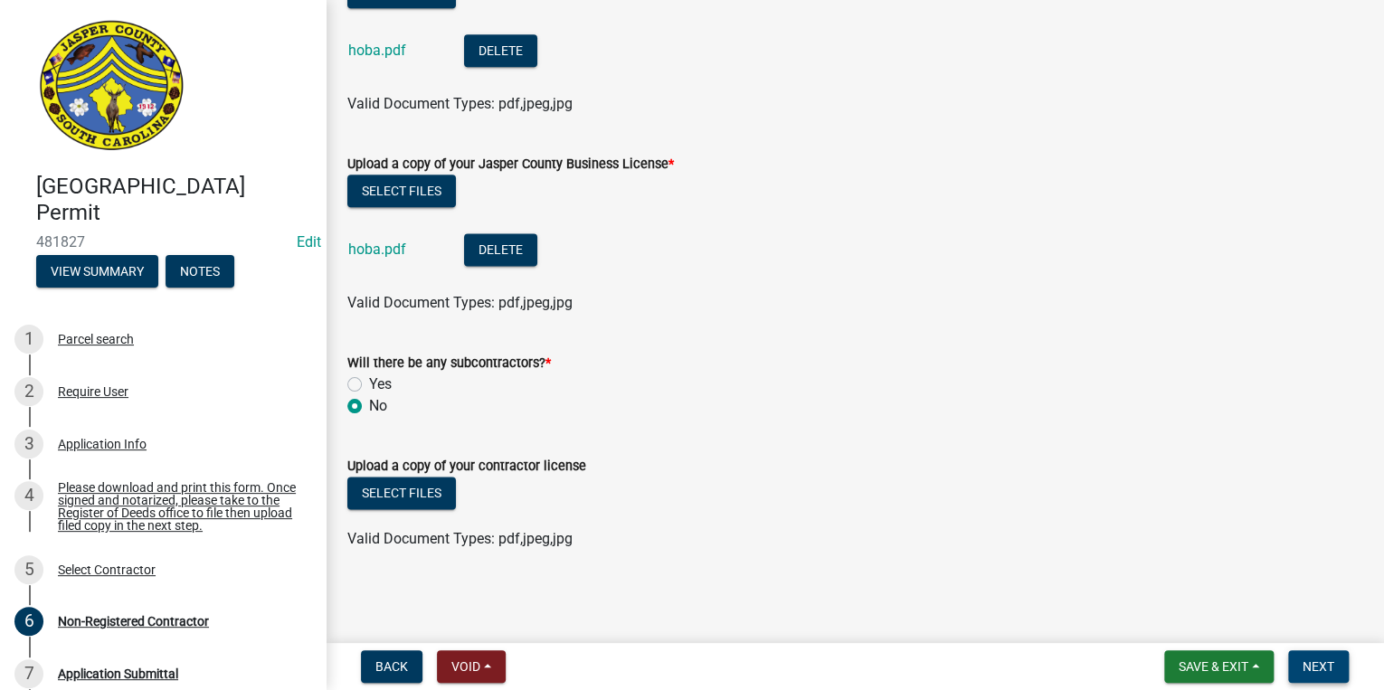
click at [1312, 662] on span "Next" at bounding box center [1318, 666] width 32 height 14
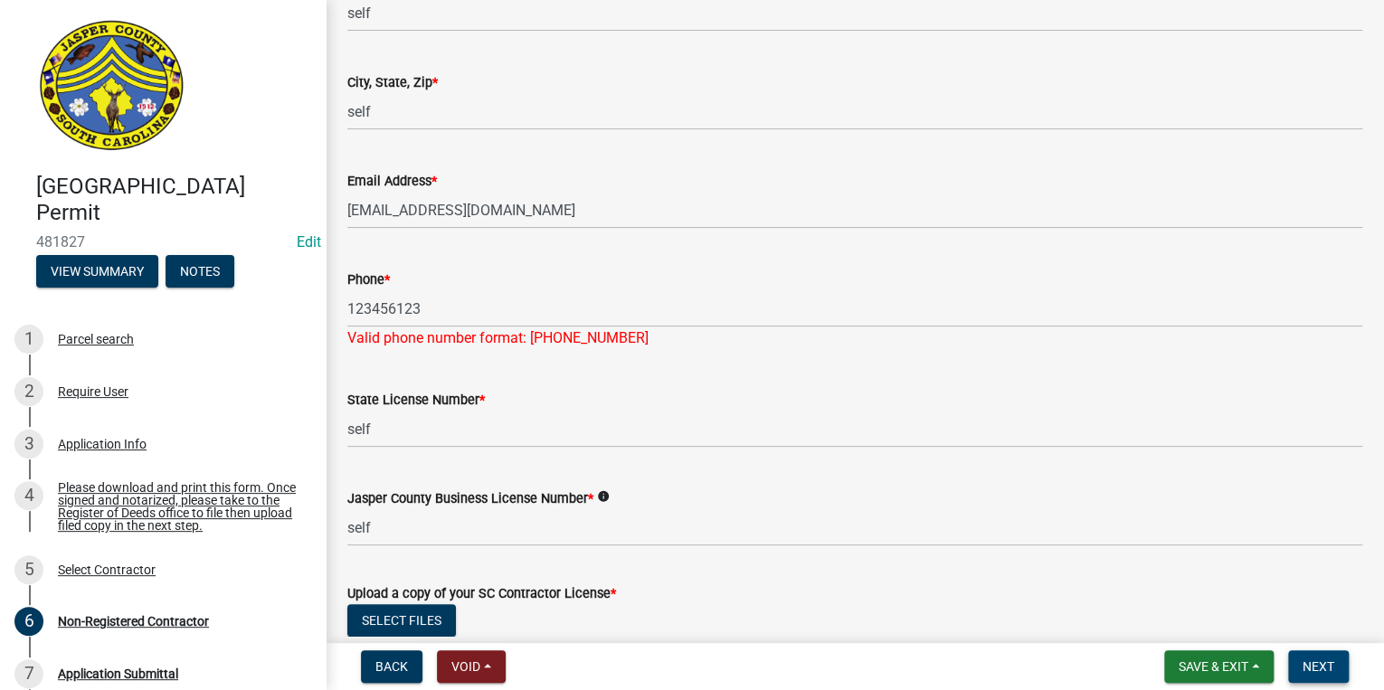
scroll to position [525, 0]
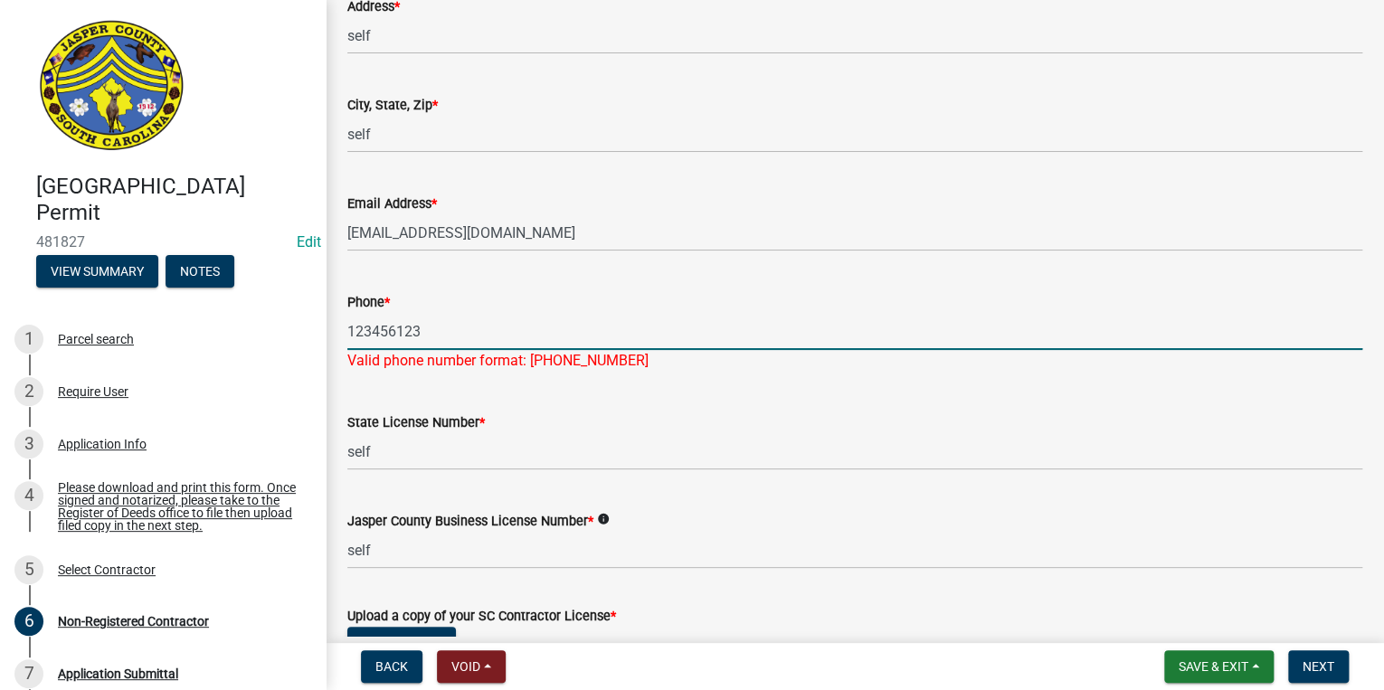
click at [490, 340] on input "123456123" at bounding box center [854, 331] width 1015 height 37
click at [373, 331] on input "123456123" at bounding box center [854, 331] width 1015 height 37
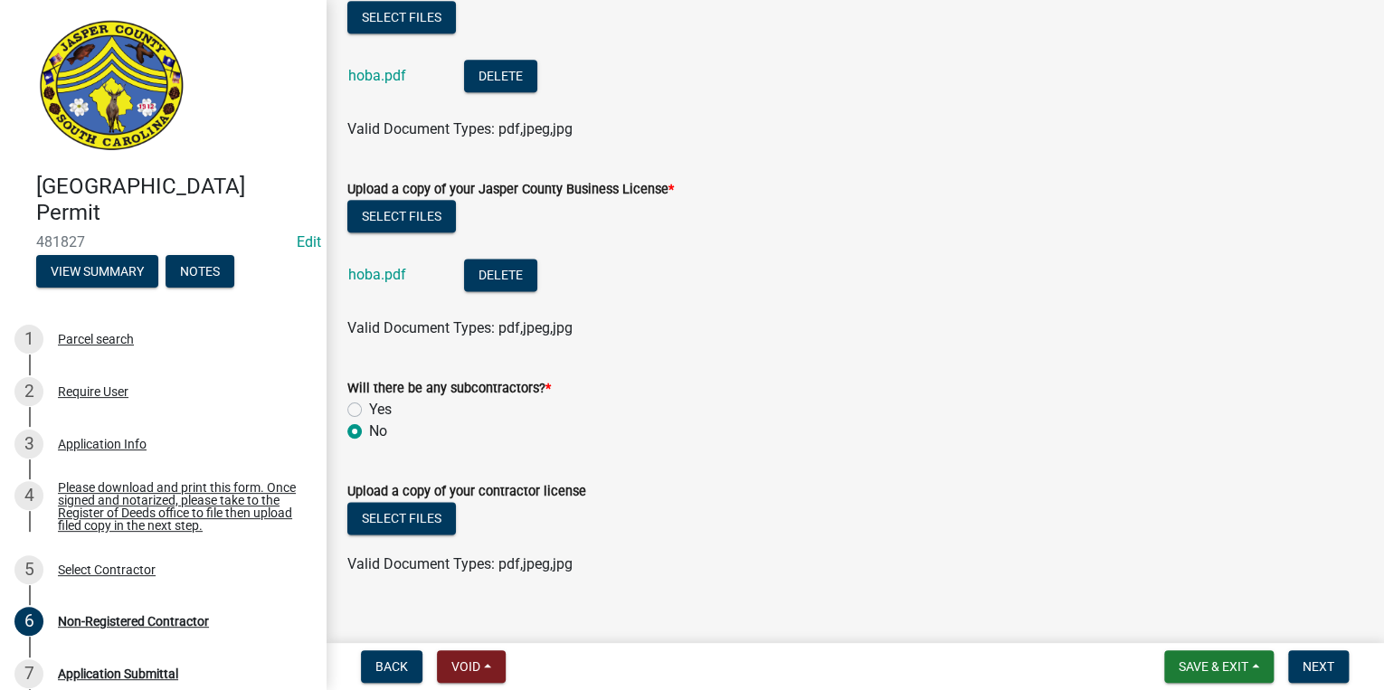
scroll to position [1177, 0]
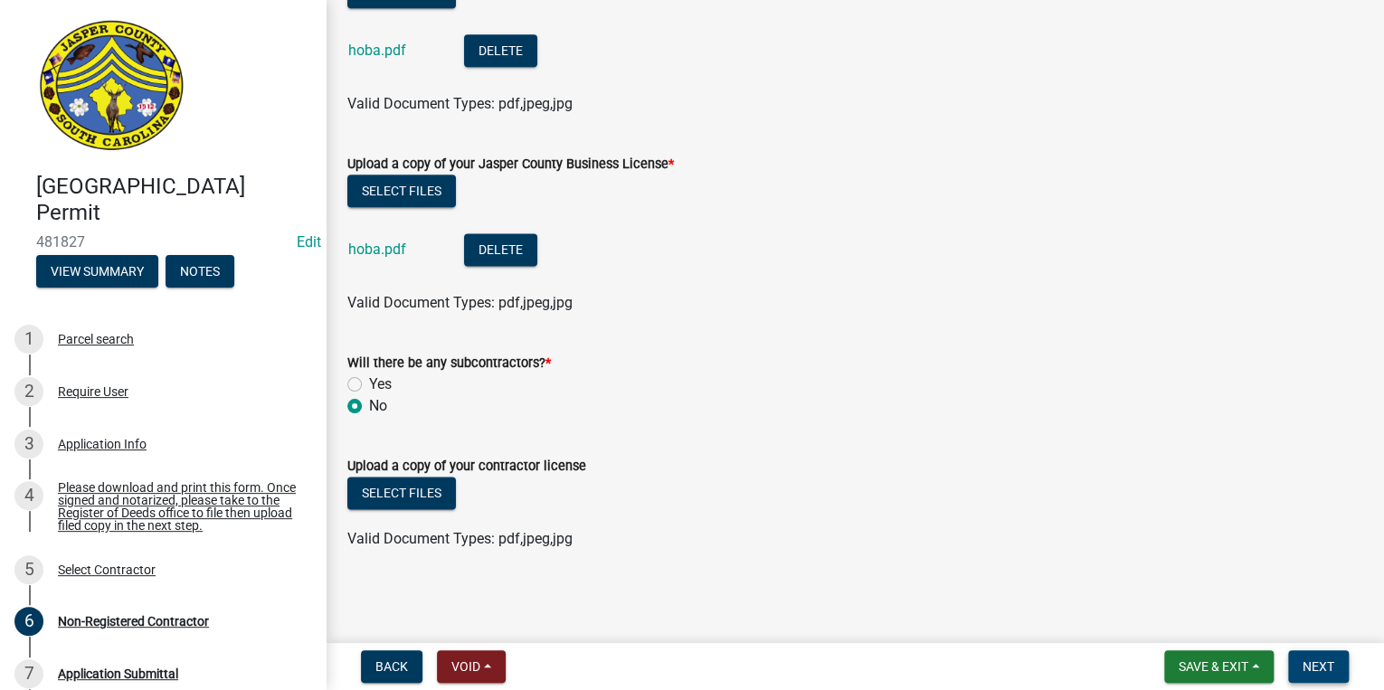
type input "123-456-1203"
click at [1318, 653] on button "Next" at bounding box center [1318, 666] width 61 height 33
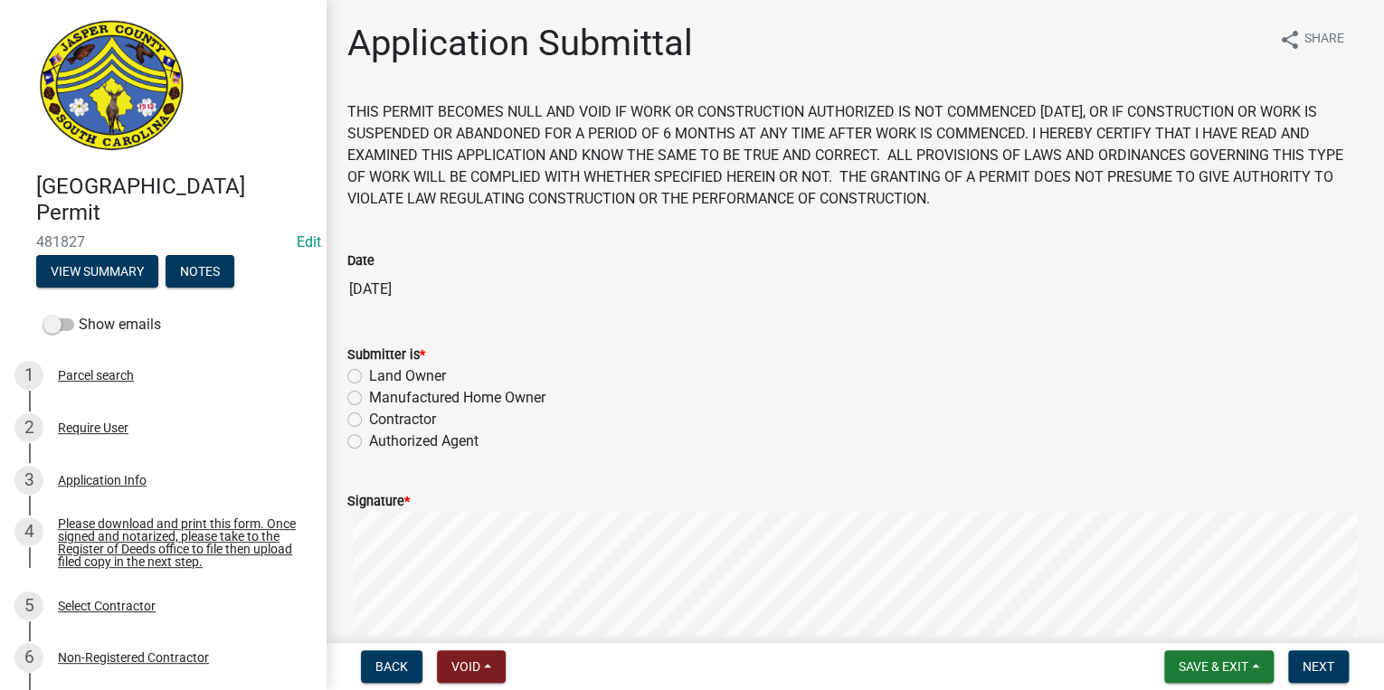
click at [369, 382] on label "Land Owner" at bounding box center [407, 376] width 77 height 22
click at [369, 377] on input "Land Owner" at bounding box center [375, 371] width 12 height 12
radio input "true"
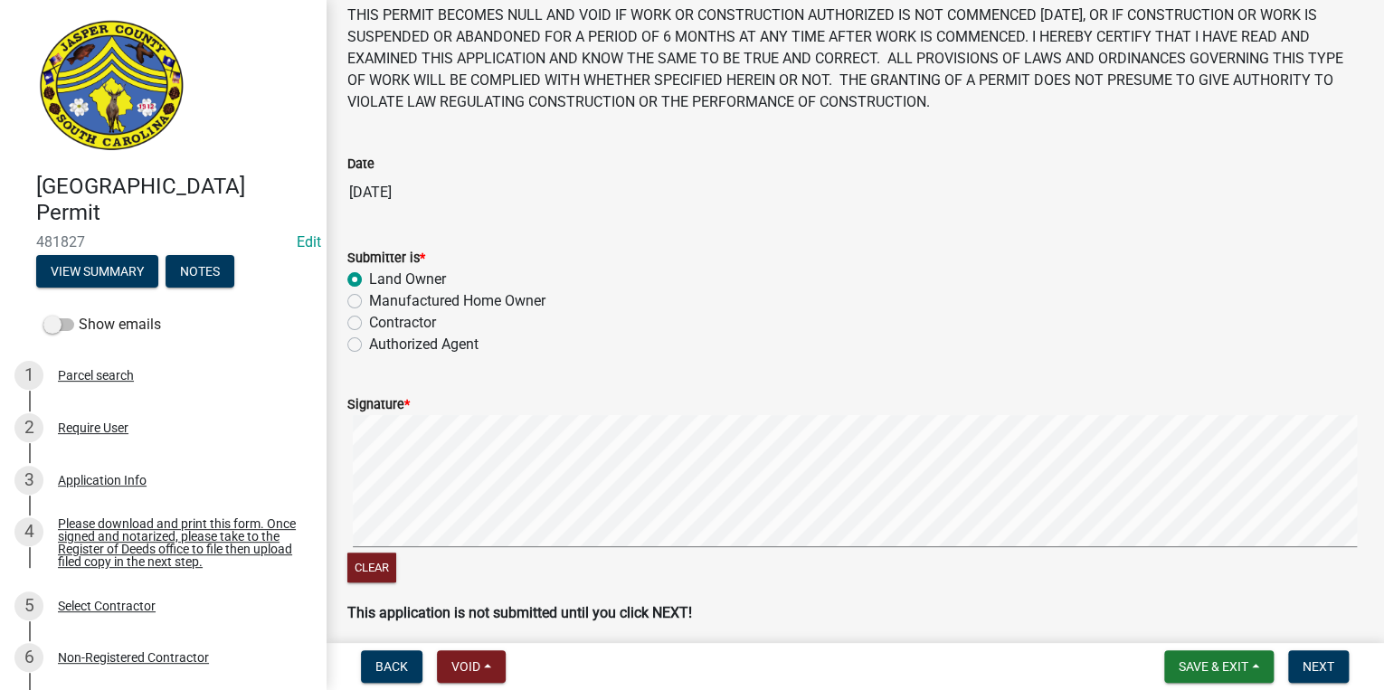
scroll to position [170, 0]
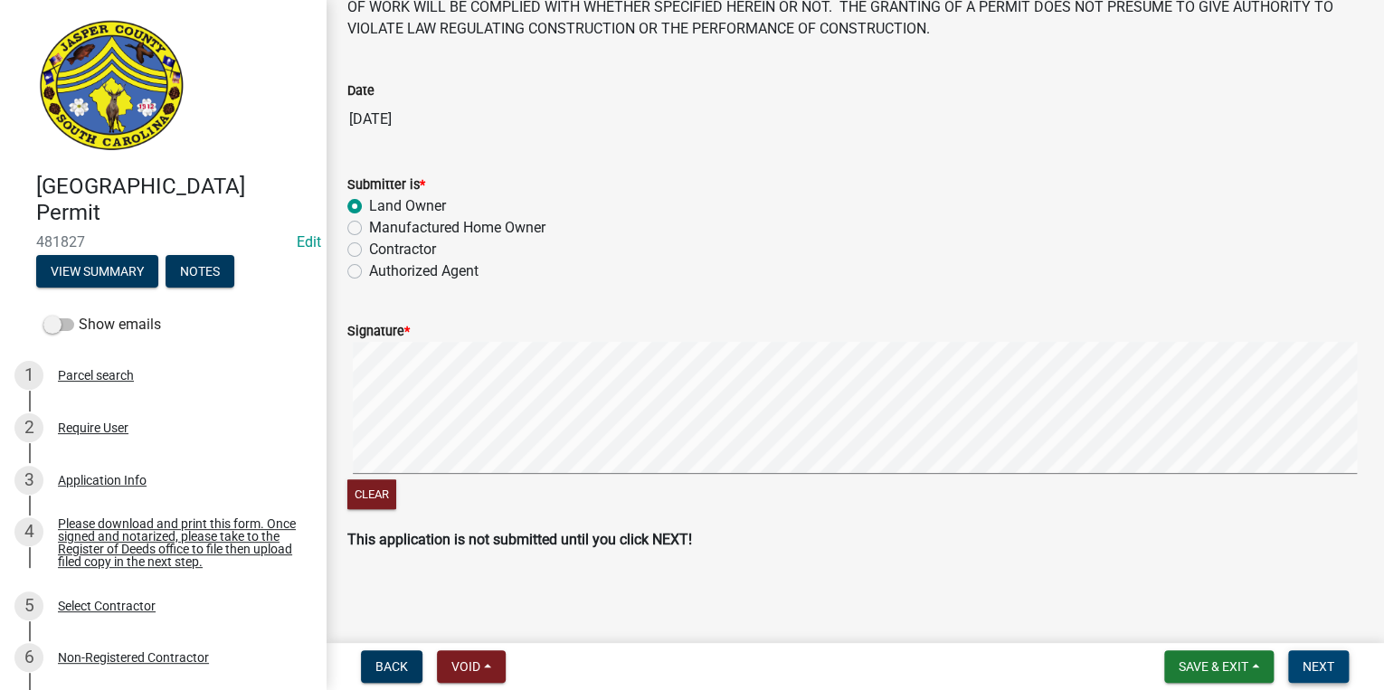
click at [1336, 676] on button "Next" at bounding box center [1318, 666] width 61 height 33
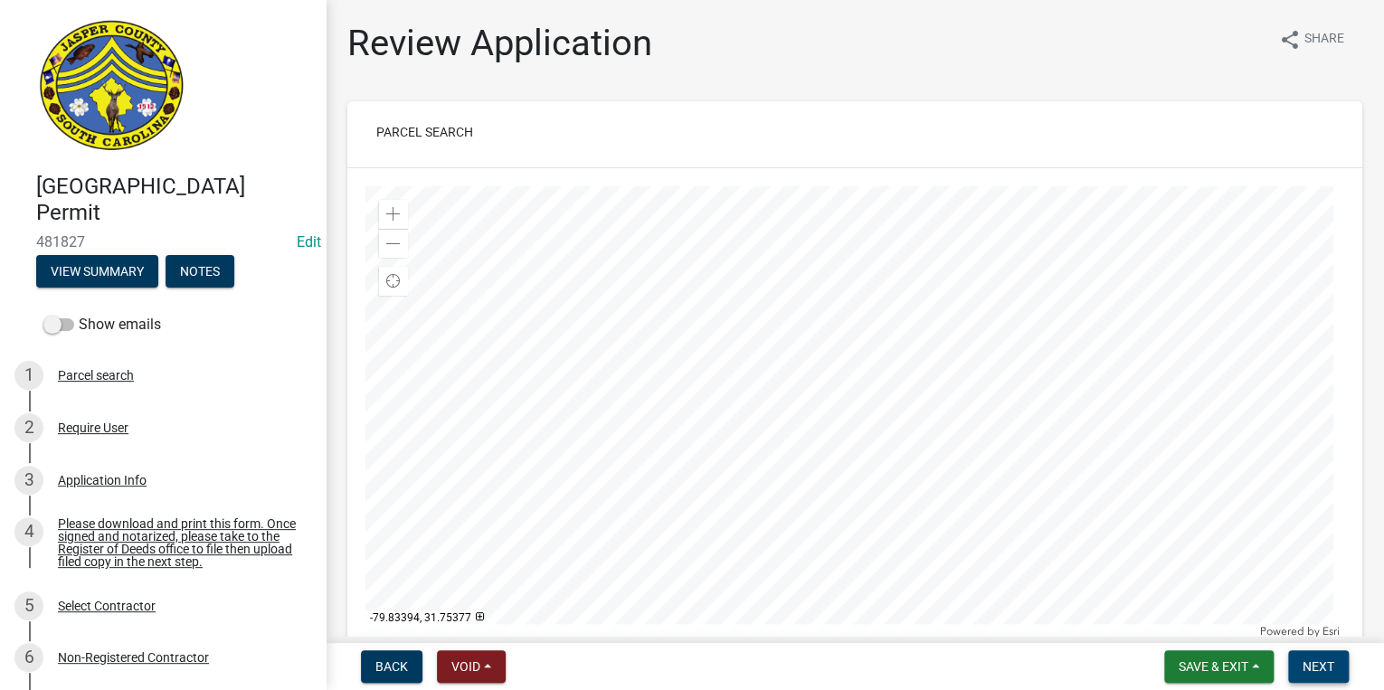
click at [1315, 671] on span "Next" at bounding box center [1318, 666] width 32 height 14
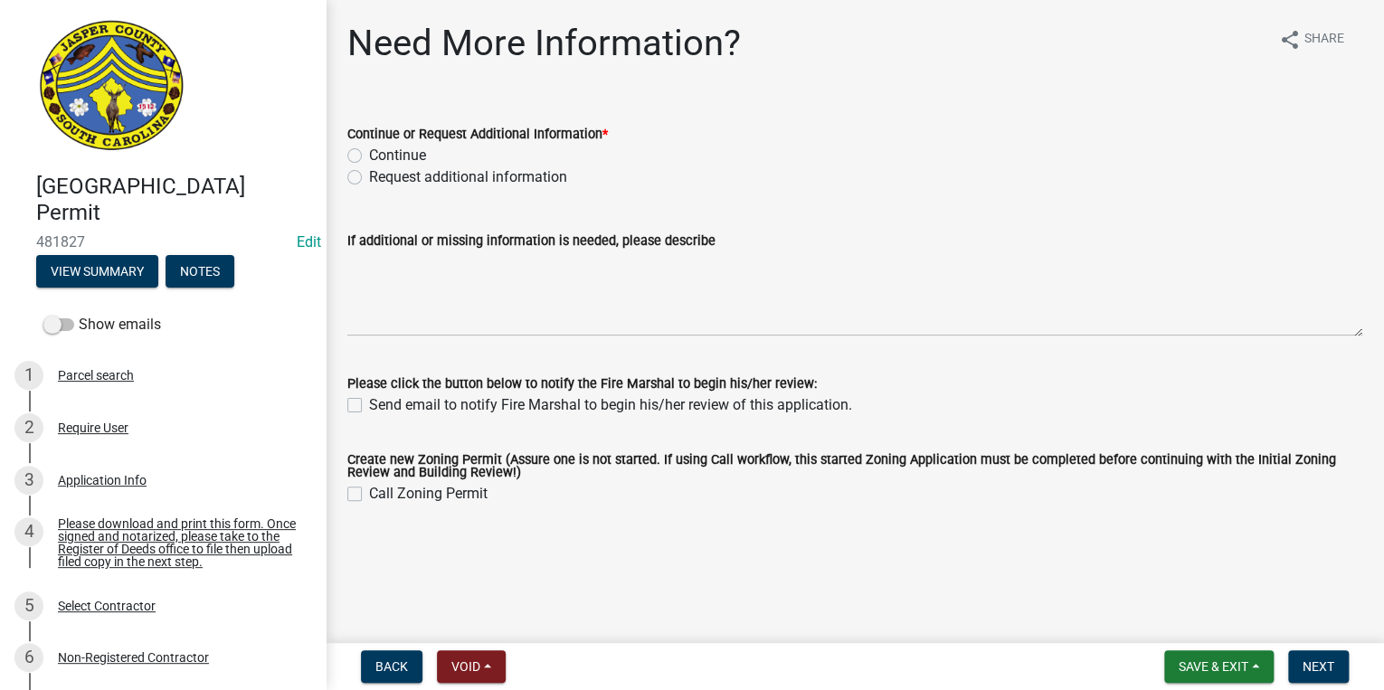
click at [369, 151] on label "Continue" at bounding box center [397, 156] width 57 height 22
click at [369, 151] on input "Continue" at bounding box center [375, 151] width 12 height 12
radio input "true"
click at [1323, 664] on span "Next" at bounding box center [1318, 666] width 32 height 14
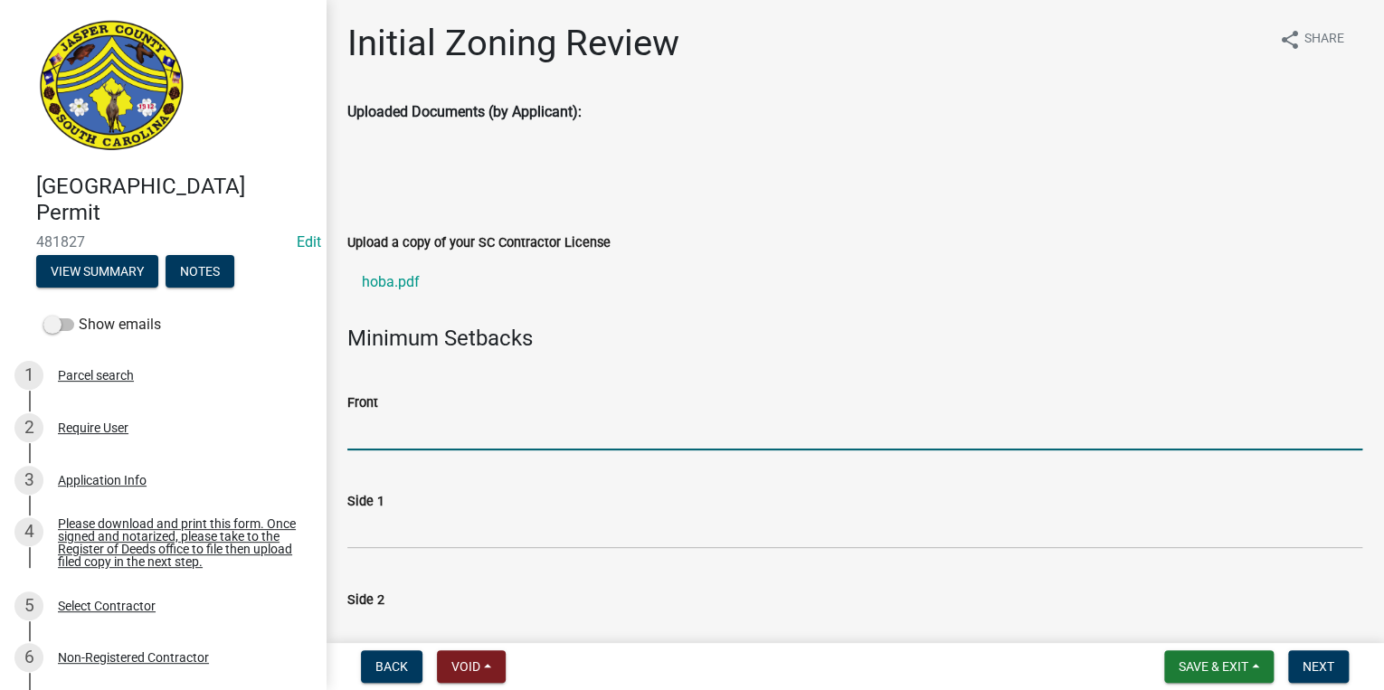
click at [657, 438] on input "Front" at bounding box center [854, 431] width 1015 height 37
type input "N/A"
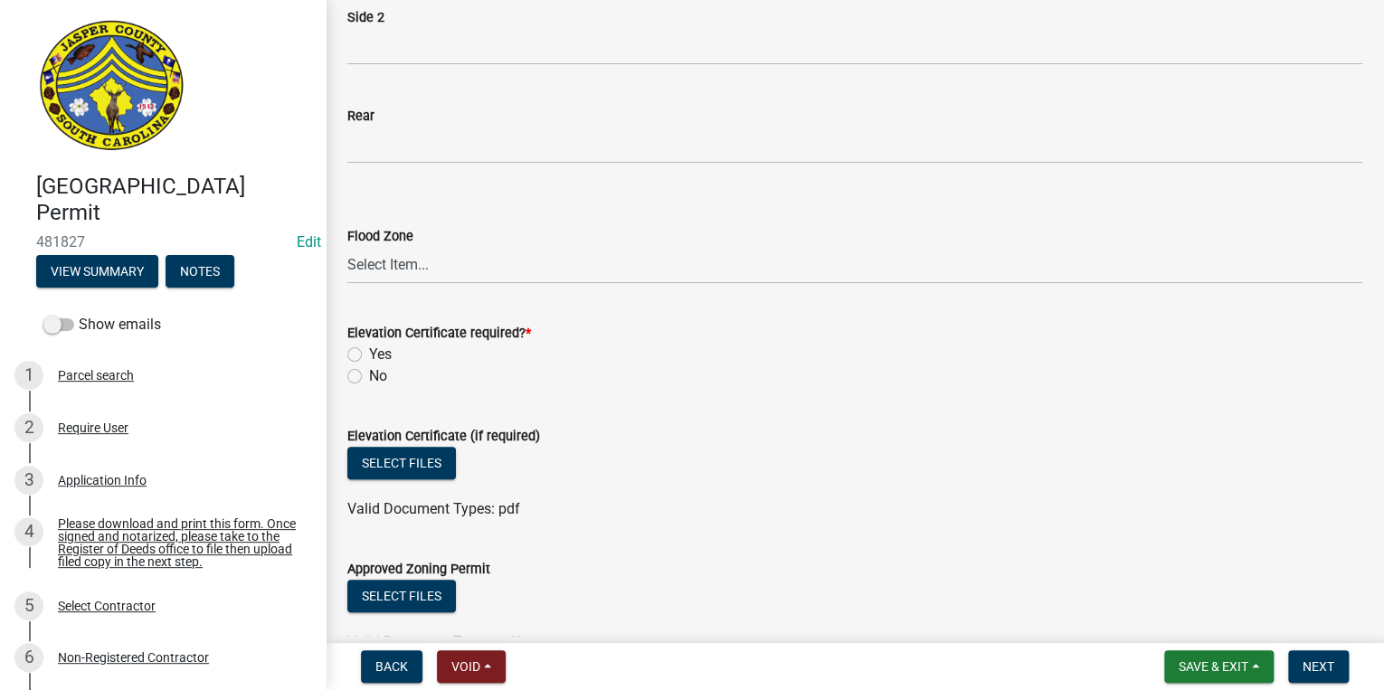
scroll to position [651, 0]
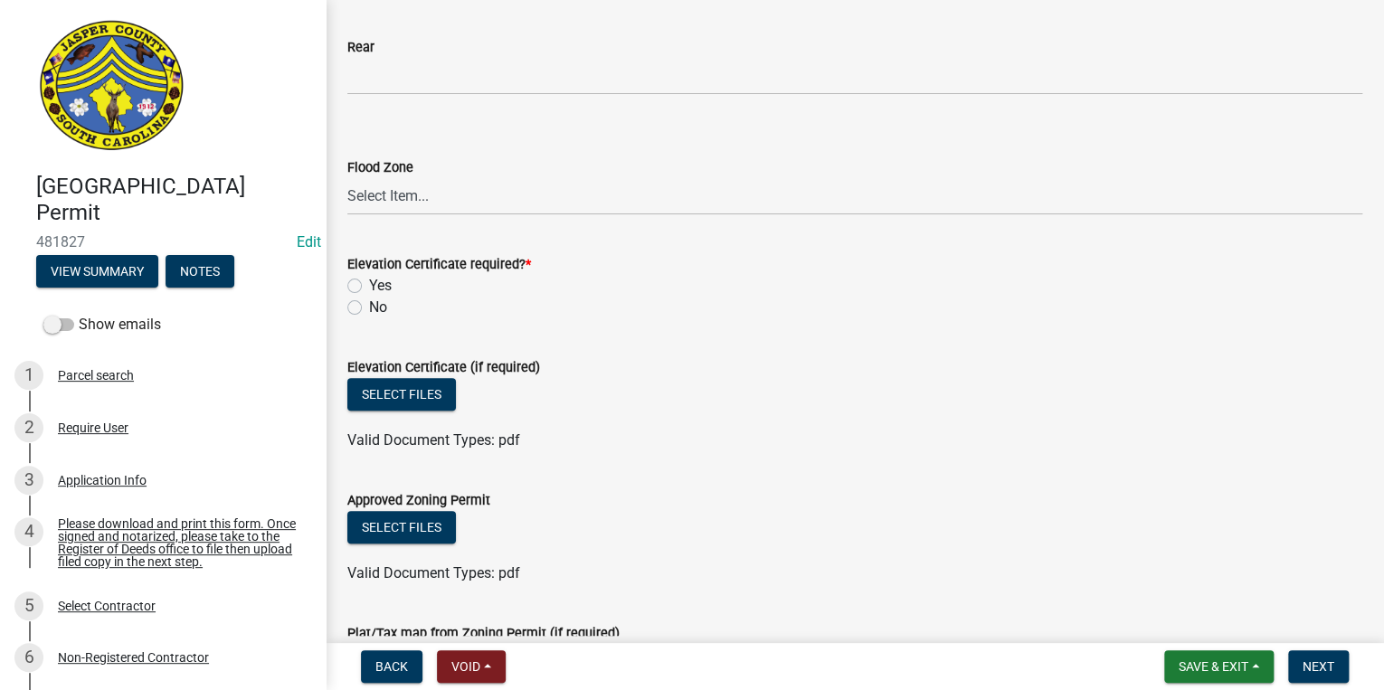
click at [369, 307] on label "No" at bounding box center [378, 308] width 18 height 22
click at [369, 307] on input "No" at bounding box center [375, 303] width 12 height 12
radio input "true"
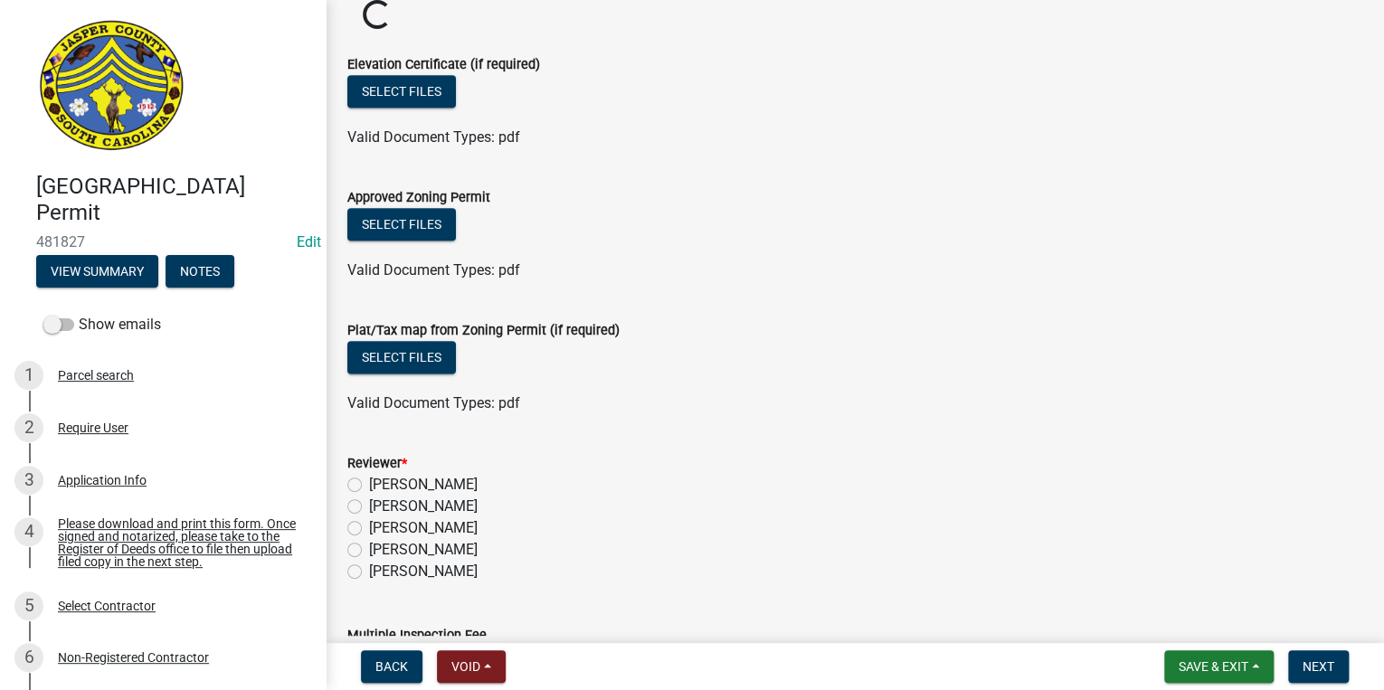
scroll to position [1149, 0]
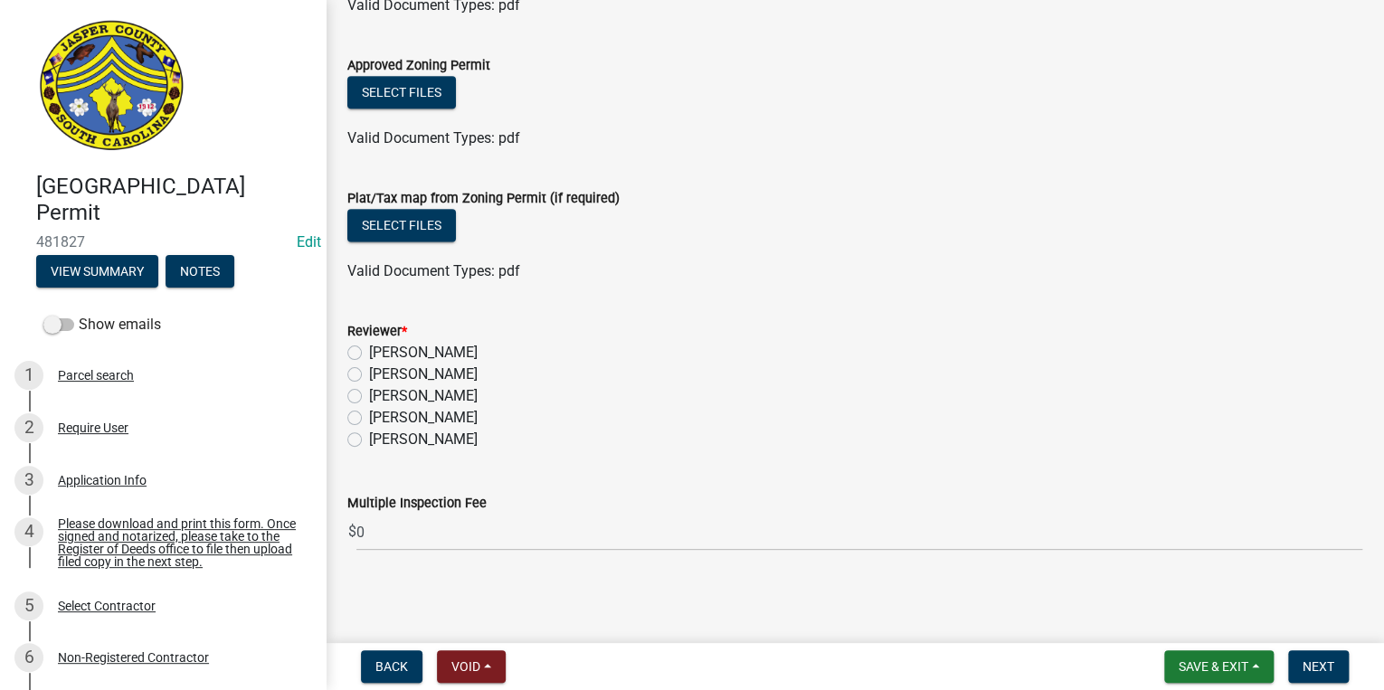
click at [369, 421] on label "[PERSON_NAME]" at bounding box center [423, 418] width 109 height 22
click at [369, 419] on input "[PERSON_NAME]" at bounding box center [375, 413] width 12 height 12
radio input "true"
click at [1320, 673] on span "Next" at bounding box center [1318, 666] width 32 height 14
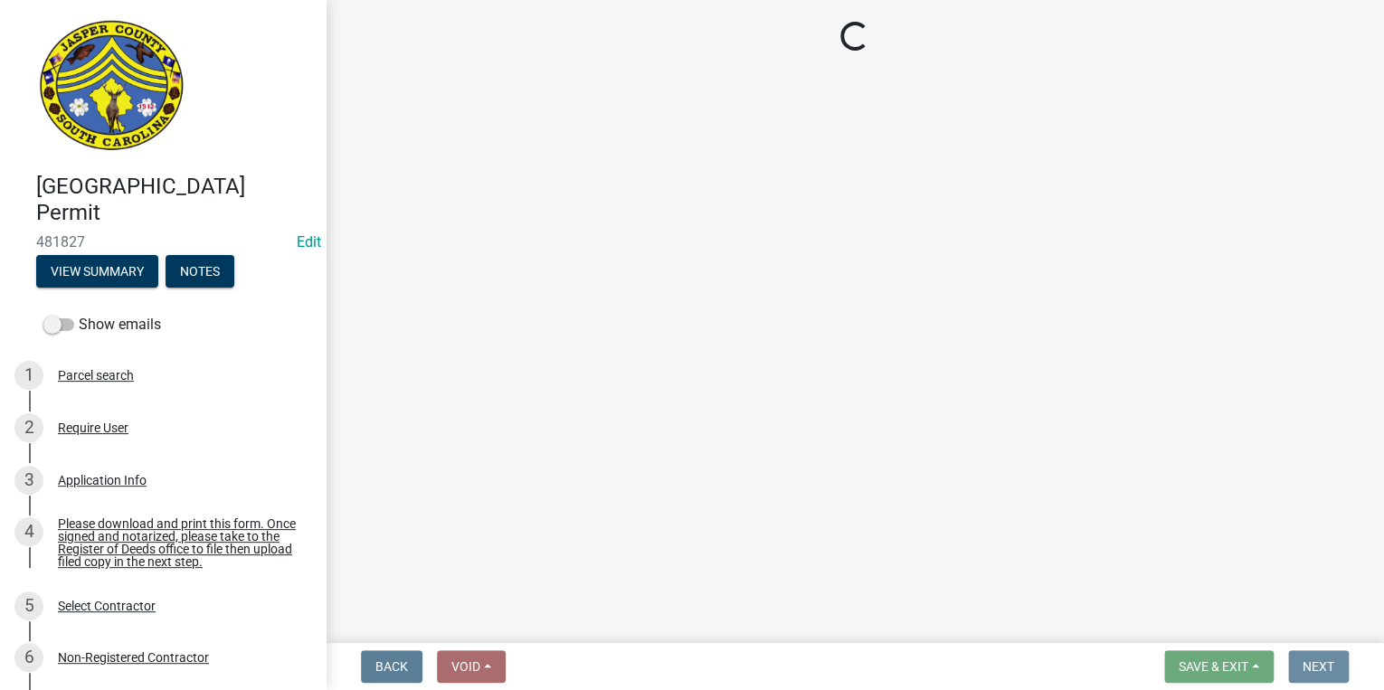
scroll to position [0, 0]
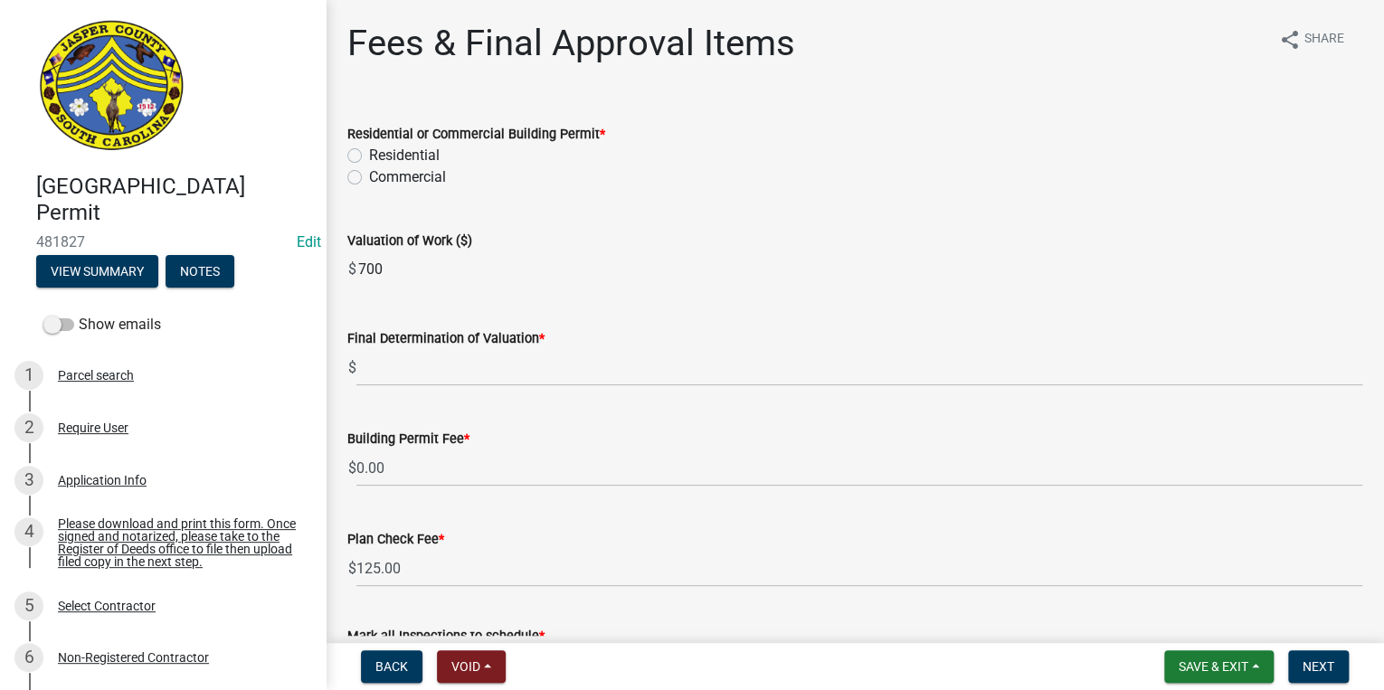
click at [369, 156] on label "Residential" at bounding box center [404, 156] width 71 height 22
click at [369, 156] on input "Residential" at bounding box center [375, 151] width 12 height 12
radio input "true"
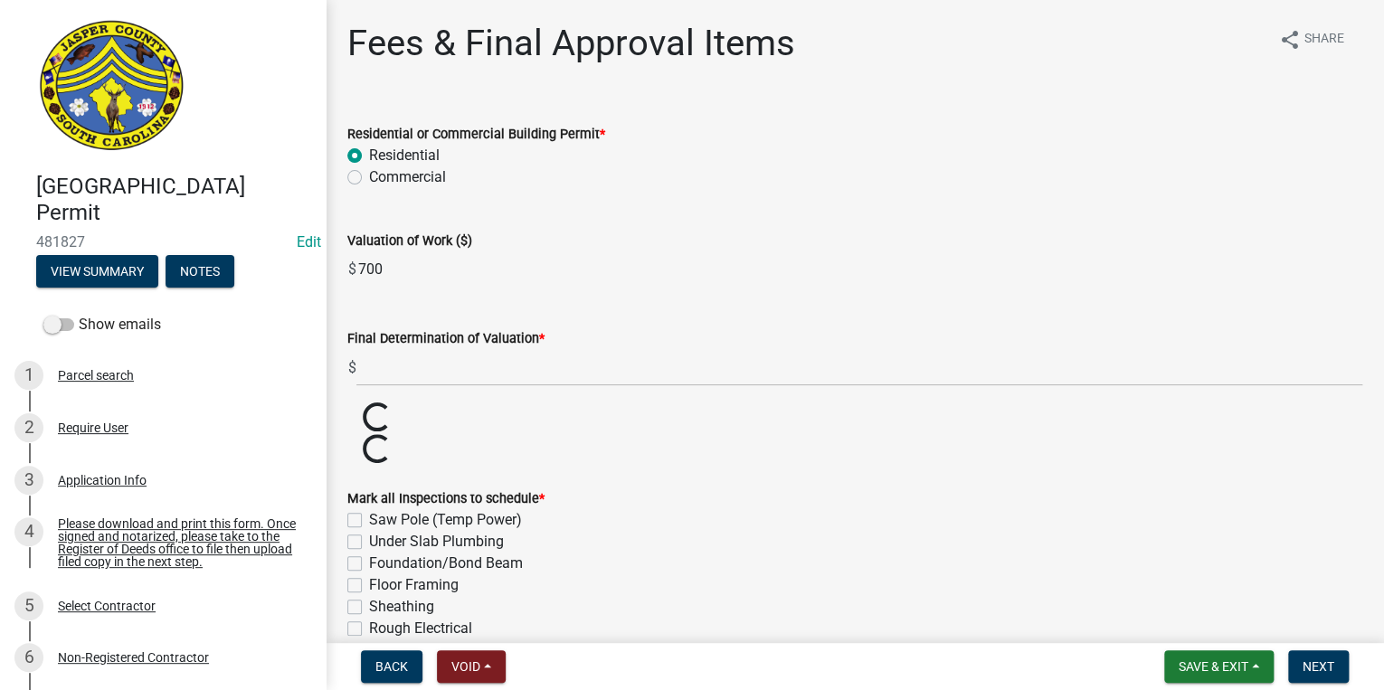
click at [377, 271] on input "700" at bounding box center [859, 269] width 1006 height 36
drag, startPoint x: 377, startPoint y: 271, endPoint x: 392, endPoint y: 276, distance: 16.0
click at [392, 276] on input "700" at bounding box center [859, 269] width 1006 height 36
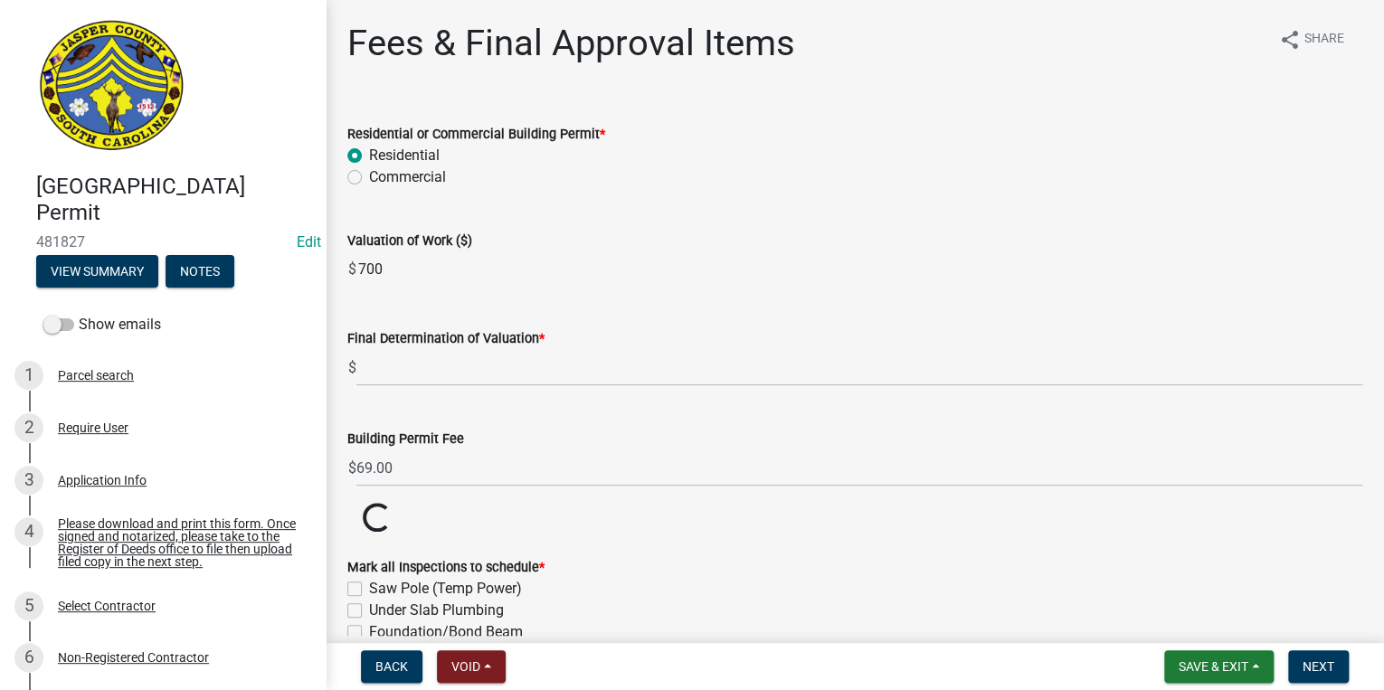
drag, startPoint x: 393, startPoint y: 275, endPoint x: 373, endPoint y: 278, distance: 21.0
click at [373, 278] on input "700" at bounding box center [859, 269] width 1006 height 36
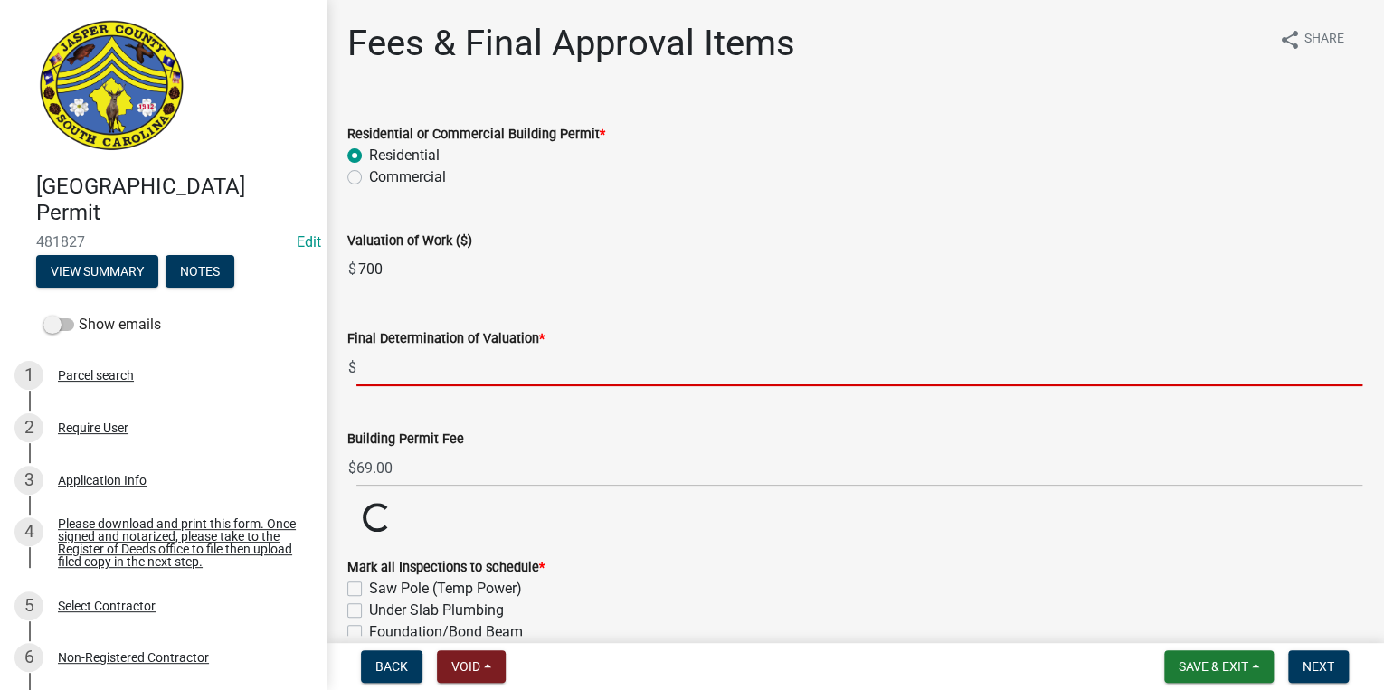
click at [395, 379] on input "text" at bounding box center [859, 367] width 1006 height 37
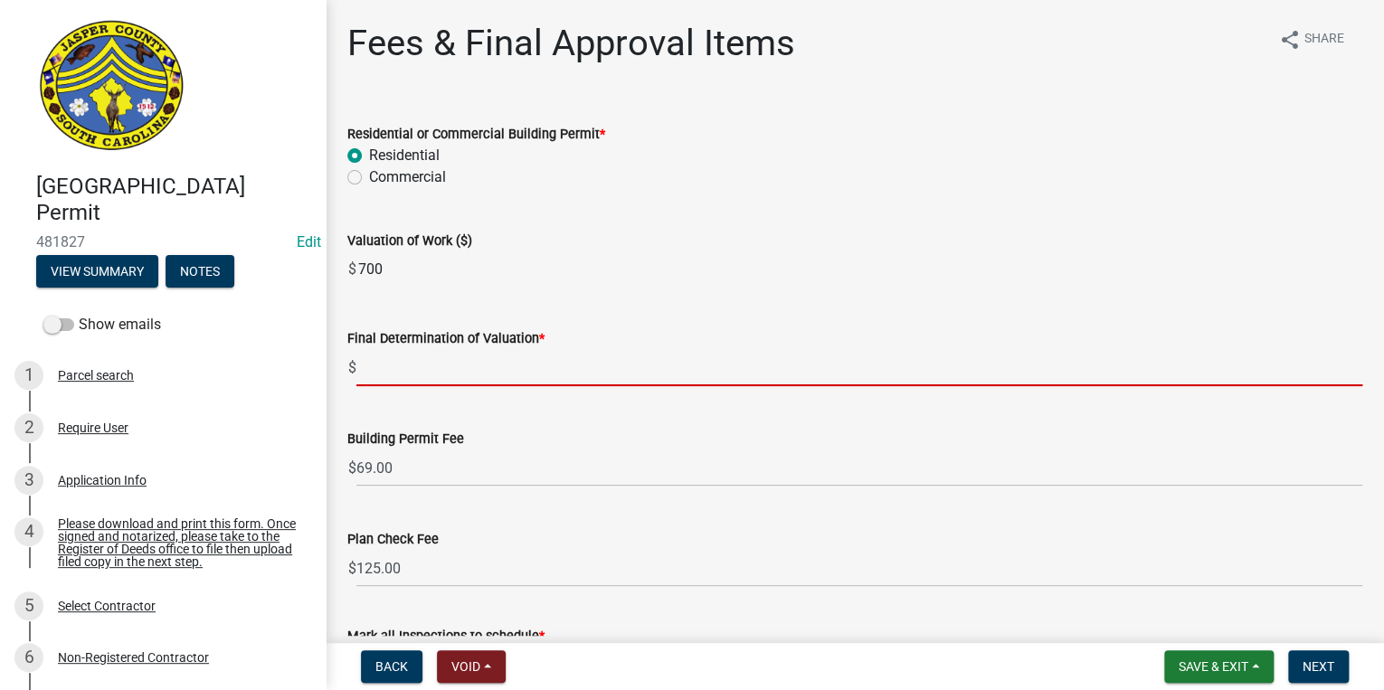
paste input "700"
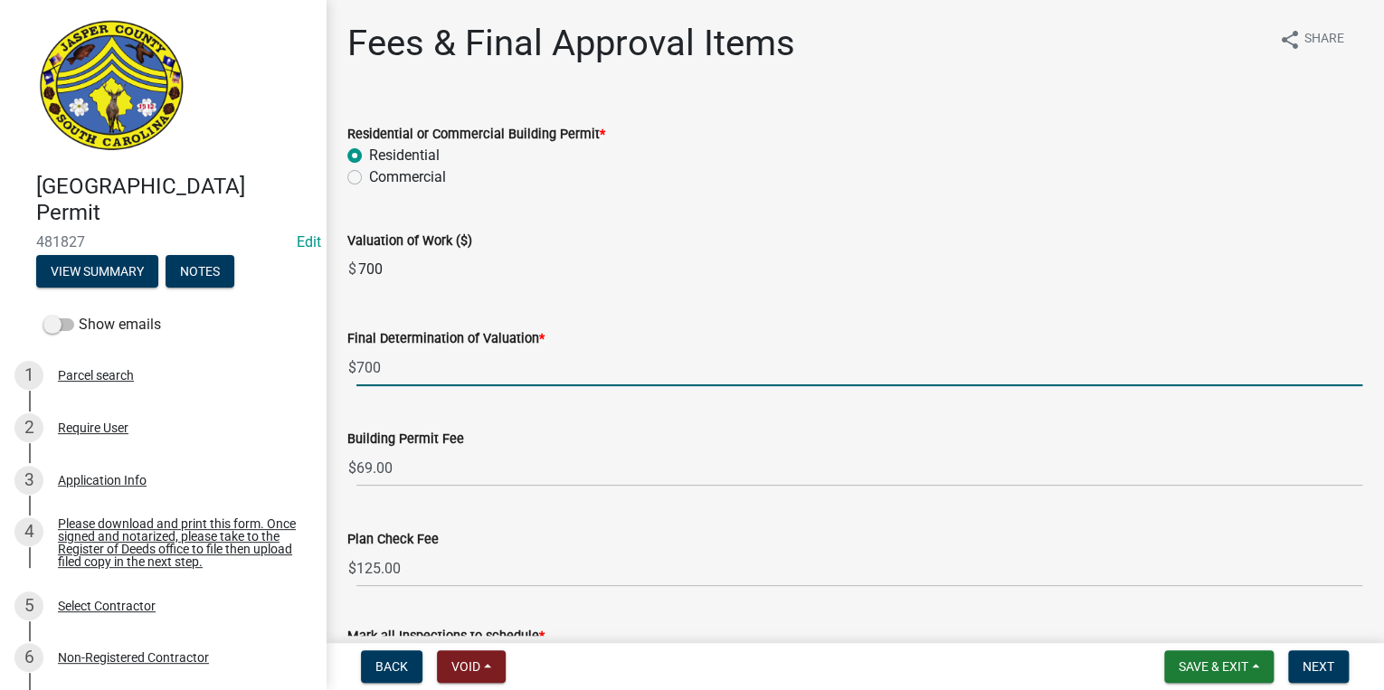
type input "700"
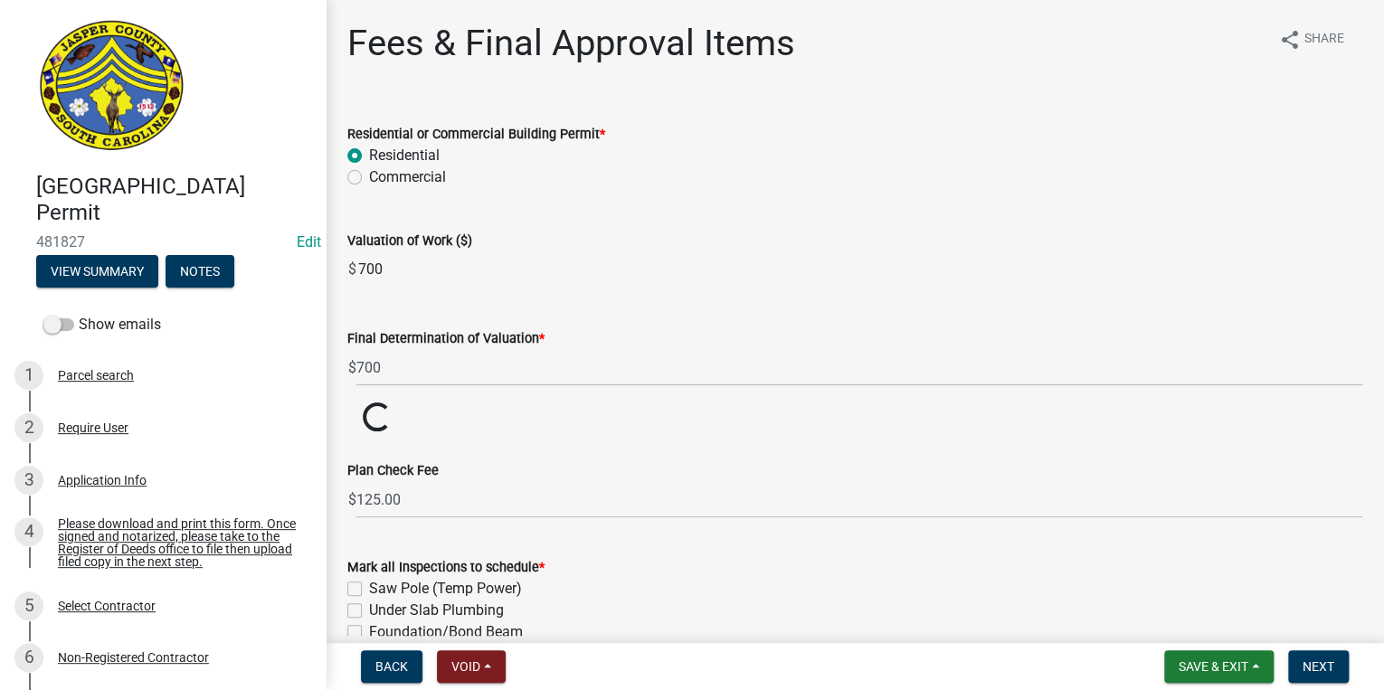
click at [636, 206] on div "Valuation of Work ($) $ 700" at bounding box center [854, 245] width 1015 height 83
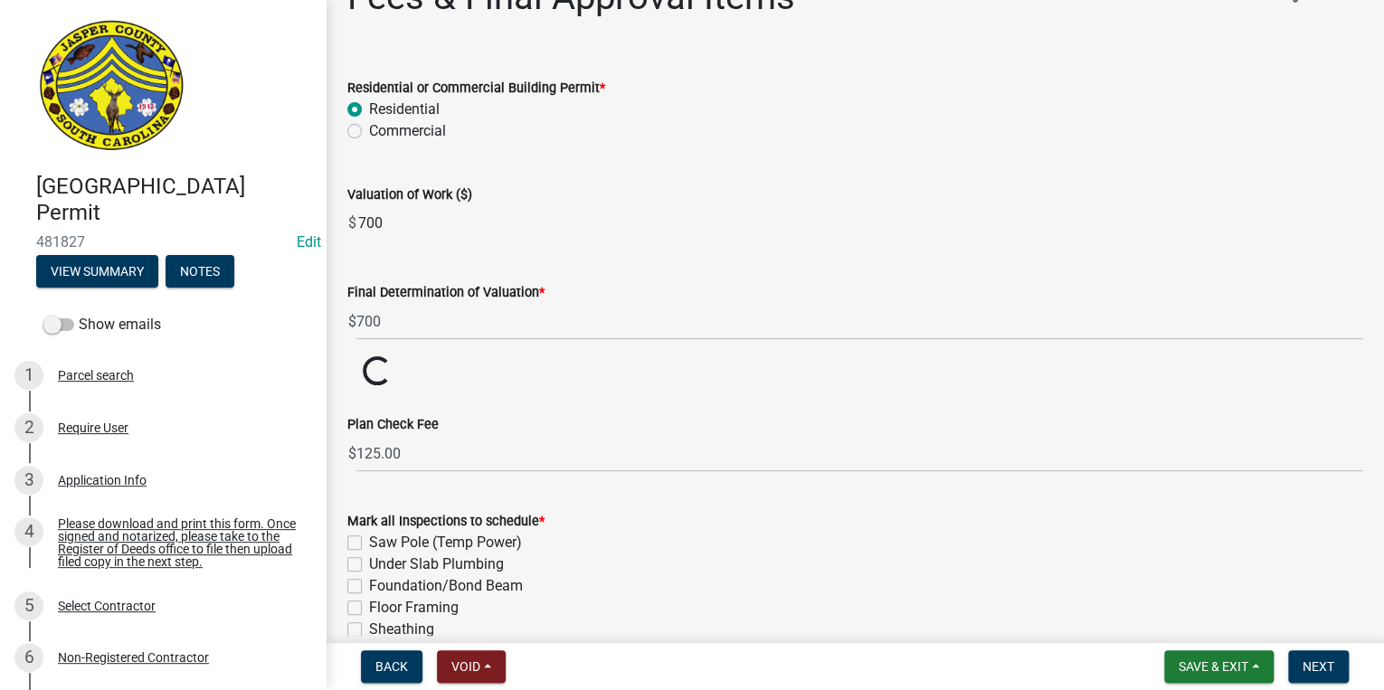
scroll to position [145, 0]
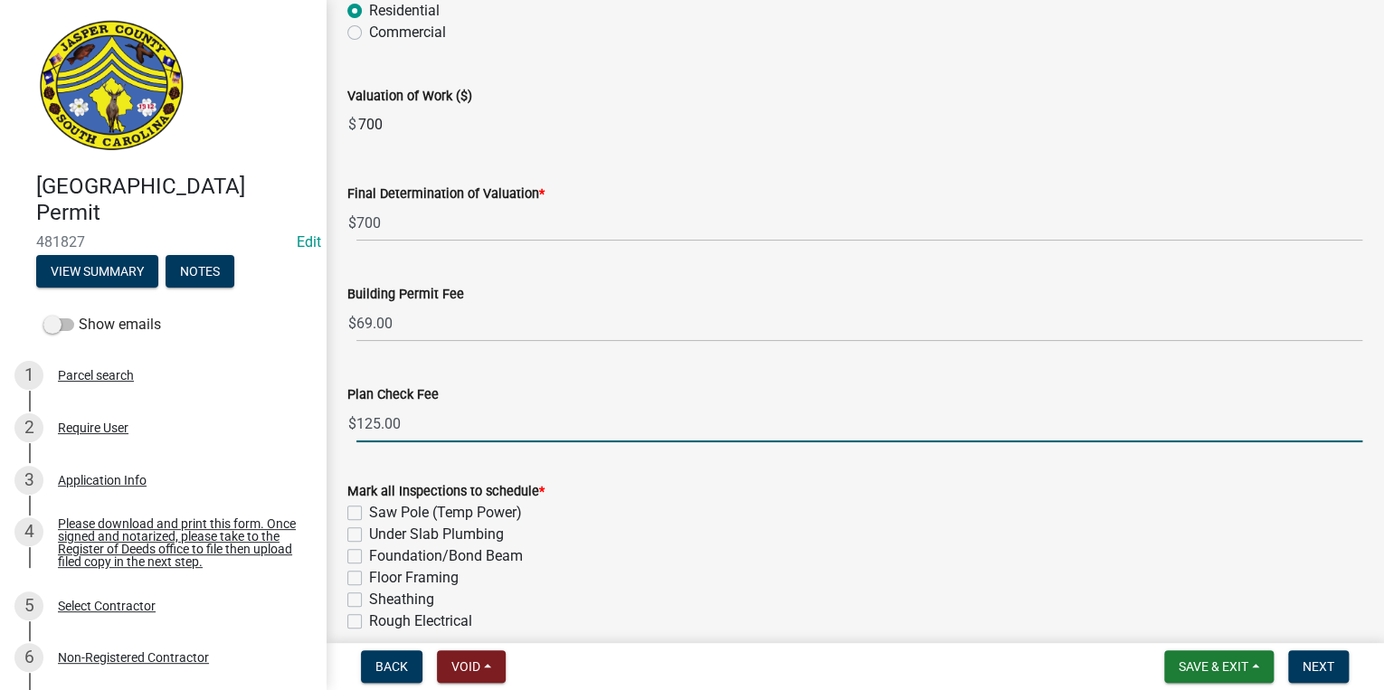
drag, startPoint x: 380, startPoint y: 421, endPoint x: 352, endPoint y: 424, distance: 28.3
click at [352, 424] on div "$ 125.00" at bounding box center [854, 423] width 1015 height 37
type input "0.00"
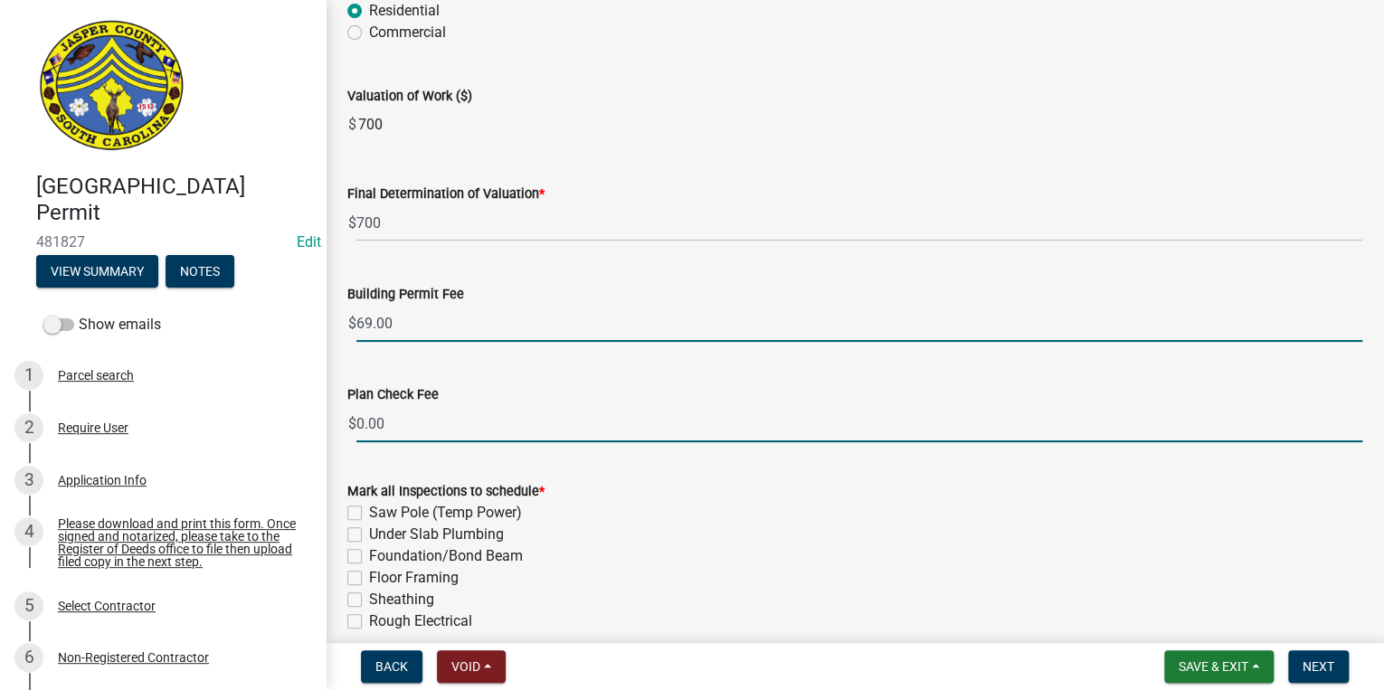
click at [781, 327] on input "69.00" at bounding box center [859, 323] width 1006 height 37
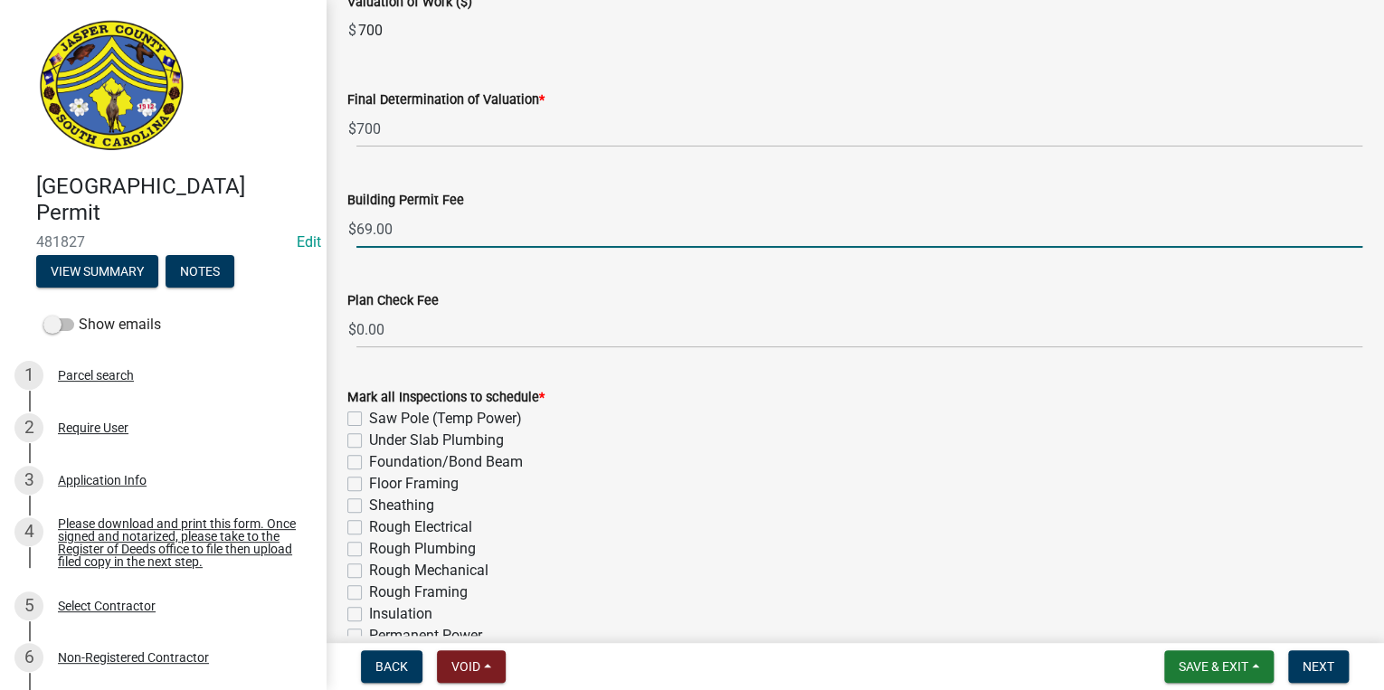
scroll to position [362, 0]
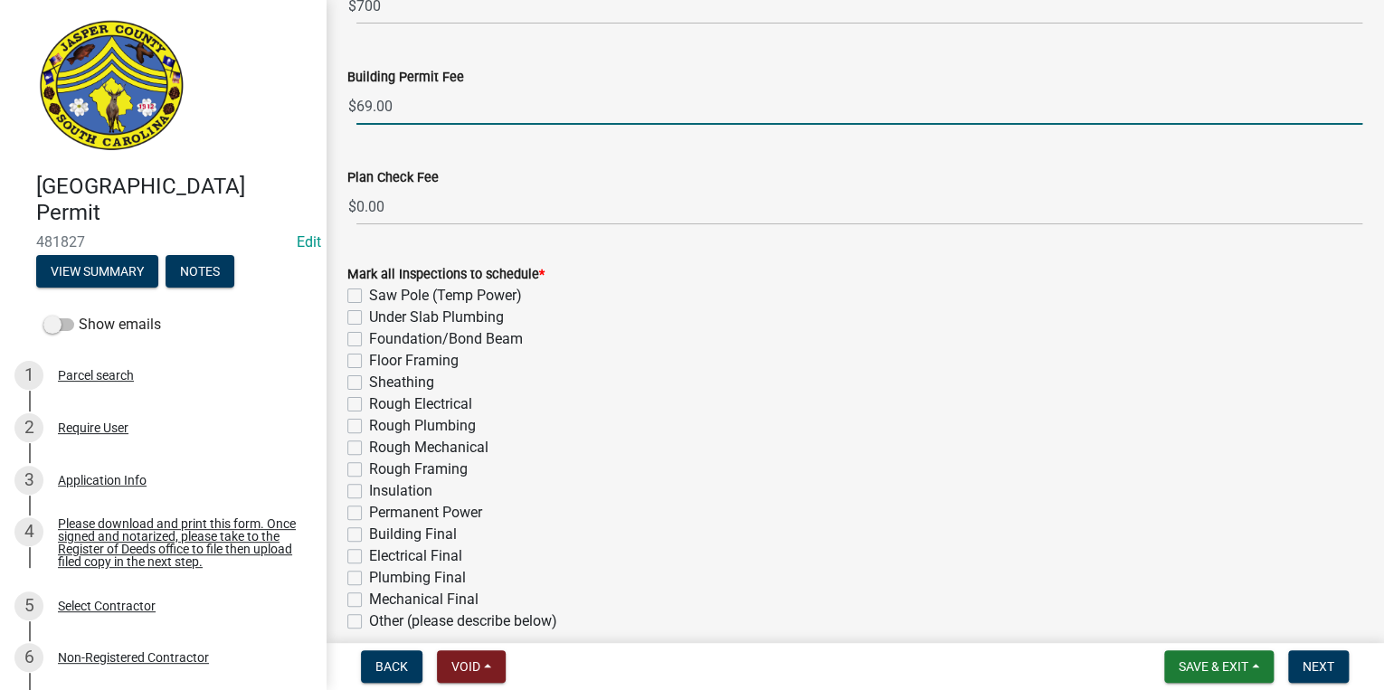
click at [521, 536] on div "Building Final" at bounding box center [854, 535] width 1015 height 22
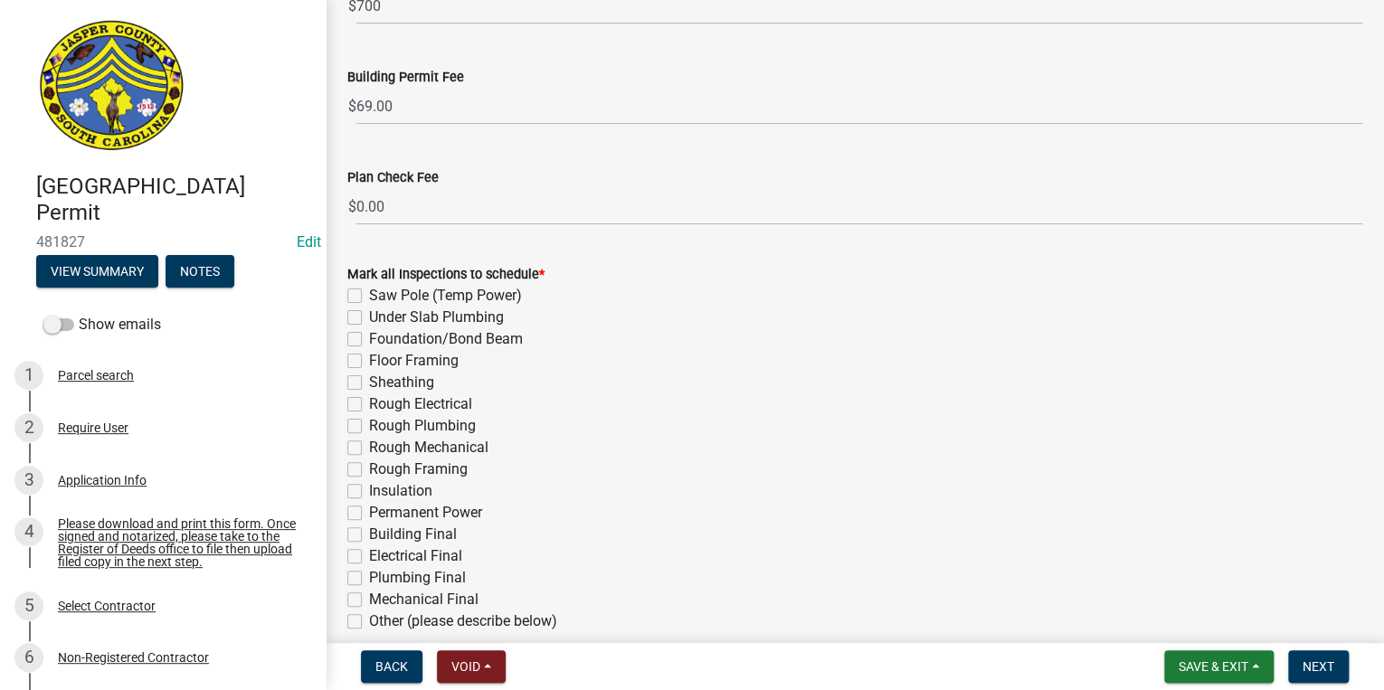
click at [369, 512] on label "Permanent Power" at bounding box center [425, 513] width 113 height 22
click at [369, 512] on input "Permanent Power" at bounding box center [375, 508] width 12 height 12
checkbox input "true"
checkbox input "false"
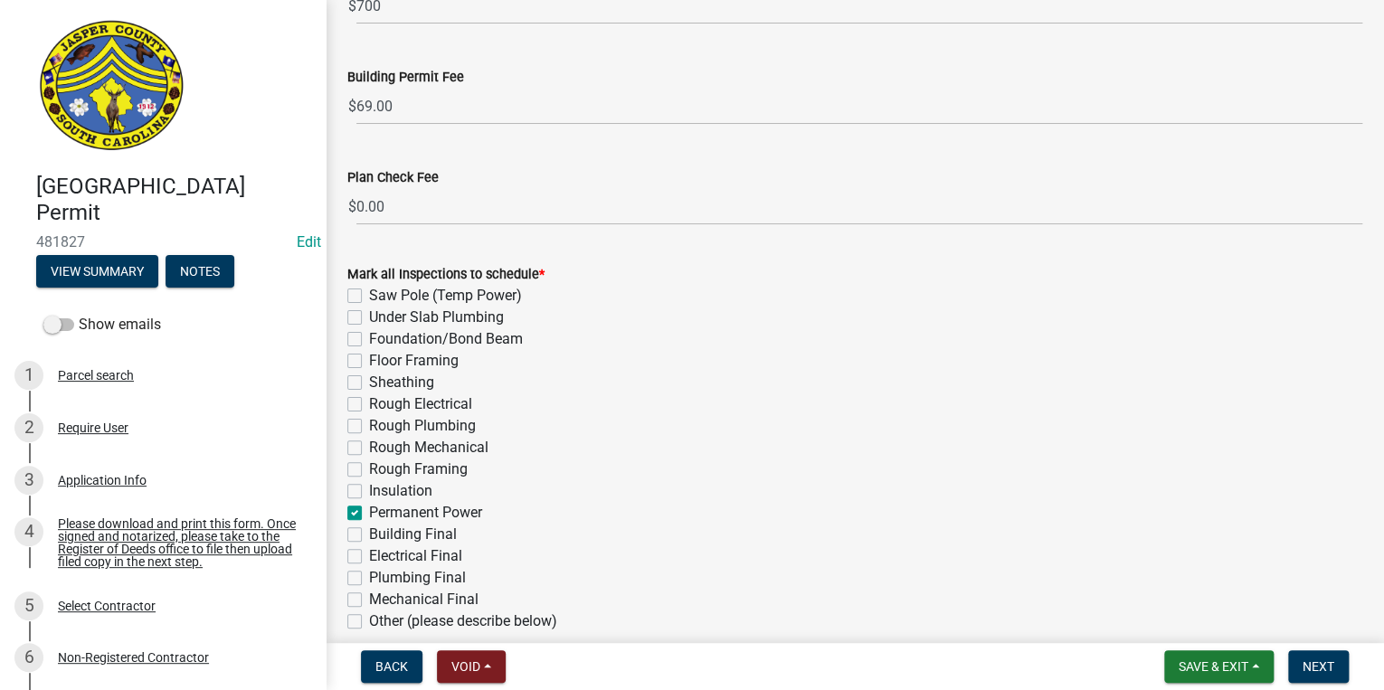
checkbox input "false"
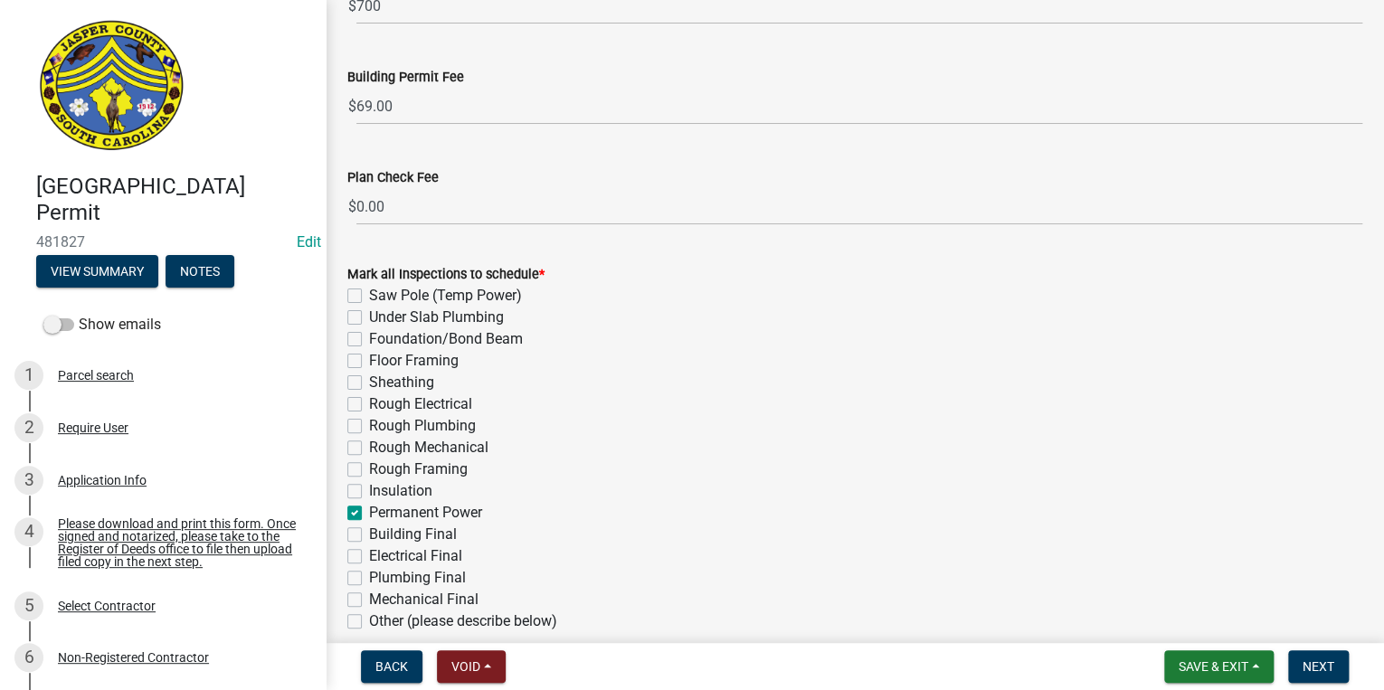
checkbox input "false"
checkbox input "true"
checkbox input "false"
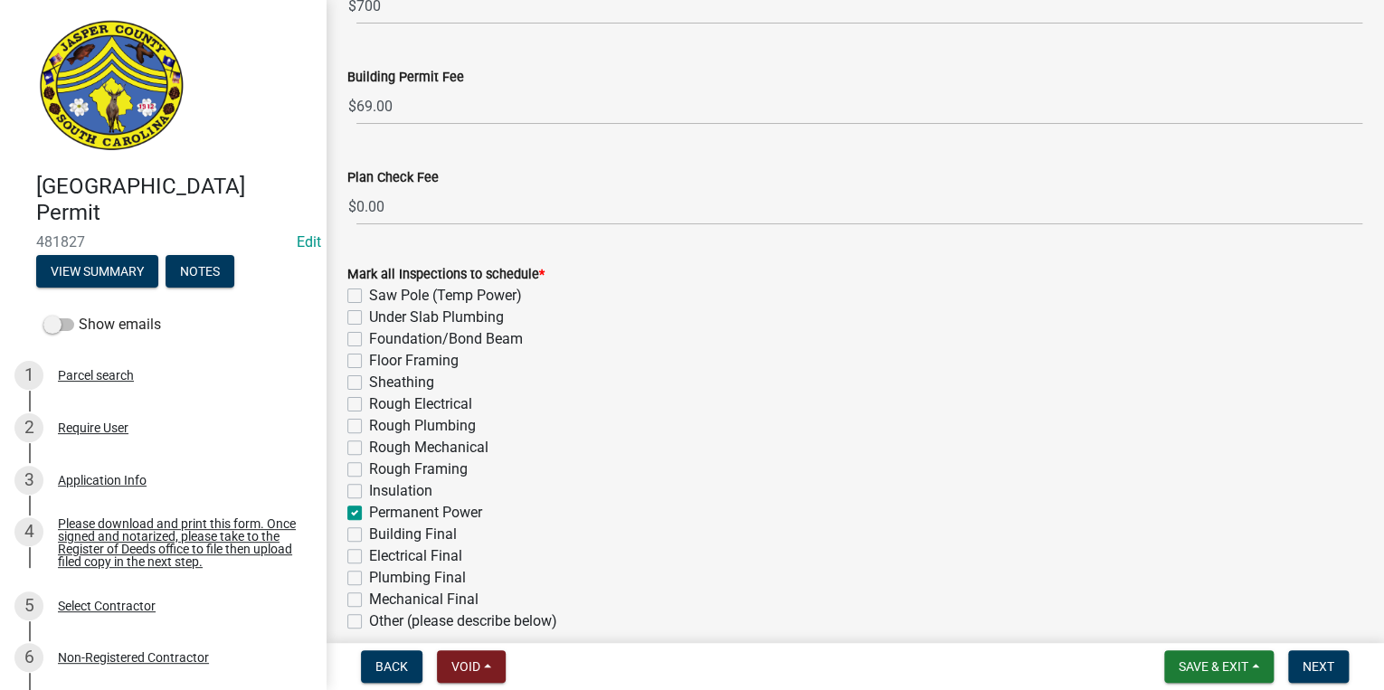
checkbox input "false"
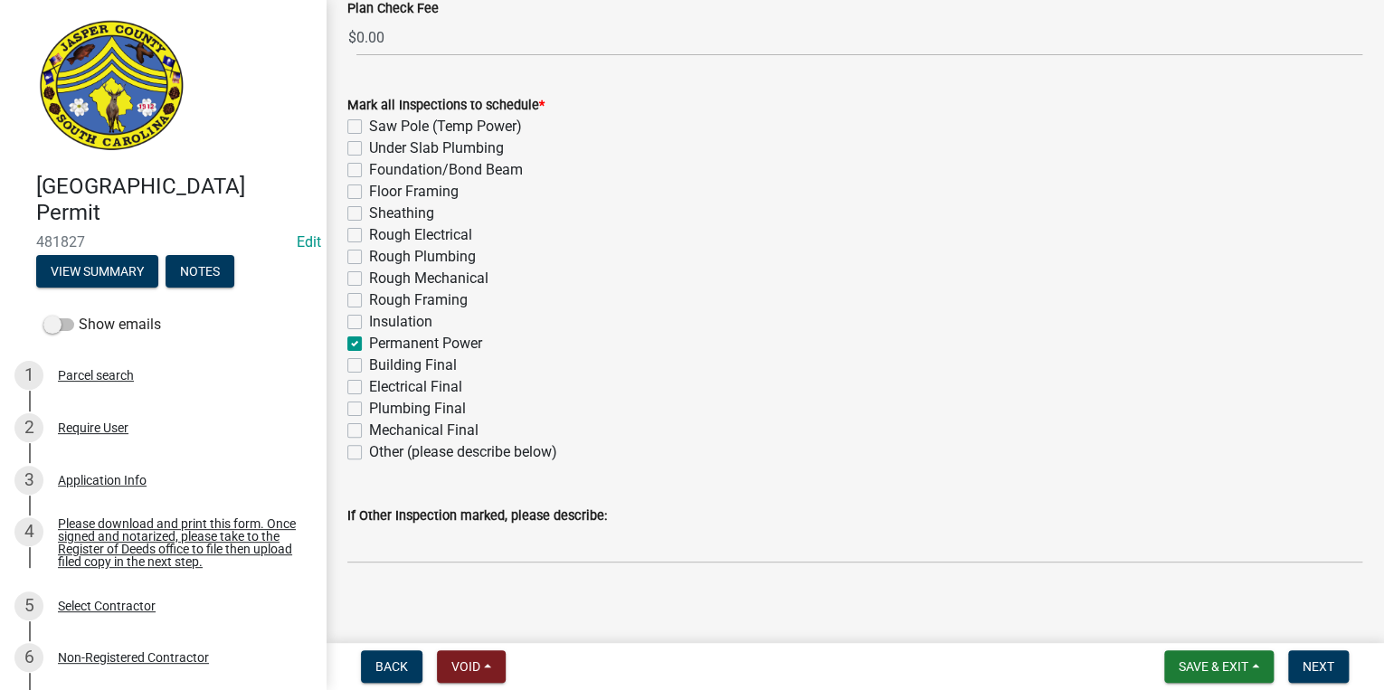
scroll to position [543, 0]
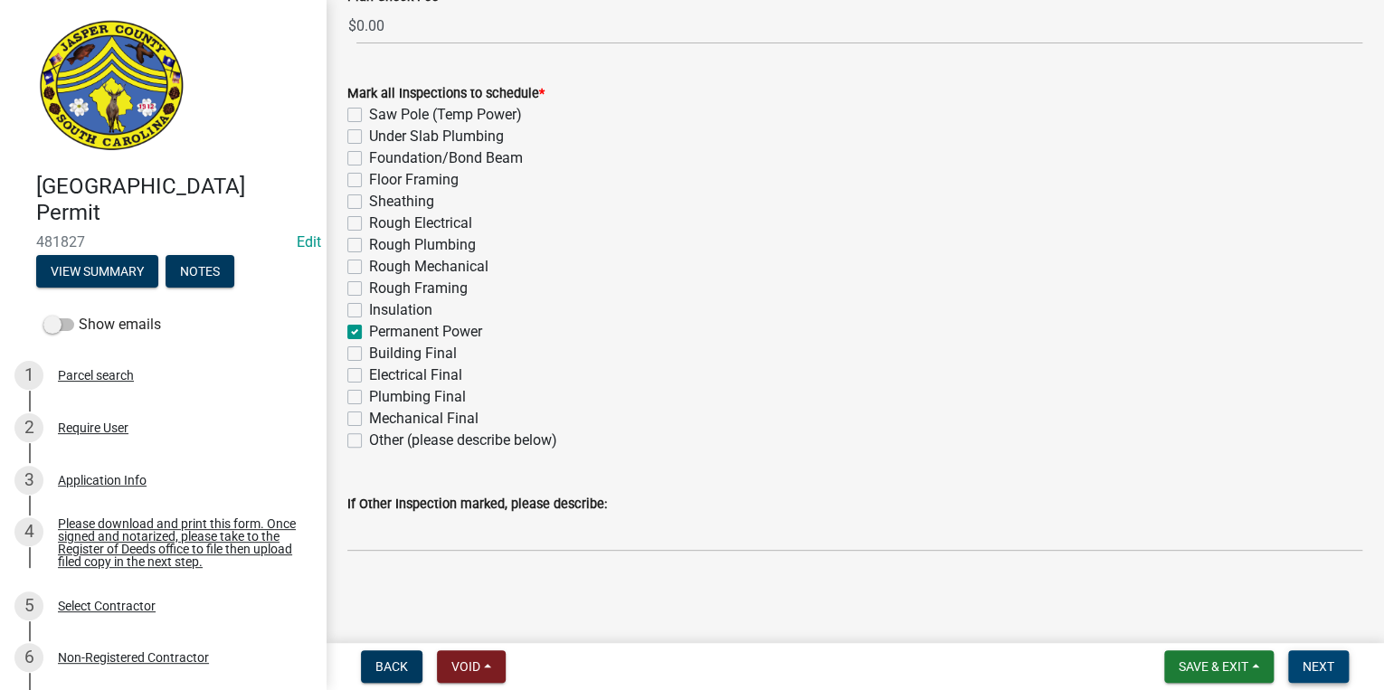
click at [1310, 666] on span "Next" at bounding box center [1318, 666] width 32 height 14
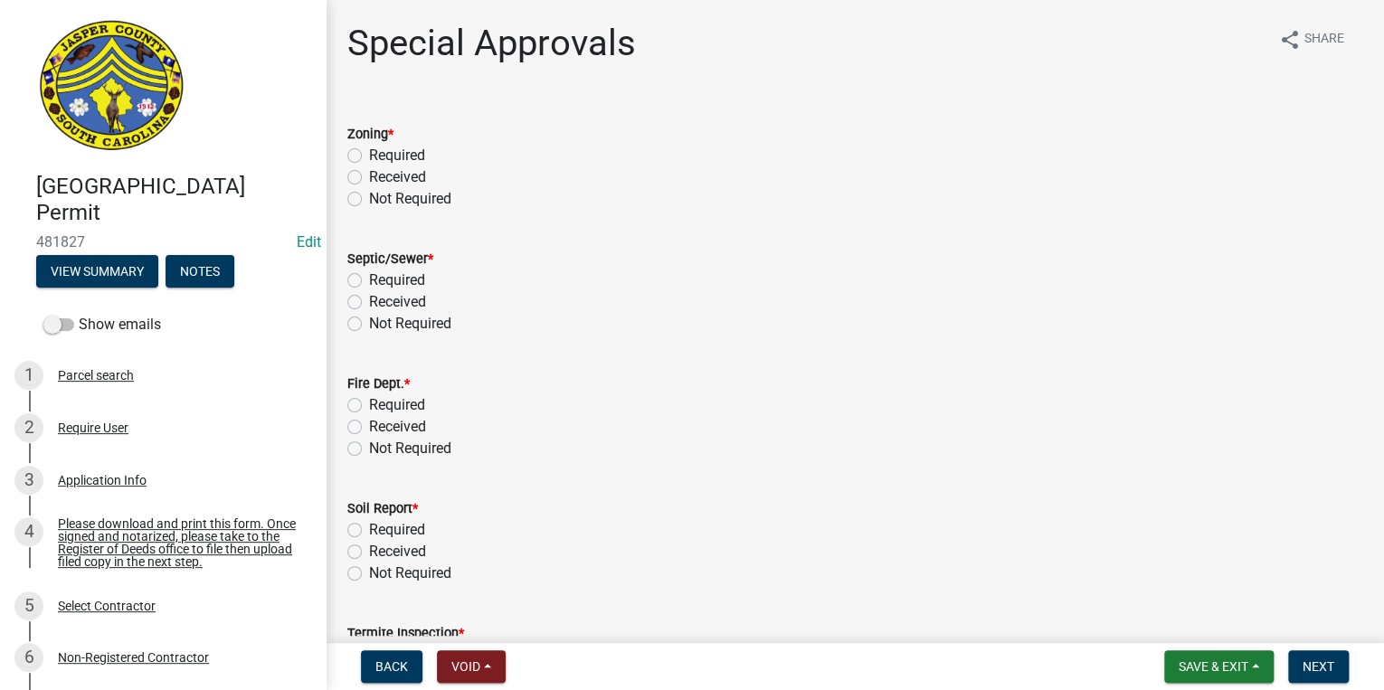
click at [369, 194] on label "Not Required" at bounding box center [410, 199] width 82 height 22
click at [369, 194] on input "Not Required" at bounding box center [375, 194] width 12 height 12
radio input "true"
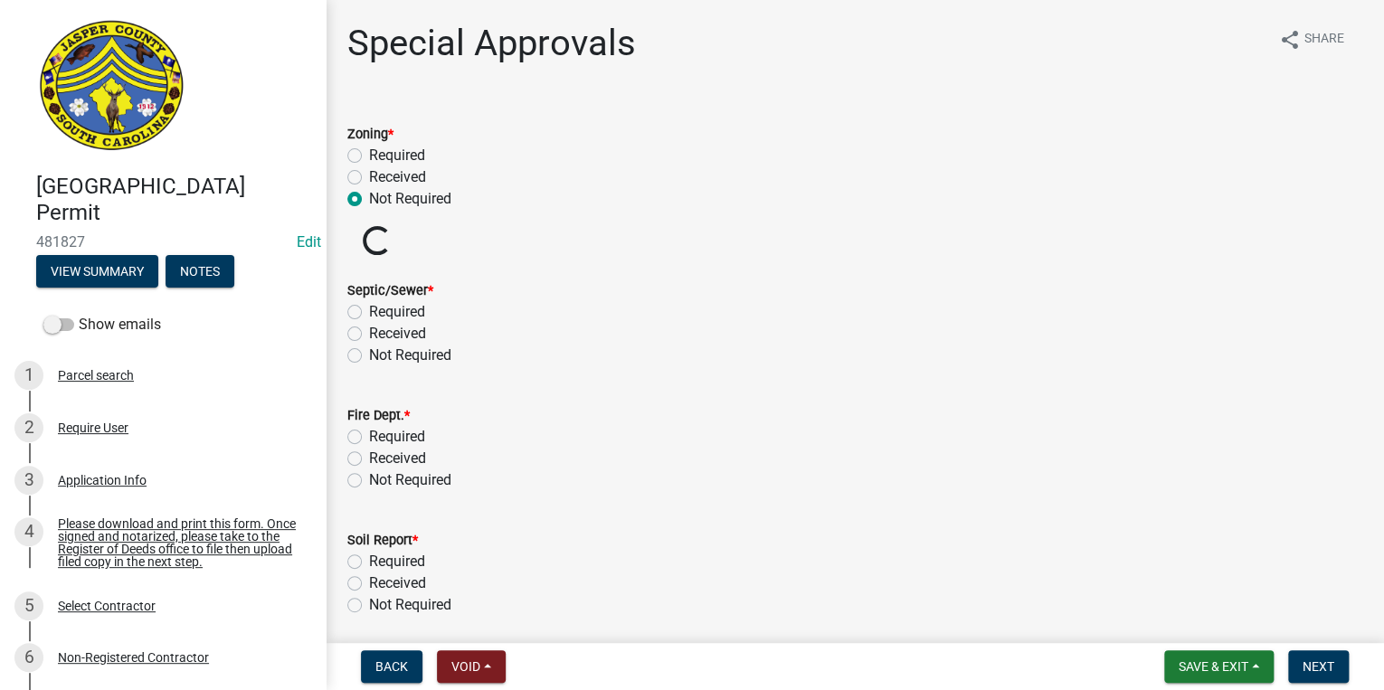
click at [369, 359] on label "Not Required" at bounding box center [410, 356] width 82 height 22
click at [369, 356] on input "Not Required" at bounding box center [375, 351] width 12 height 12
radio input "true"
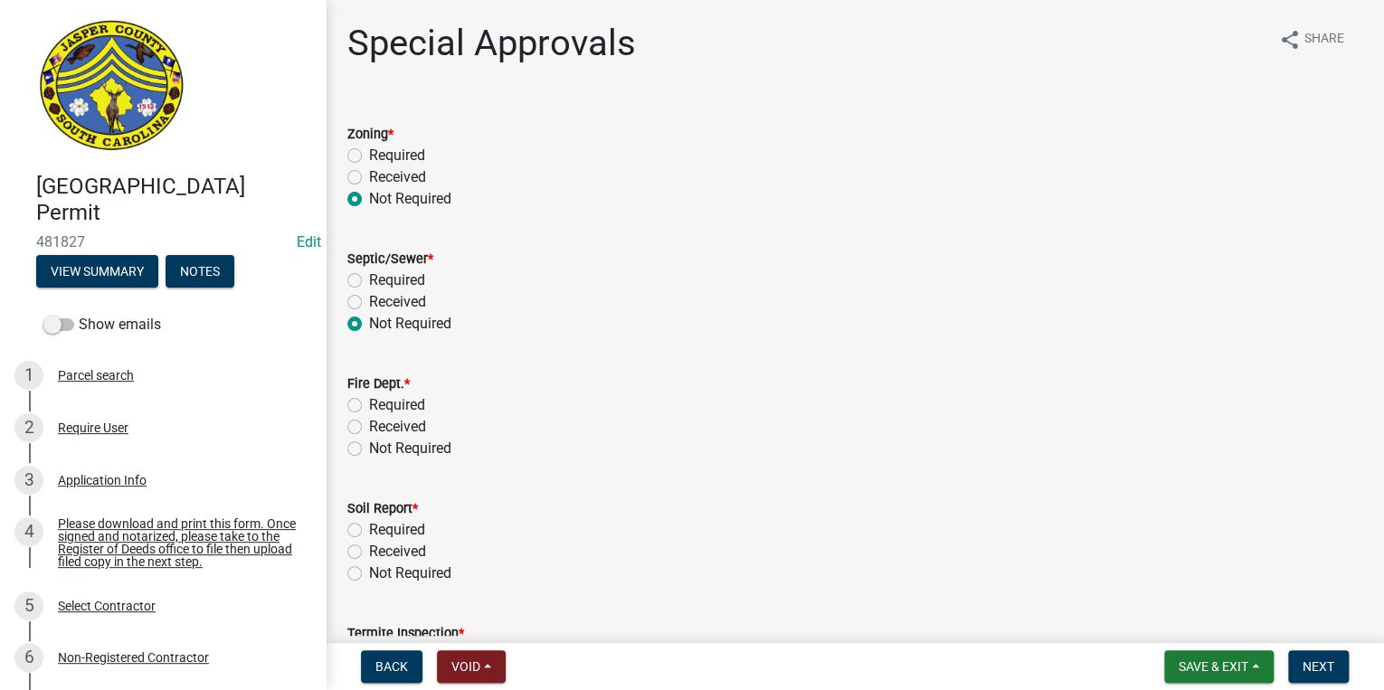
click at [369, 448] on label "Not Required" at bounding box center [410, 449] width 82 height 22
click at [369, 448] on input "Not Required" at bounding box center [375, 444] width 12 height 12
radio input "true"
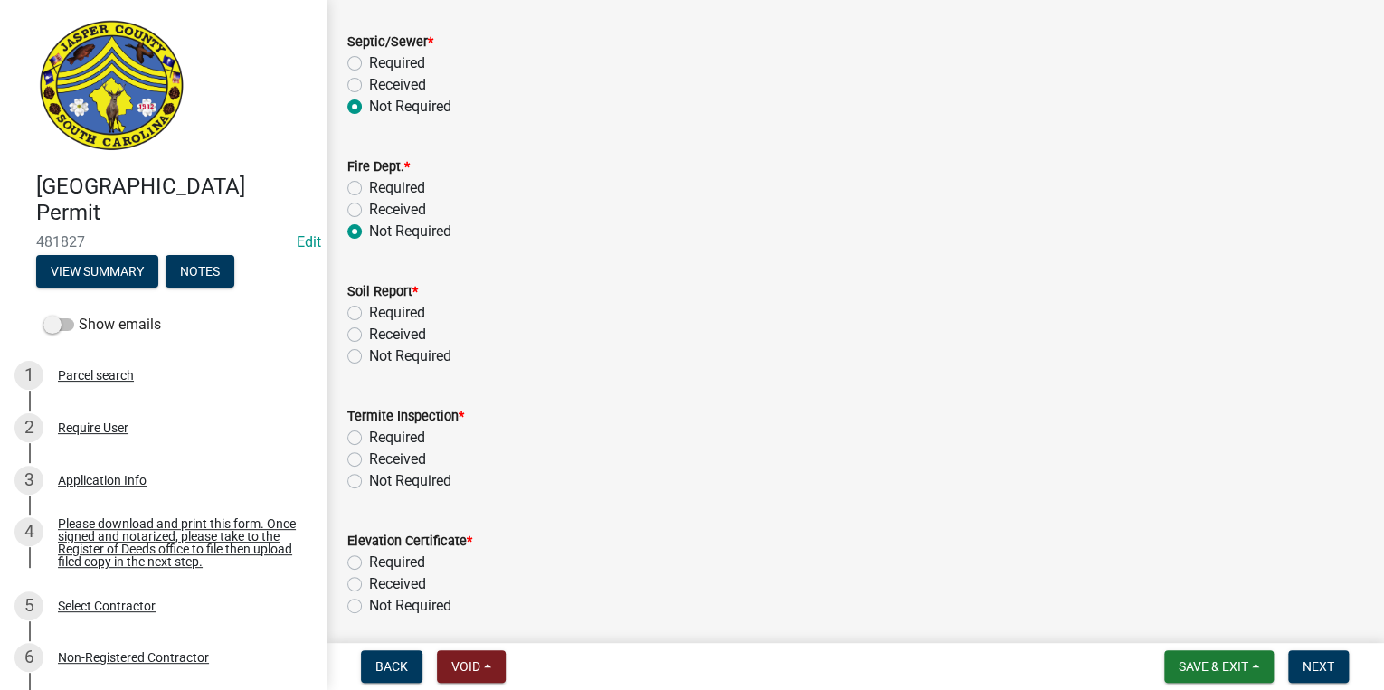
click at [369, 355] on label "Not Required" at bounding box center [410, 356] width 82 height 22
click at [369, 355] on input "Not Required" at bounding box center [375, 351] width 12 height 12
radio input "true"
click at [354, 492] on wm-data-entity-input "Termite Inspection * Required Received Not Required" at bounding box center [854, 445] width 1015 height 125
click at [369, 484] on label "Not Required" at bounding box center [410, 481] width 82 height 22
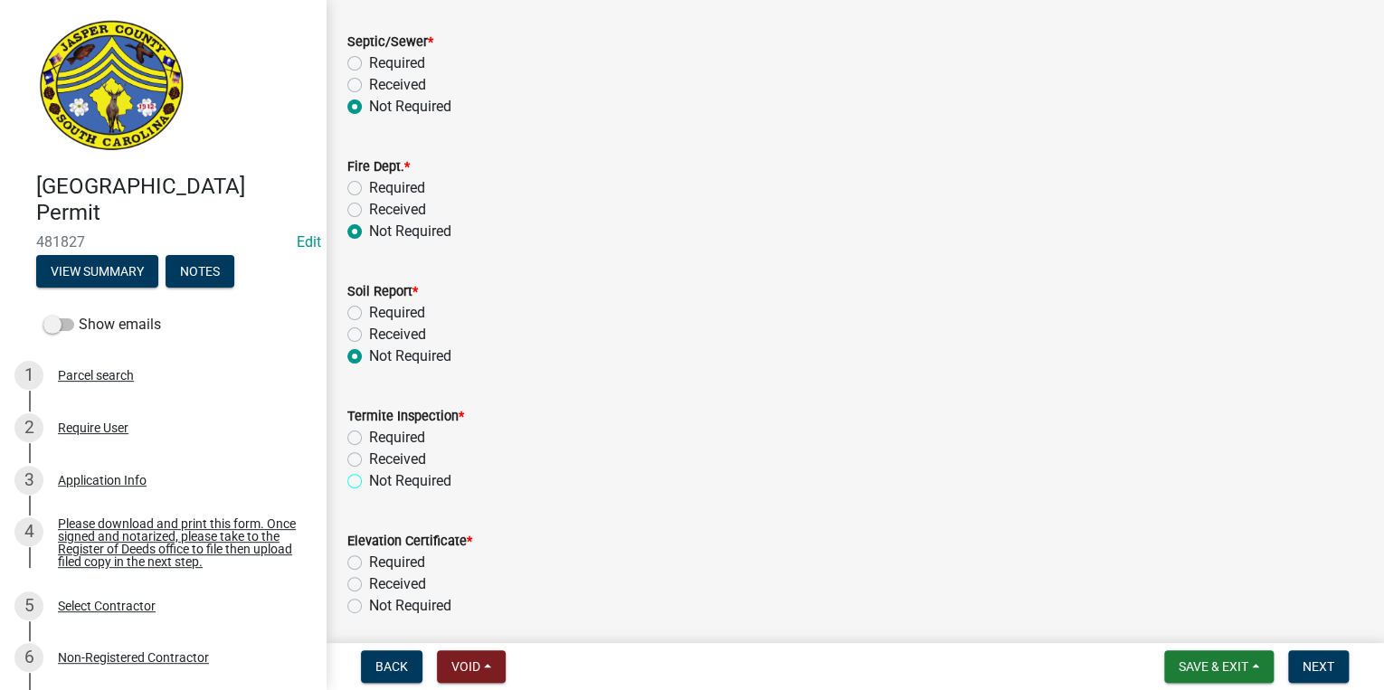
click at [369, 482] on input "Not Required" at bounding box center [375, 476] width 12 height 12
radio input "true"
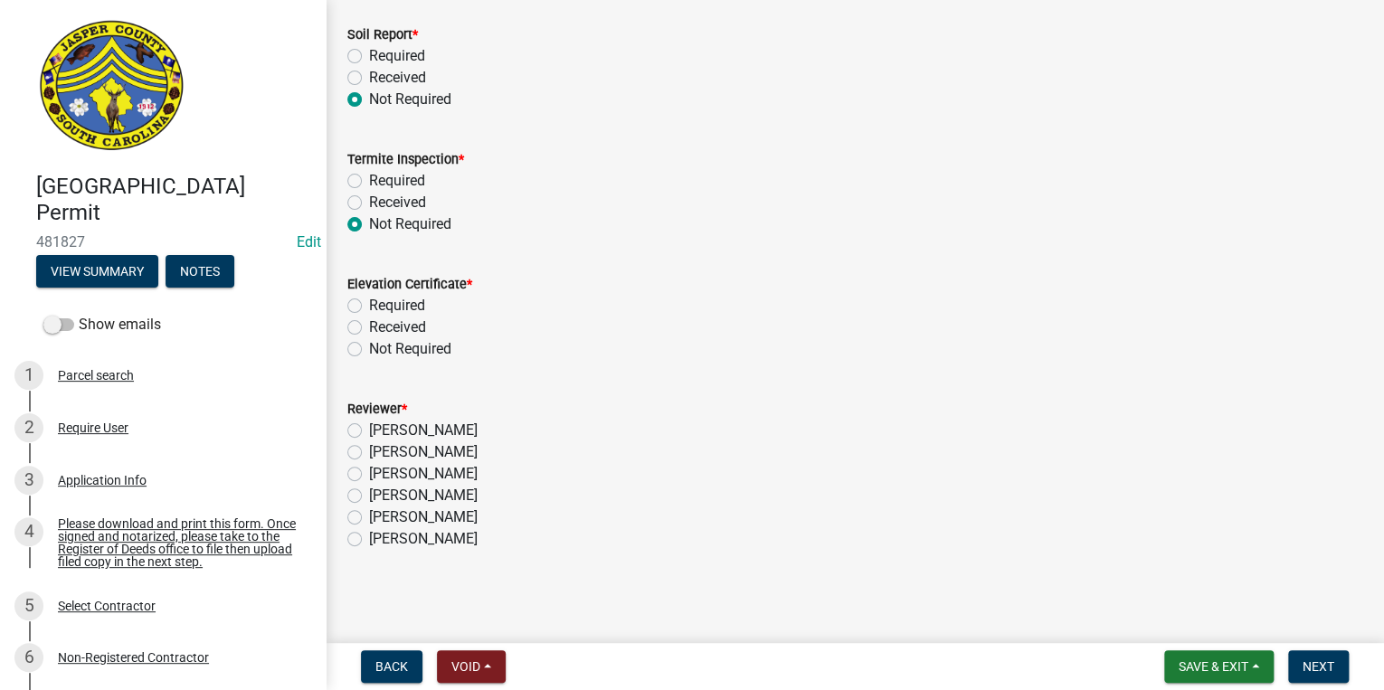
click at [369, 346] on label "Not Required" at bounding box center [410, 349] width 82 height 22
click at [369, 346] on input "Not Required" at bounding box center [375, 344] width 12 height 12
radio input "true"
click at [369, 477] on label "[PERSON_NAME]" at bounding box center [423, 474] width 109 height 22
click at [369, 475] on input "[PERSON_NAME]" at bounding box center [375, 469] width 12 height 12
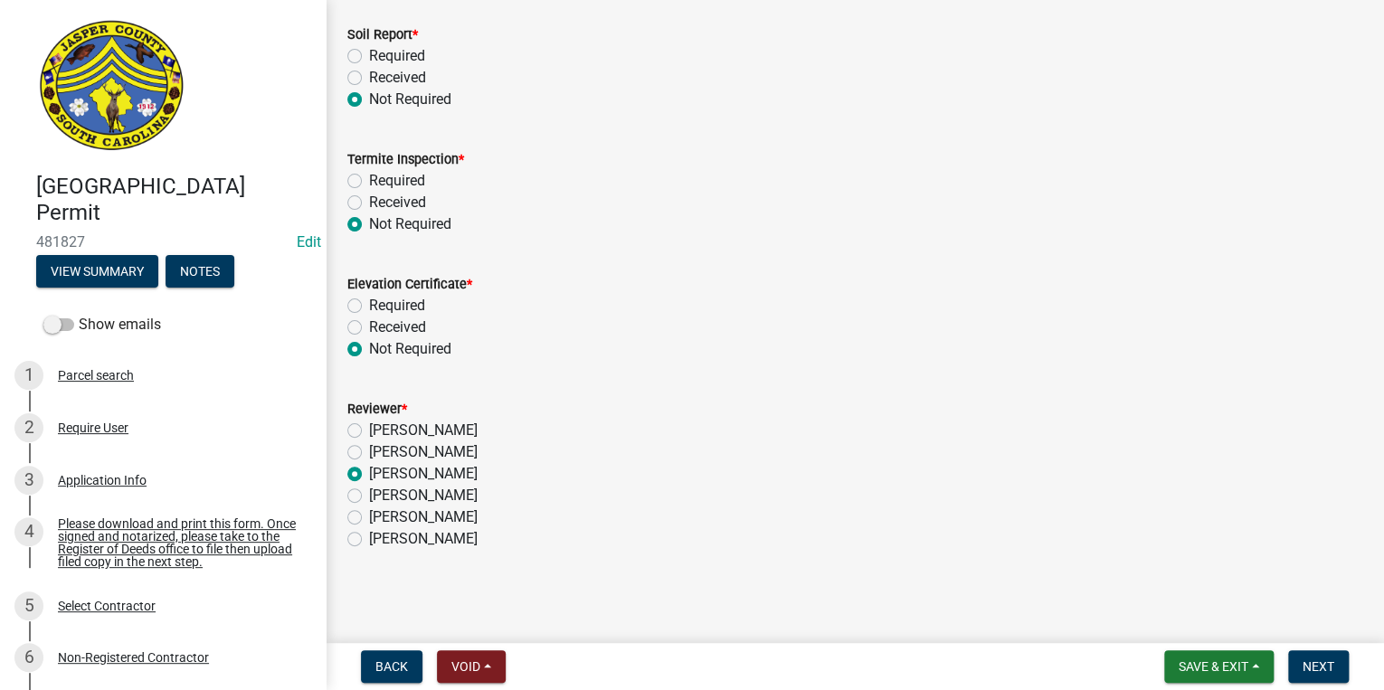
radio input "true"
click at [1306, 660] on span "Next" at bounding box center [1318, 666] width 32 height 14
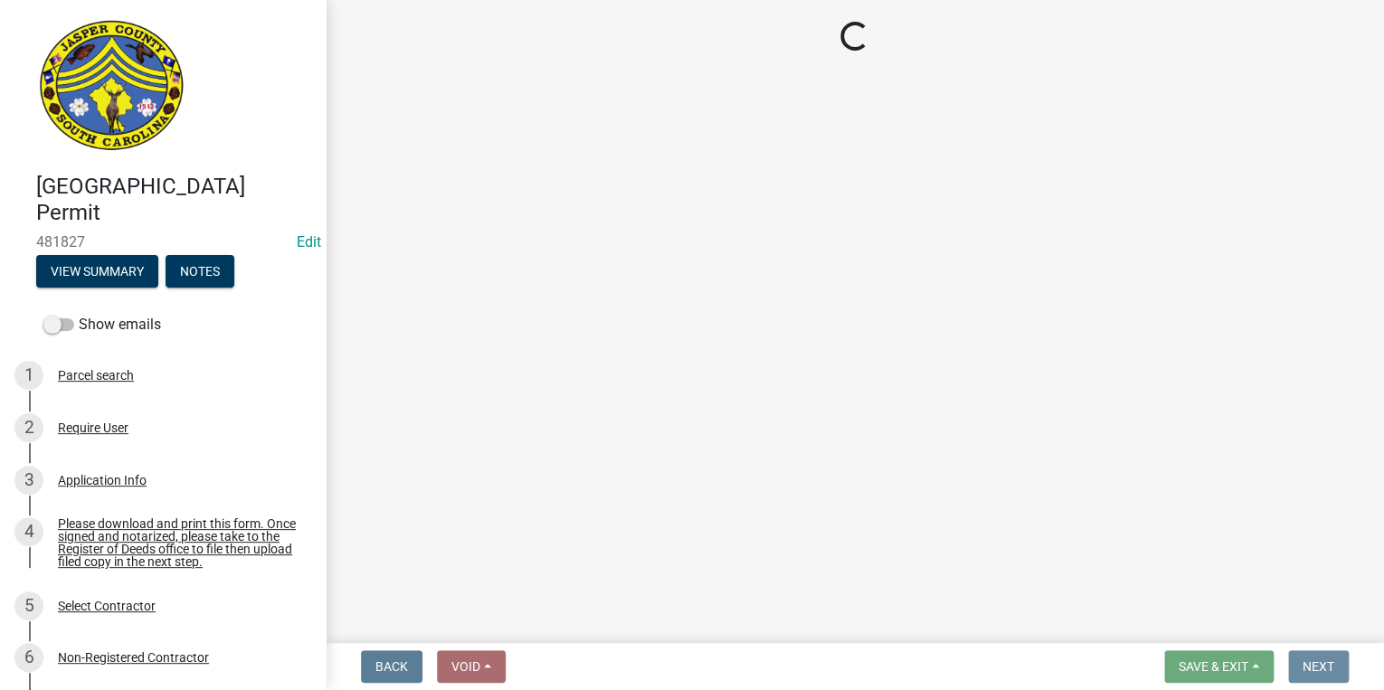
scroll to position [0, 0]
select select "3: 3"
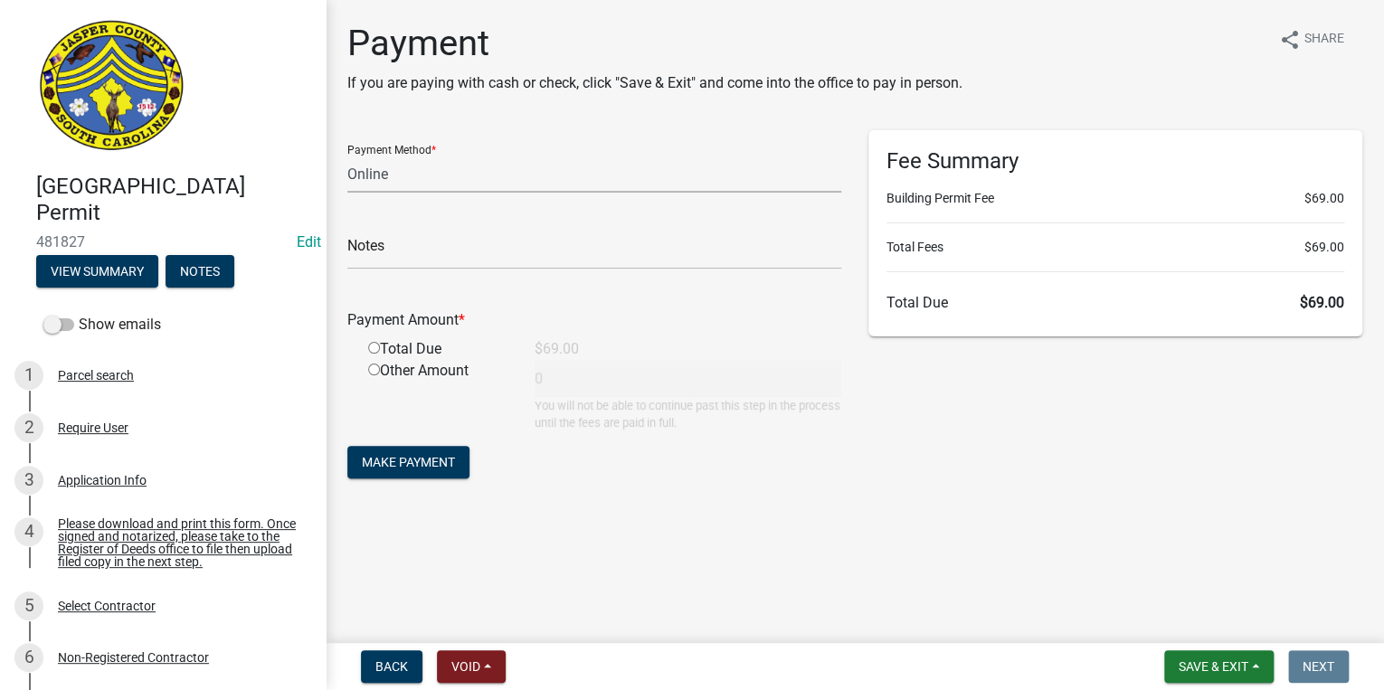
click at [392, 175] on select "Credit Card POS Check Cash Online" at bounding box center [594, 174] width 494 height 37
click at [347, 156] on select "Credit Card POS Check Cash Online" at bounding box center [594, 174] width 494 height 37
click at [375, 345] on input "radio" at bounding box center [374, 348] width 12 height 12
radio input "true"
type input "69"
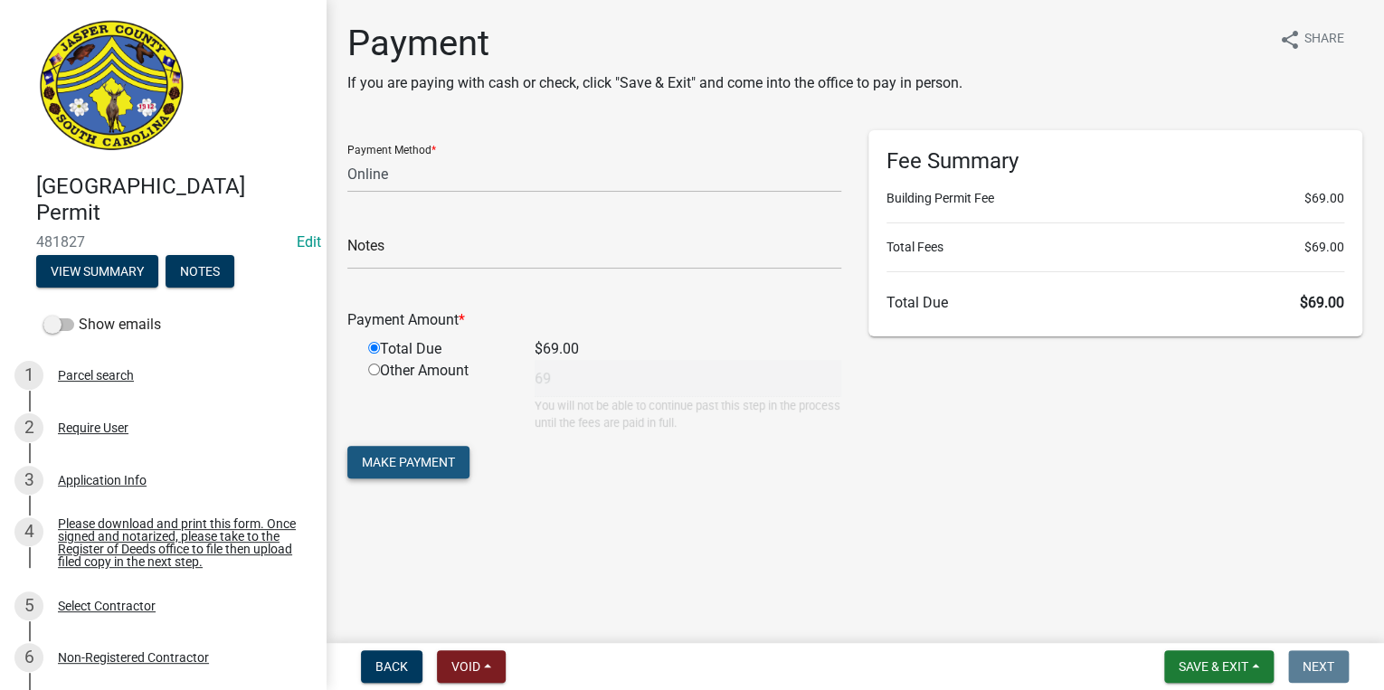
click at [392, 473] on button "Make Payment" at bounding box center [408, 462] width 122 height 33
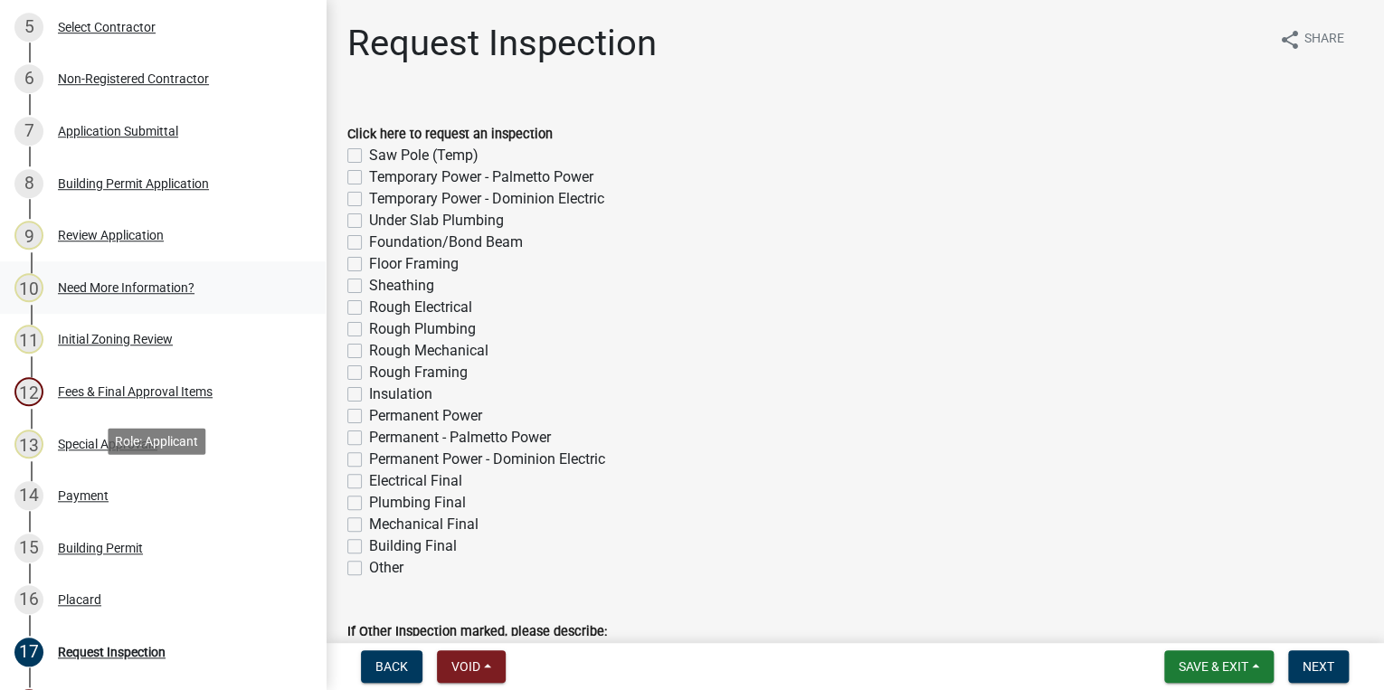
scroll to position [796, 0]
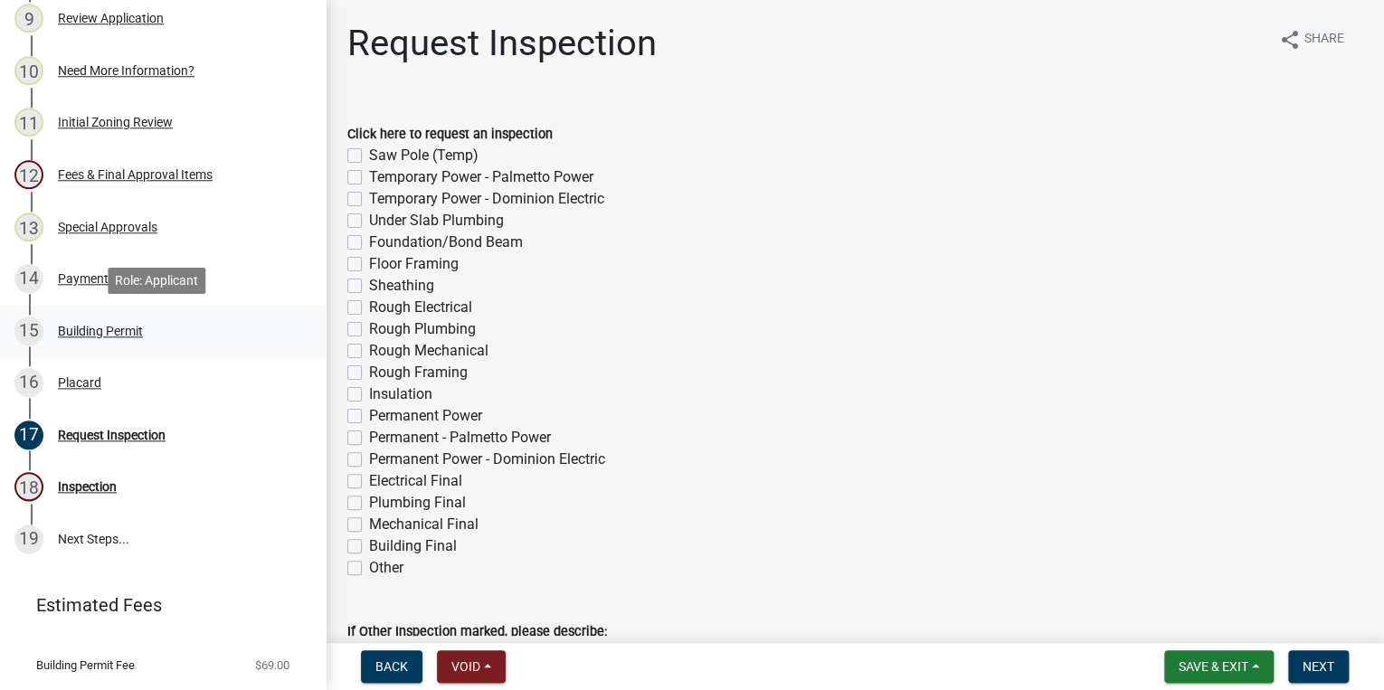
click at [123, 326] on div "Building Permit" at bounding box center [100, 331] width 85 height 13
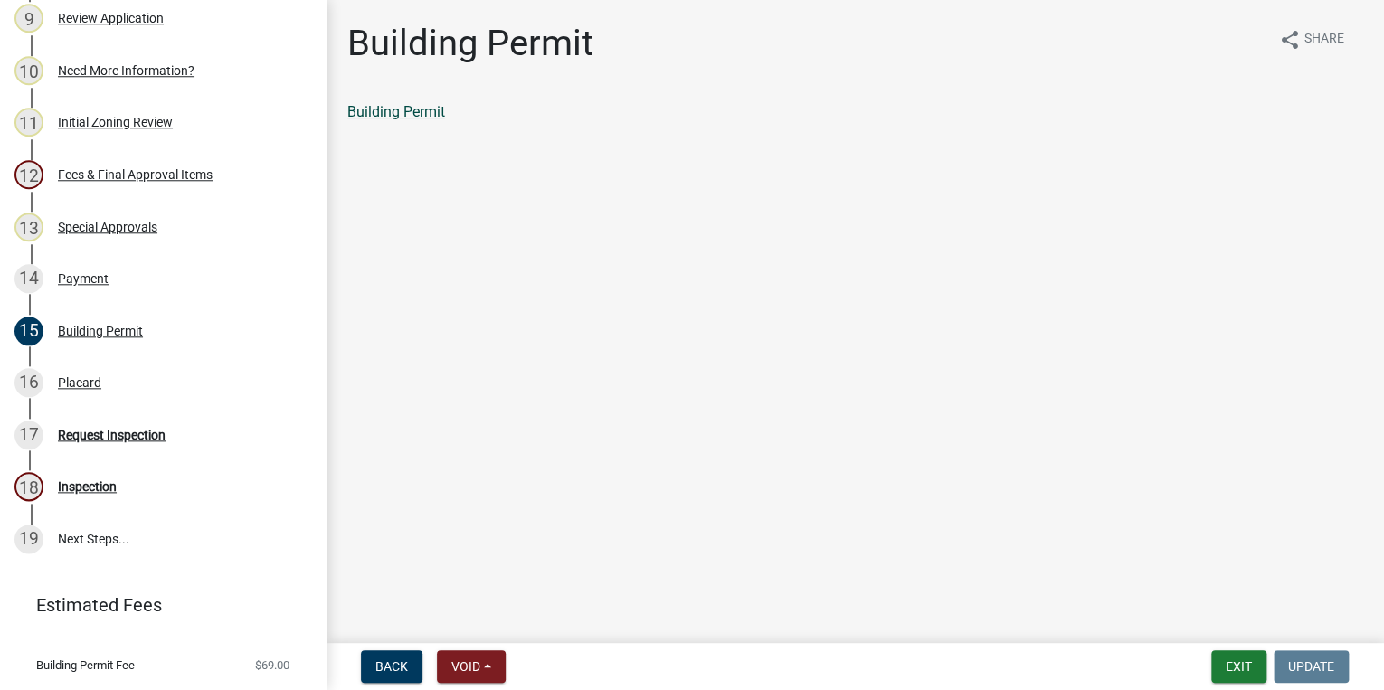
click at [423, 108] on link "Building Permit" at bounding box center [396, 111] width 98 height 17
click at [69, 378] on div "Placard" at bounding box center [79, 382] width 43 height 13
click at [392, 113] on link "Placard" at bounding box center [371, 111] width 49 height 17
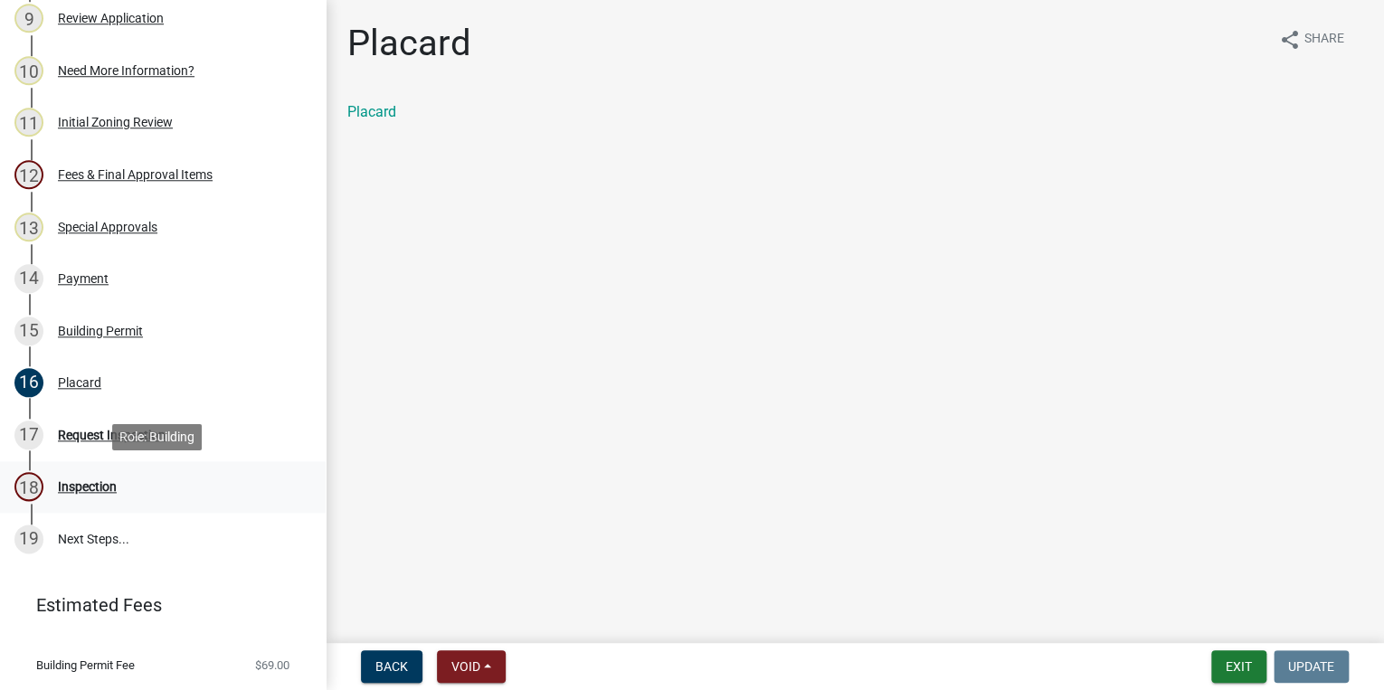
click at [98, 487] on div "Inspection" at bounding box center [87, 486] width 59 height 13
click at [108, 439] on div "Request Inspection" at bounding box center [112, 435] width 108 height 13
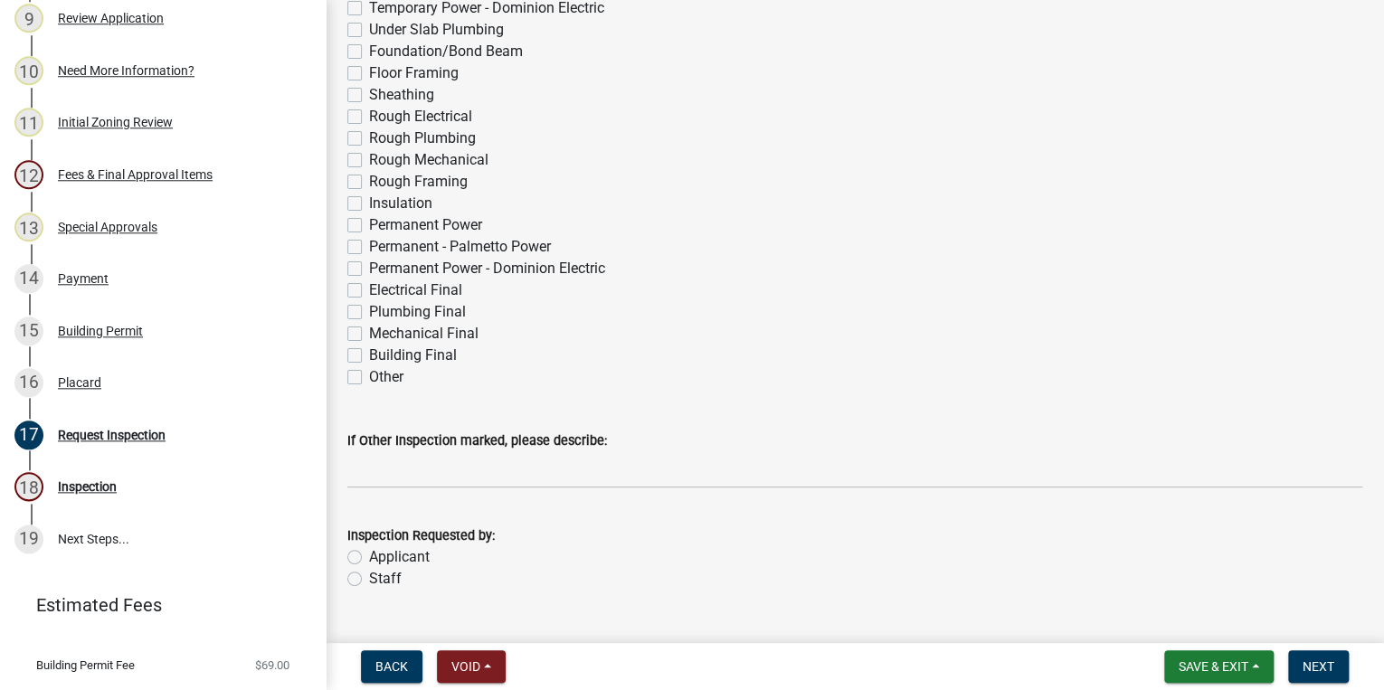
scroll to position [217, 0]
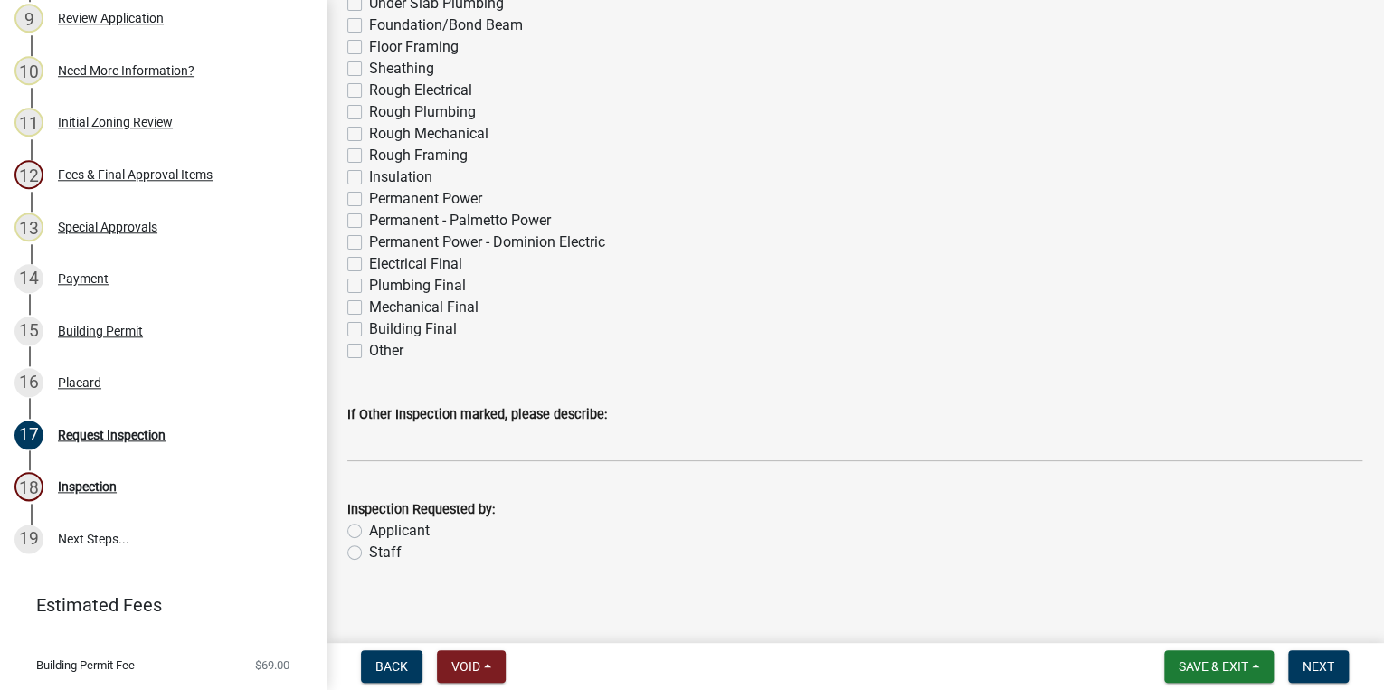
click at [369, 194] on label "Permanent Power" at bounding box center [425, 199] width 113 height 22
click at [369, 194] on input "Permanent Power" at bounding box center [375, 194] width 12 height 12
checkbox input "true"
checkbox input "false"
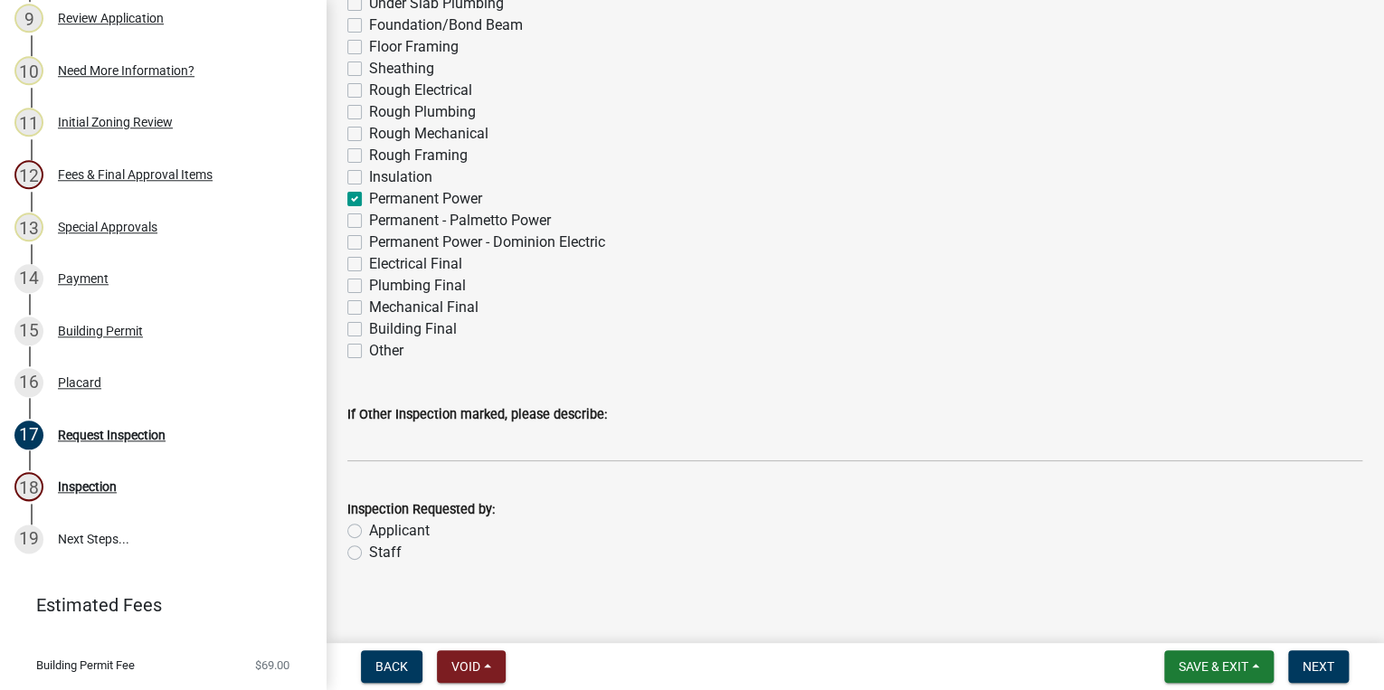
checkbox input "false"
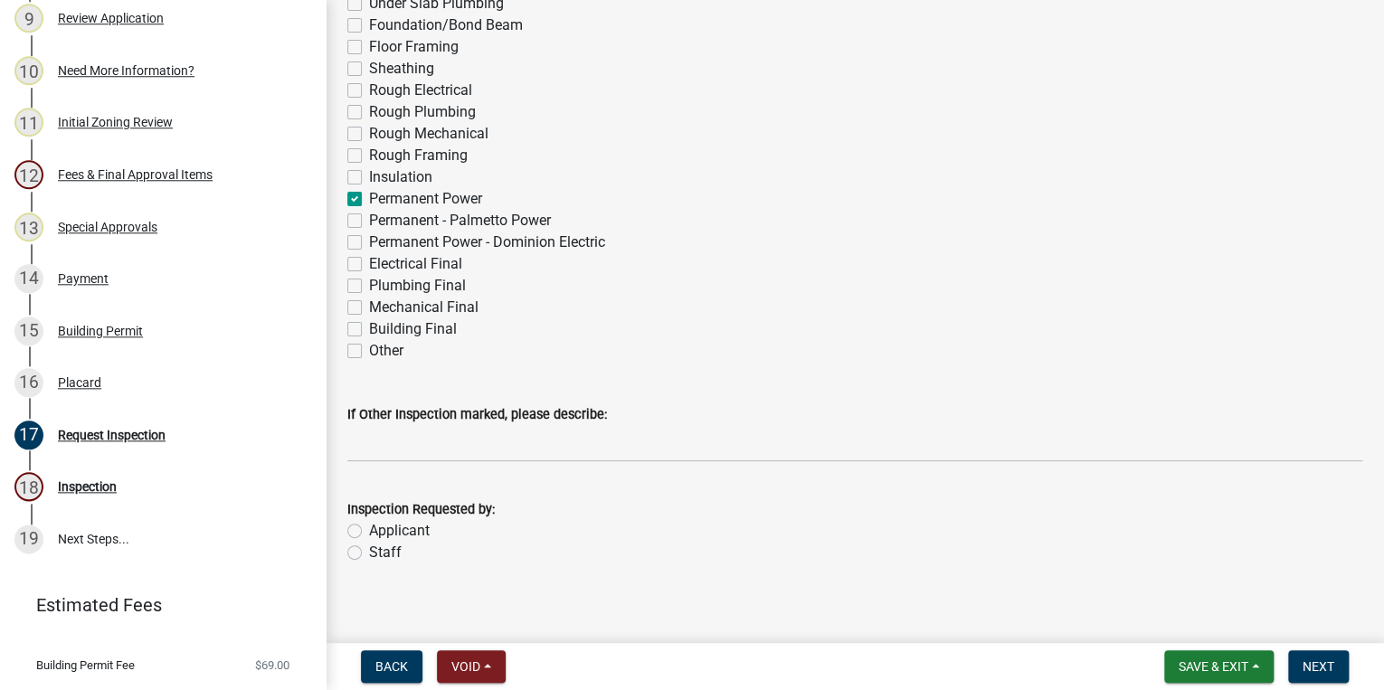
checkbox input "false"
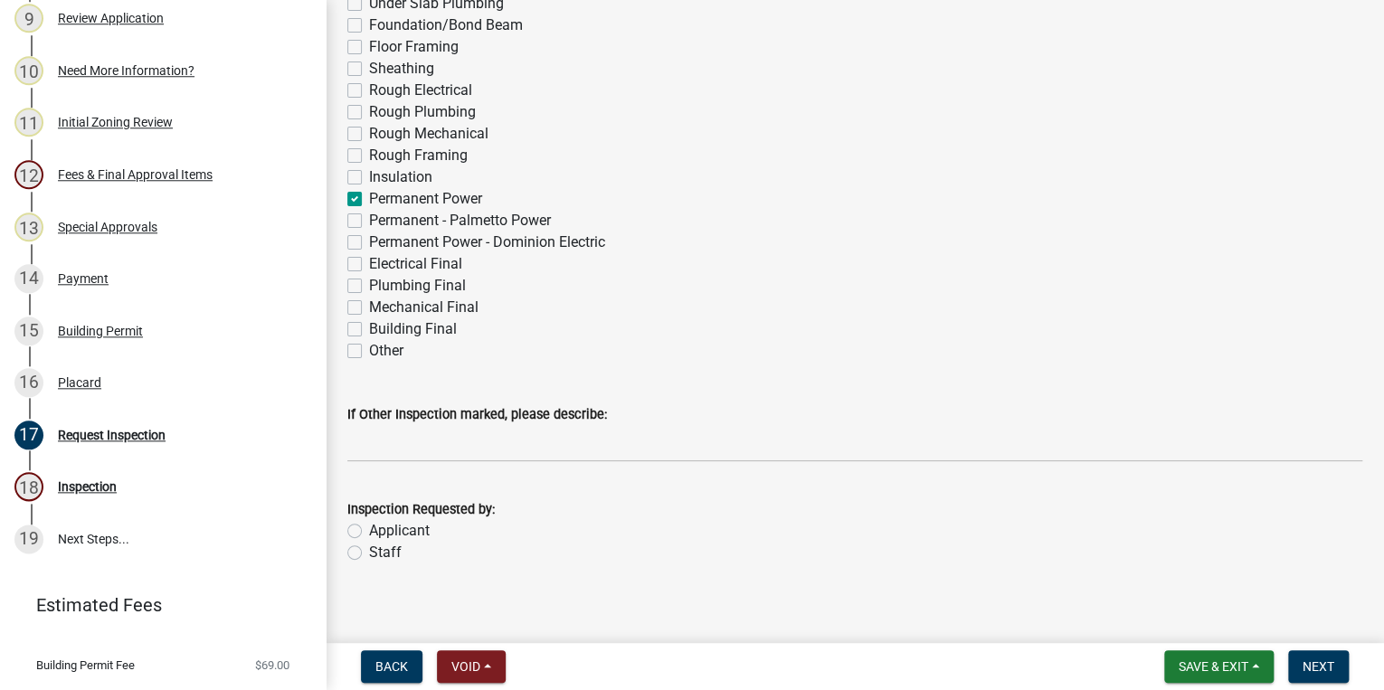
checkbox input "true"
checkbox input "false"
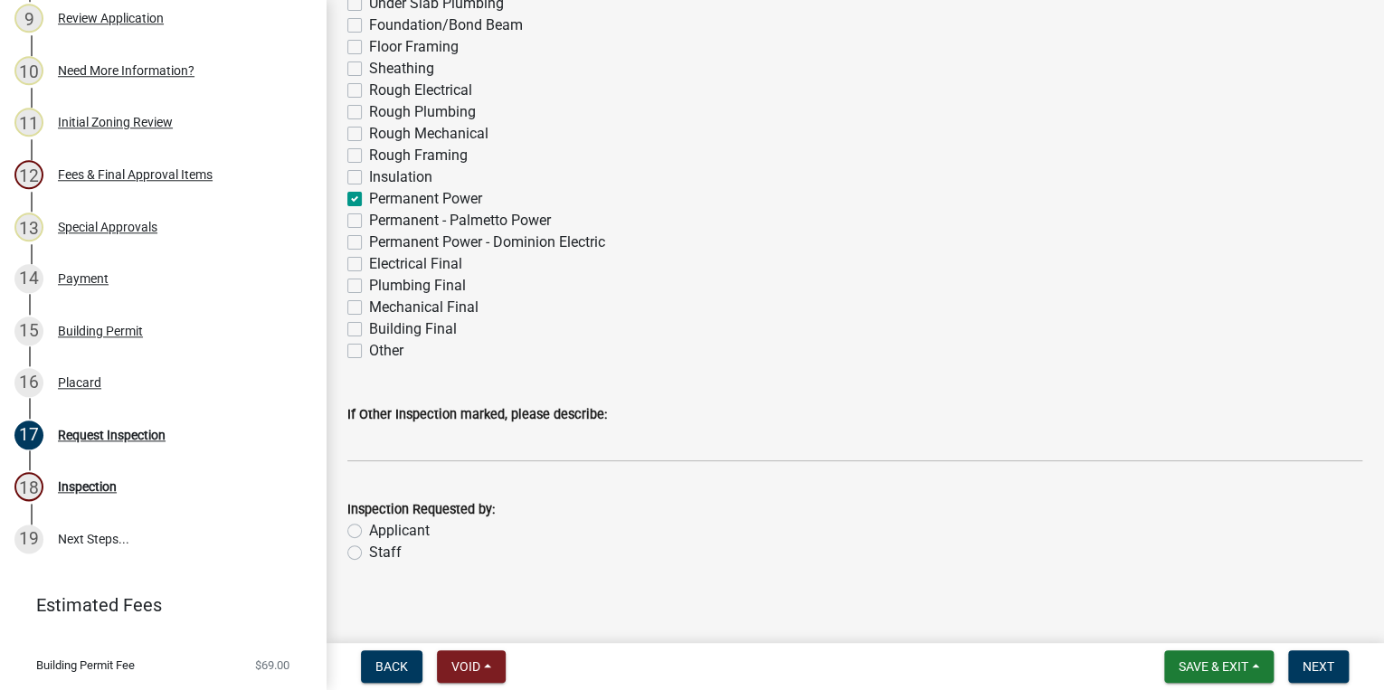
checkbox input "false"
click at [369, 535] on label "Applicant" at bounding box center [399, 531] width 61 height 22
click at [369, 532] on input "Applicant" at bounding box center [375, 526] width 12 height 12
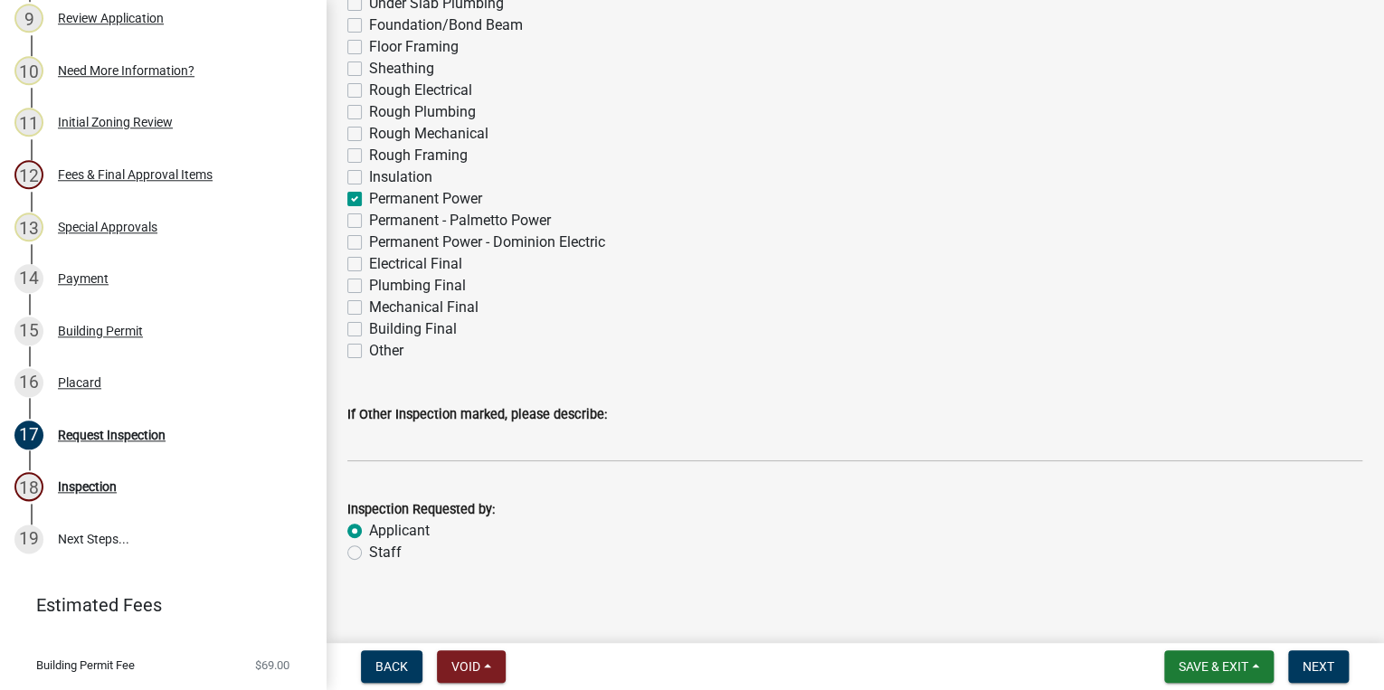
radio input "true"
click at [1315, 666] on span "Next" at bounding box center [1318, 666] width 32 height 14
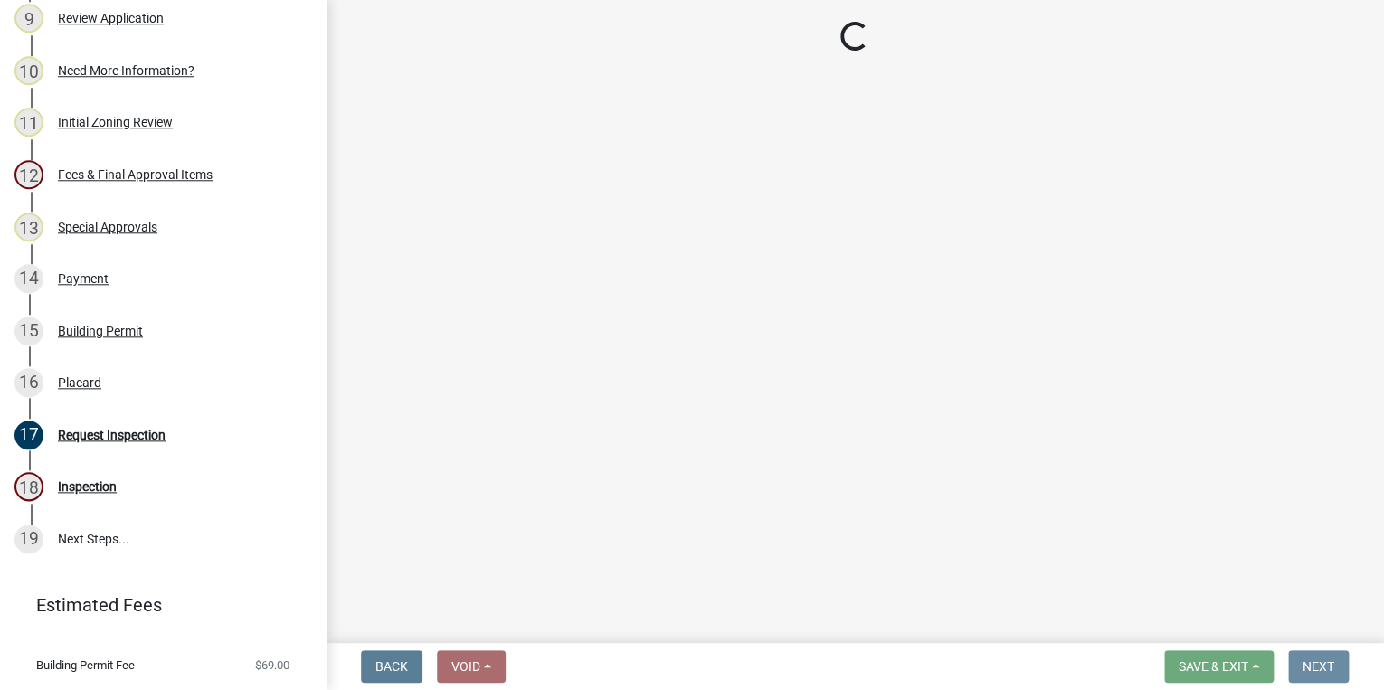
scroll to position [0, 0]
